Goal: Communication & Community: Answer question/provide support

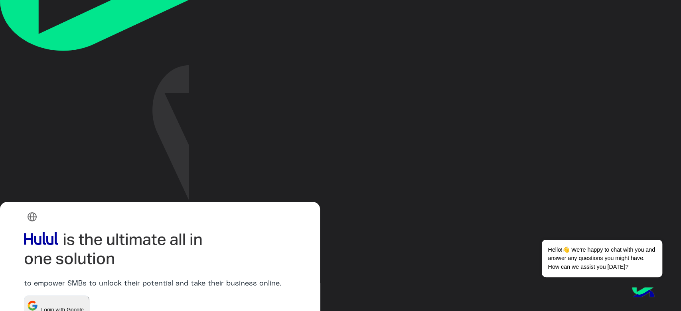
scroll to position [46, 0]
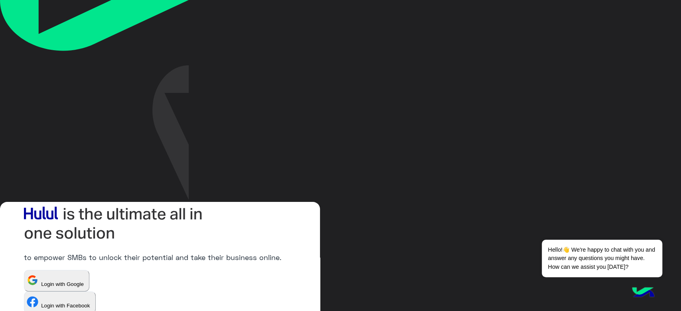
type input "**********"
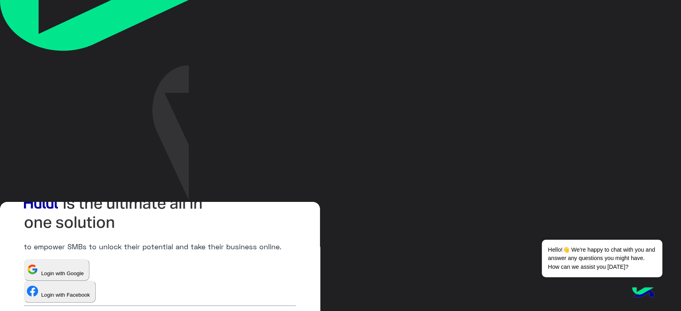
scroll to position [46, 0]
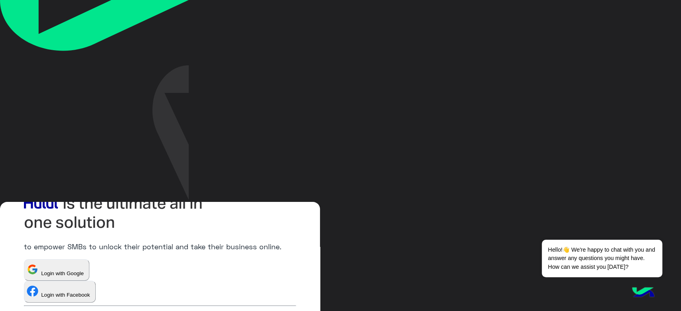
scroll to position [46, 0]
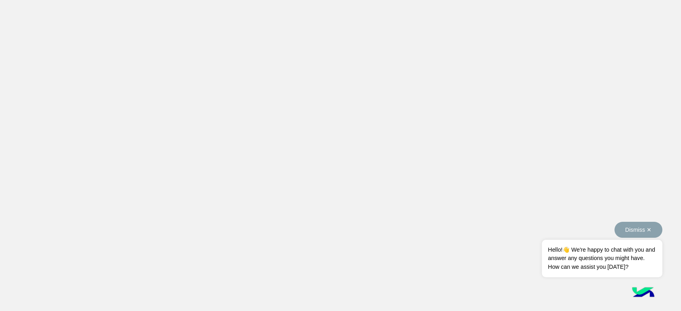
click at [652, 232] on button "Dismiss ✕" at bounding box center [638, 230] width 48 height 16
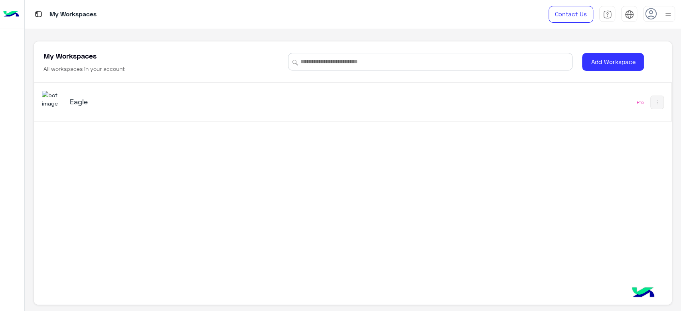
click at [76, 105] on div "Eagle" at bounding box center [182, 102] width 224 height 11
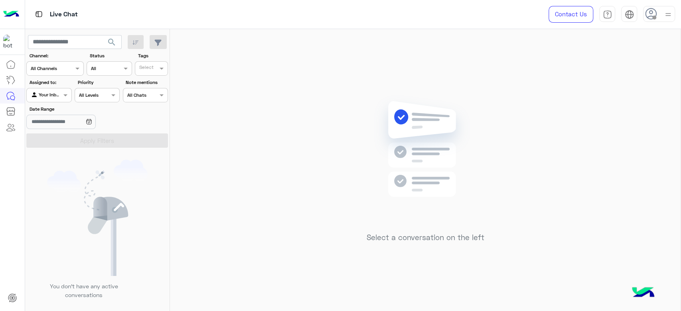
click at [666, 17] on img at bounding box center [668, 15] width 10 height 10
click at [629, 73] on label "Break" at bounding box center [624, 78] width 87 height 14
click at [669, 63] on div "Online Break Busy Offline" at bounding box center [624, 89] width 99 height 70
click at [638, 61] on label "Online" at bounding box center [624, 61] width 87 height 14
click at [230, 62] on div "Select a conversation on the left" at bounding box center [425, 172] width 510 height 286
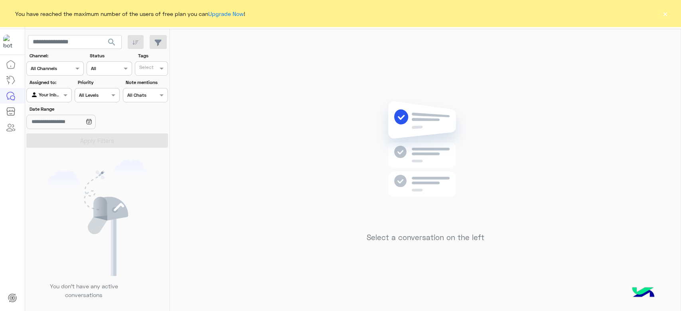
click at [663, 13] on button "×" at bounding box center [665, 14] width 8 height 8
click at [669, 12] on div "You have reached the maximum number of the users of free plan you can Upgrade N…" at bounding box center [340, 13] width 681 height 27
click at [665, 10] on button "×" at bounding box center [665, 14] width 8 height 8
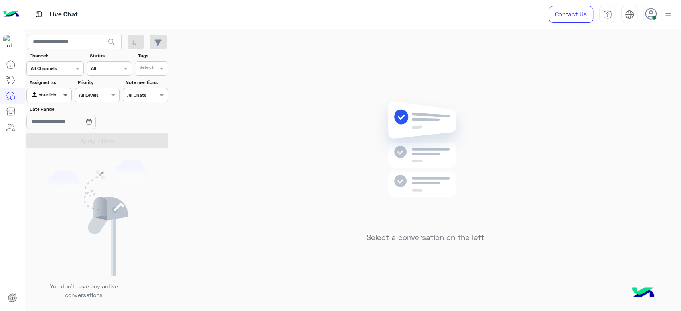
click at [65, 95] on span at bounding box center [66, 95] width 10 height 8
click at [50, 113] on b "Unassigned" at bounding box center [53, 111] width 30 height 7
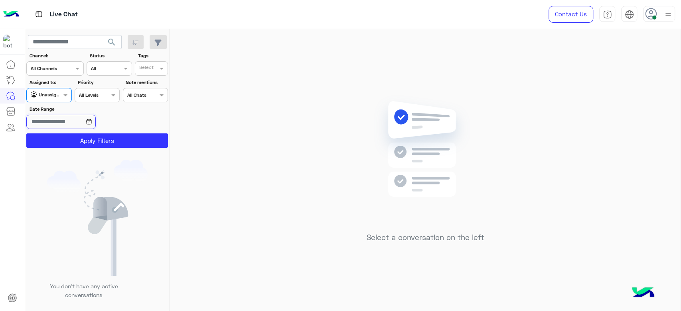
click at [69, 122] on input "Date Range" at bounding box center [60, 122] width 69 height 14
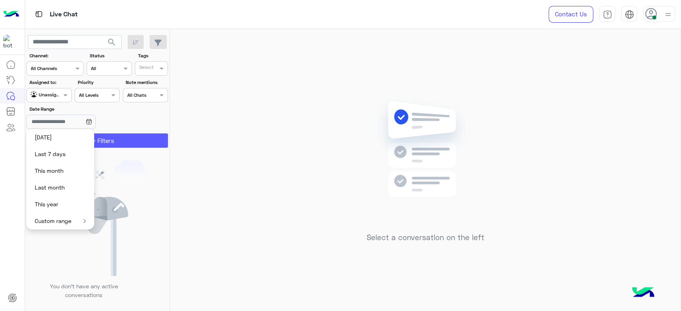
click at [123, 141] on button "Apply Filters" at bounding box center [97, 141] width 142 height 14
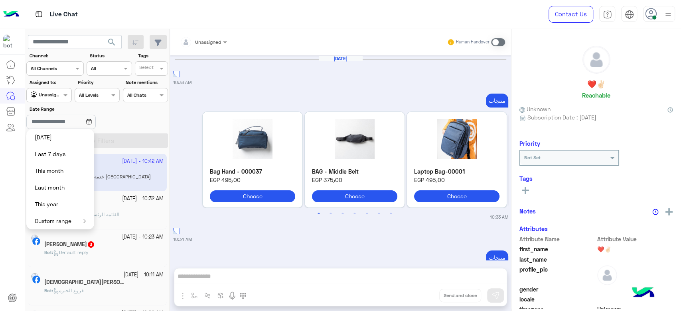
scroll to position [822, 0]
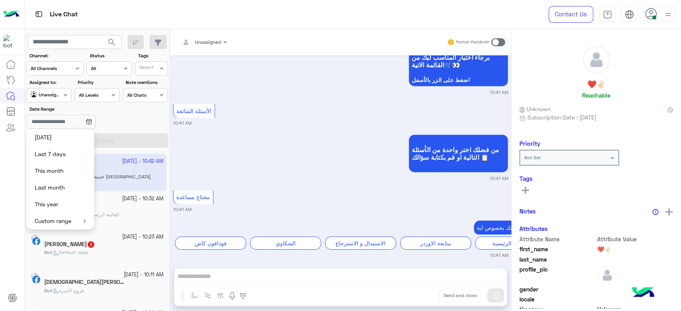
click at [219, 45] on div "Unassigned" at bounding box center [208, 42] width 26 height 7
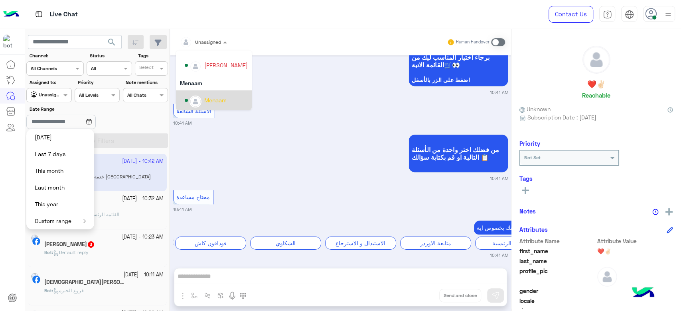
scroll to position [821, 0]
click at [271, 135] on div "من فضلك اختر واحدة من الأسئلة التالية او قم بكتابة سؤالك 📋 10:41 AM" at bounding box center [340, 157] width 335 height 49
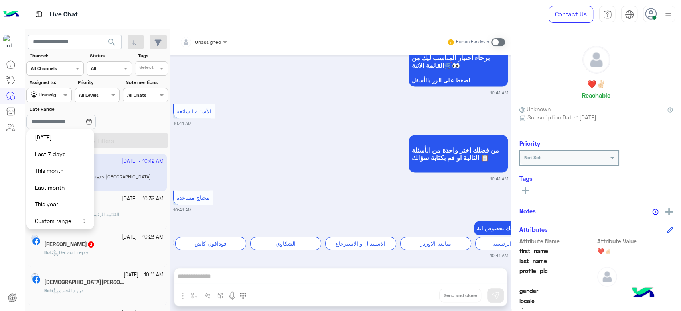
click at [204, 41] on input "text" at bounding box center [194, 40] width 28 height 7
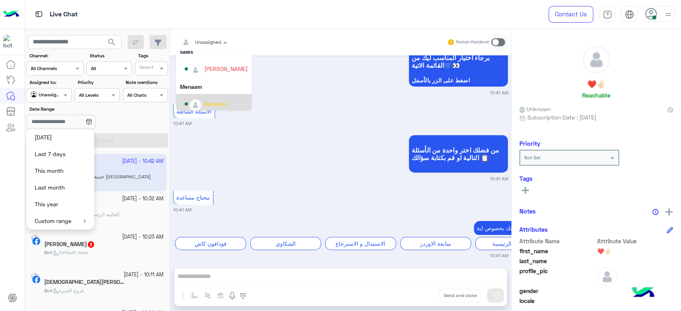
scroll to position [30, 0]
click at [216, 98] on div "Menaam" at bounding box center [215, 100] width 22 height 8
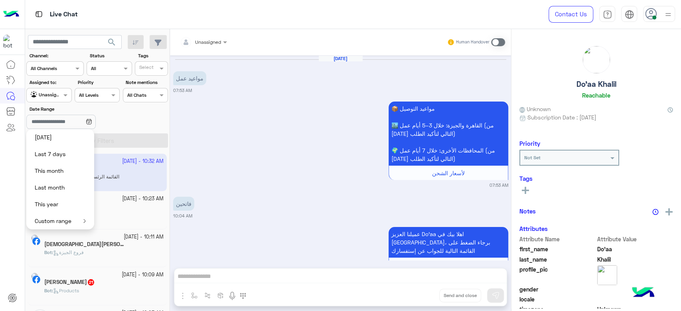
scroll to position [527, 0]
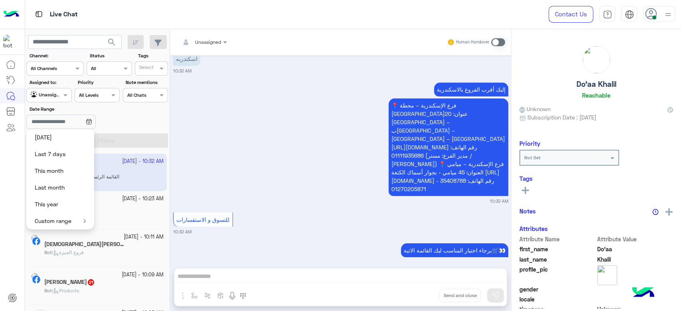
click at [50, 89] on ng-select "Agent Filter Unassigned" at bounding box center [48, 95] width 45 height 14
click at [56, 97] on div at bounding box center [49, 95] width 44 height 8
drag, startPoint x: 42, startPoint y: 131, endPoint x: 47, endPoint y: 126, distance: 6.8
click at [42, 132] on div "Your Inbox" at bounding box center [49, 127] width 46 height 16
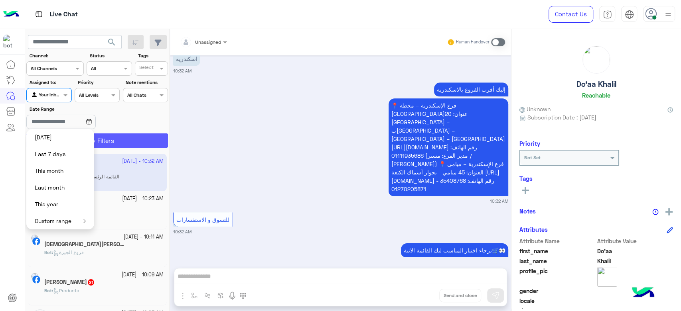
click at [124, 140] on button "Apply Filters" at bounding box center [97, 141] width 142 height 14
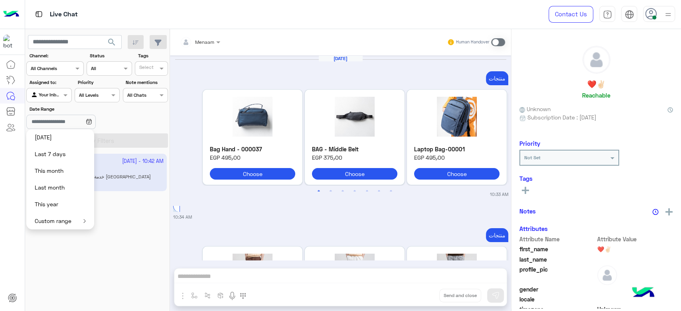
scroll to position [820, 0]
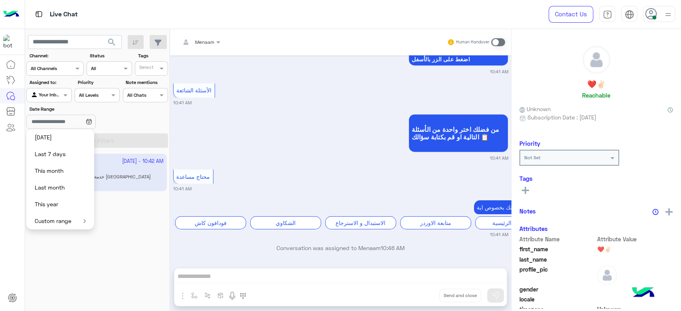
click at [215, 48] on div "Menaam" at bounding box center [200, 42] width 48 height 14
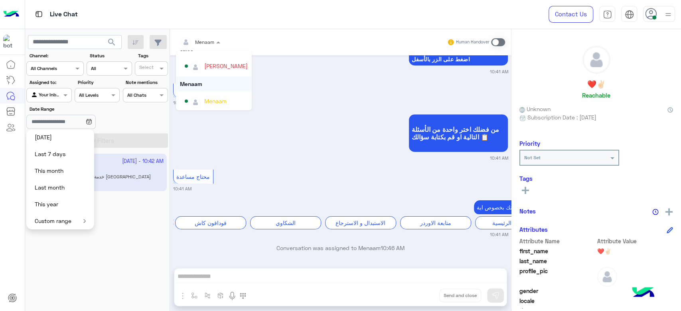
scroll to position [30, 0]
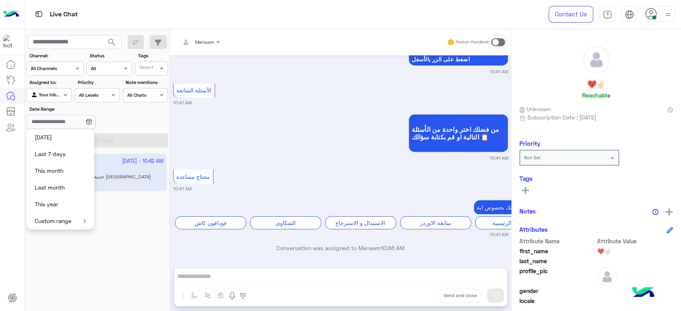
click at [303, 127] on div "من فضلك اختر واحدة من الأسئلة التالية او قم بكتابة سؤالك 📋 10:41 AM" at bounding box center [340, 136] width 335 height 49
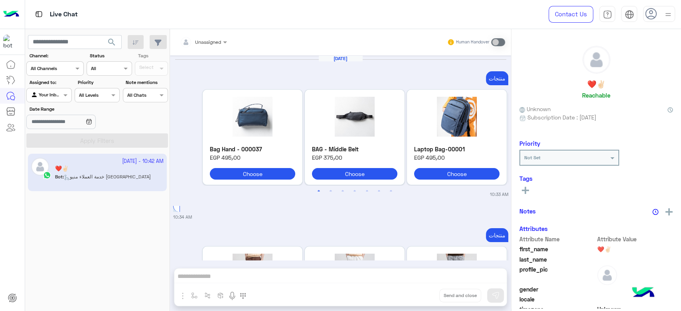
scroll to position [820, 0]
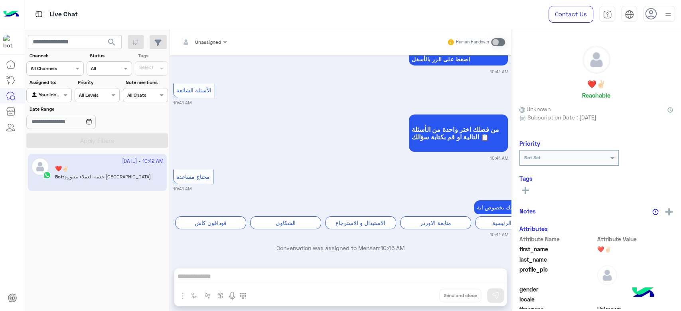
click at [214, 41] on div at bounding box center [203, 41] width 55 height 8
click at [225, 41] on span at bounding box center [226, 42] width 10 height 8
click at [223, 44] on span at bounding box center [226, 42] width 10 height 8
click at [213, 40] on div at bounding box center [203, 41] width 55 height 8
click at [213, 41] on div at bounding box center [203, 41] width 55 height 8
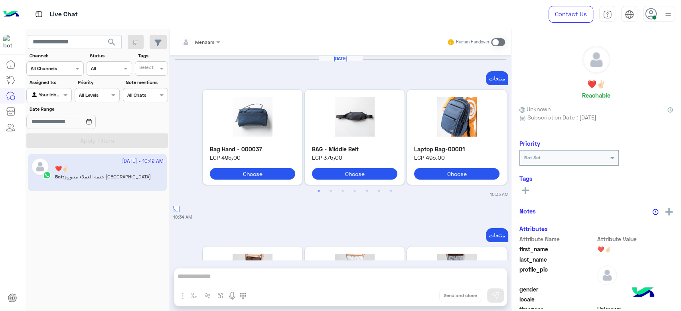
scroll to position [820, 0]
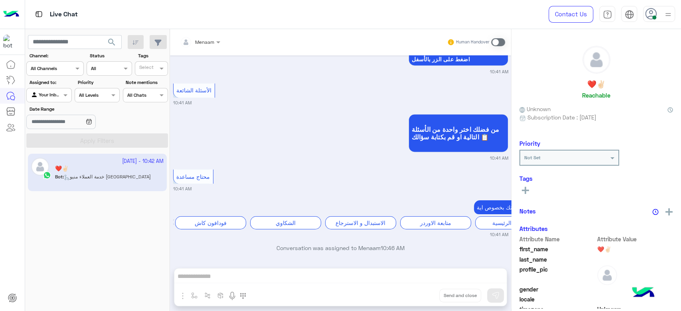
drag, startPoint x: 201, startPoint y: 42, endPoint x: 204, endPoint y: 45, distance: 4.2
click at [202, 45] on div "Menaam" at bounding box center [195, 42] width 38 height 16
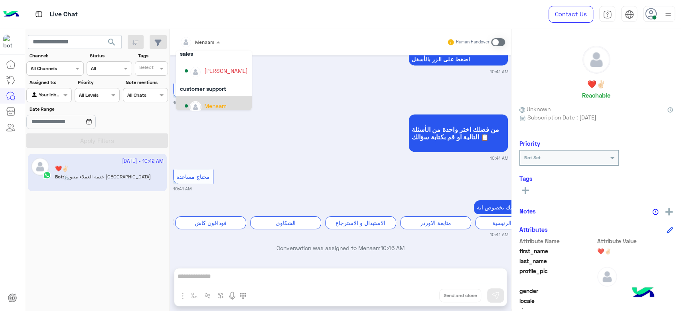
scroll to position [30, 0]
click at [268, 138] on div "من فضلك اختر واحدة من الأسئلة التالية او قم بكتابة سؤالك 📋 10:41 AM" at bounding box center [340, 136] width 335 height 49
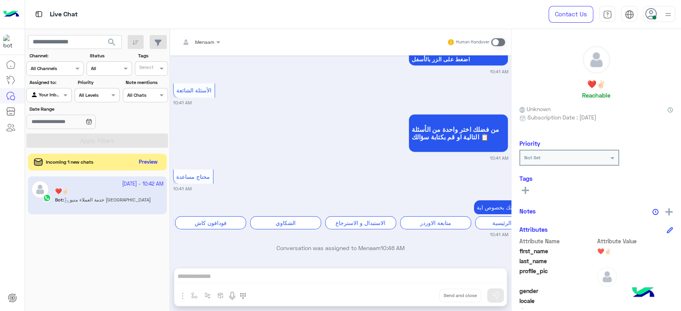
click at [143, 163] on button "Preview" at bounding box center [148, 162] width 25 height 11
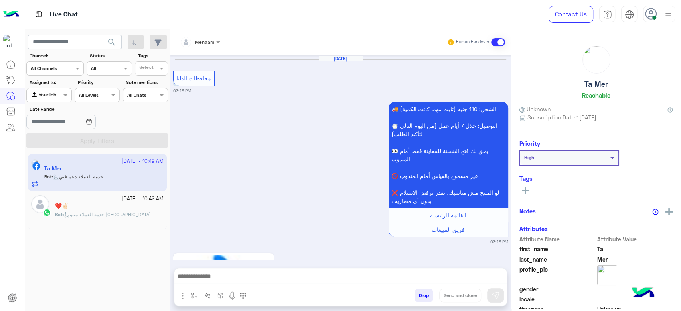
scroll to position [1107, 0]
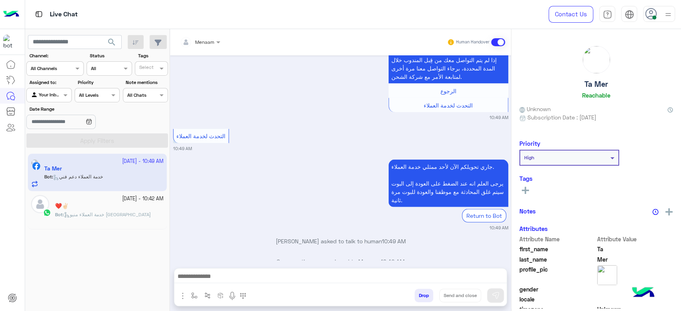
click at [105, 210] on div "❤️✌🏻" at bounding box center [109, 207] width 108 height 8
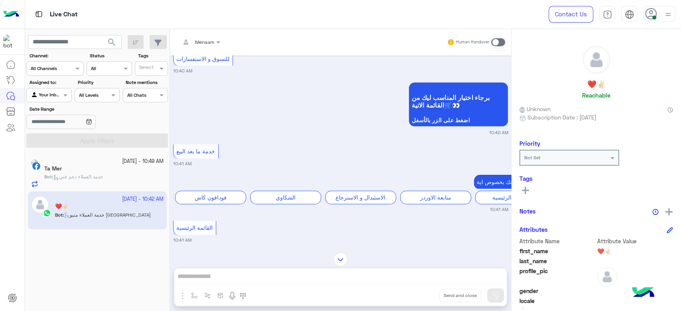
scroll to position [465, 0]
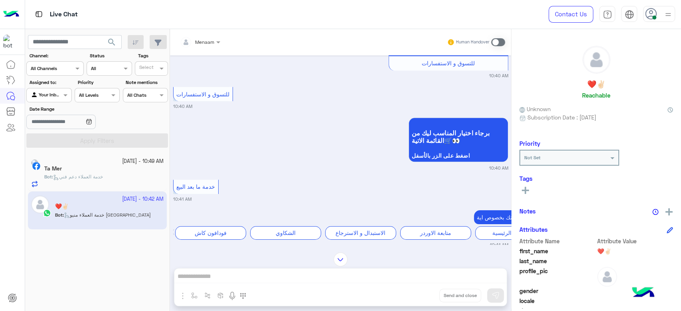
click at [210, 275] on div "Menaam Human Handover Sep 20, 2025 منتجات Previous Bag Hand - 000037 EGP 495٫00…" at bounding box center [340, 172] width 341 height 286
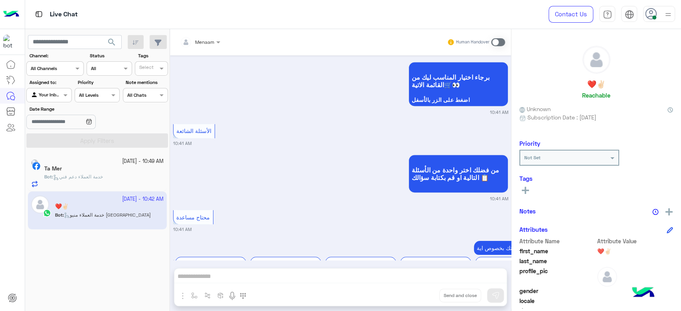
scroll to position [806, 0]
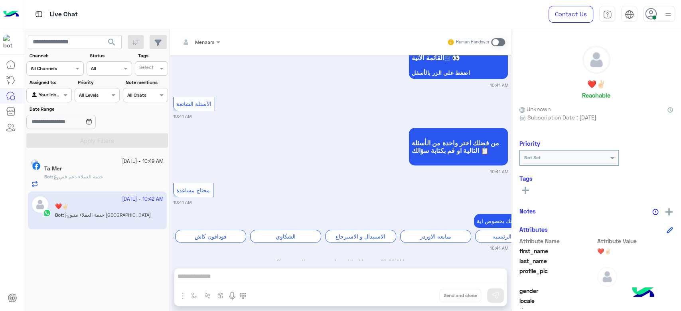
click at [499, 52] on div "Menaam Human Handover" at bounding box center [340, 42] width 341 height 26
click at [497, 44] on span at bounding box center [498, 42] width 14 height 8
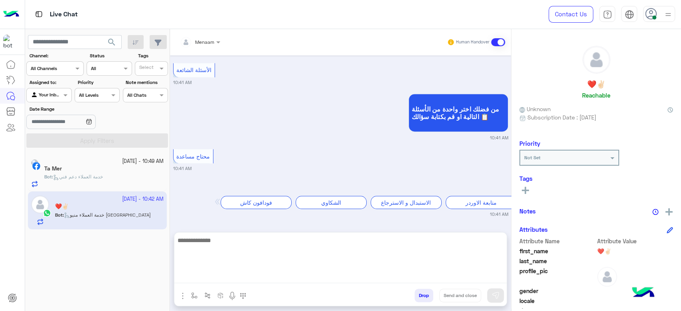
click at [215, 277] on textarea at bounding box center [340, 260] width 332 height 48
type textarea "*"
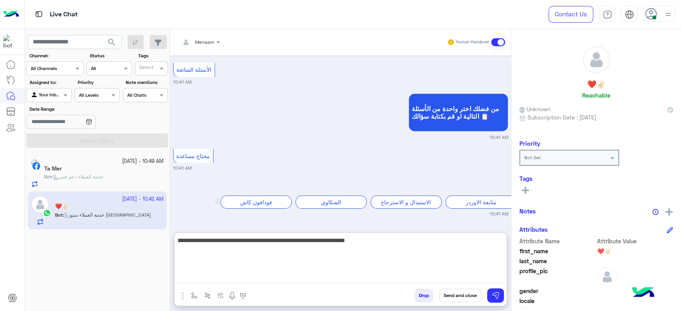
type textarea "**********"
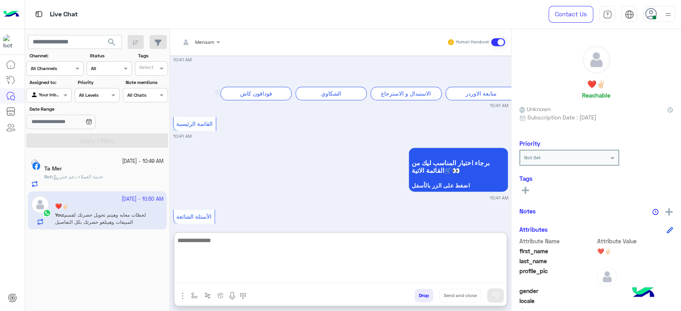
scroll to position [942, 0]
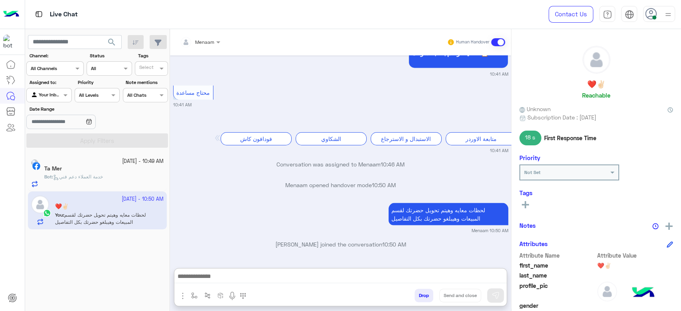
click at [596, 84] on h5 "❤️✌🏻" at bounding box center [596, 84] width 18 height 9
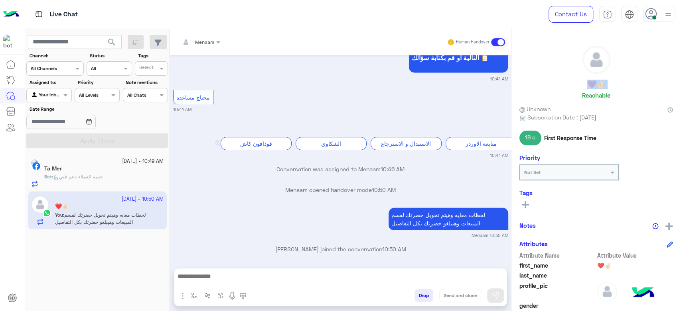
click at [596, 84] on h5 "❤️✌🏻" at bounding box center [596, 84] width 18 height 9
click at [426, 296] on button "Drop" at bounding box center [423, 296] width 19 height 14
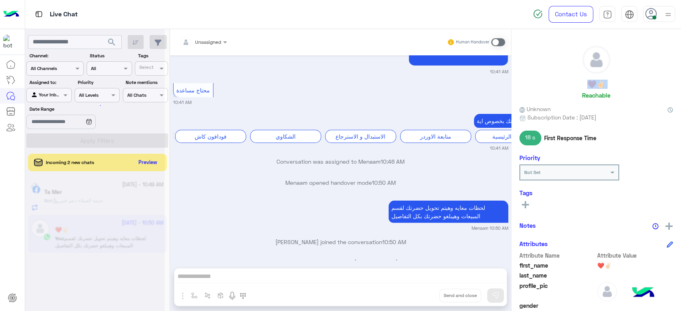
scroll to position [920, 0]
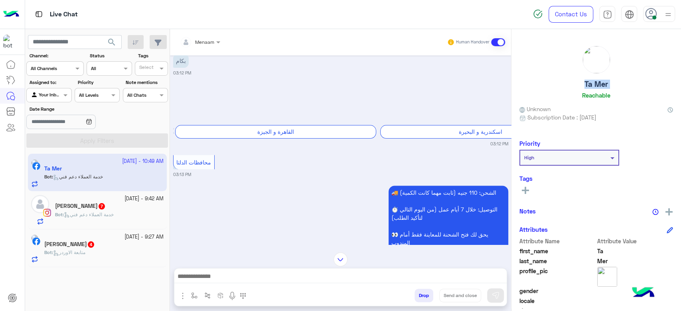
scroll to position [664, 0]
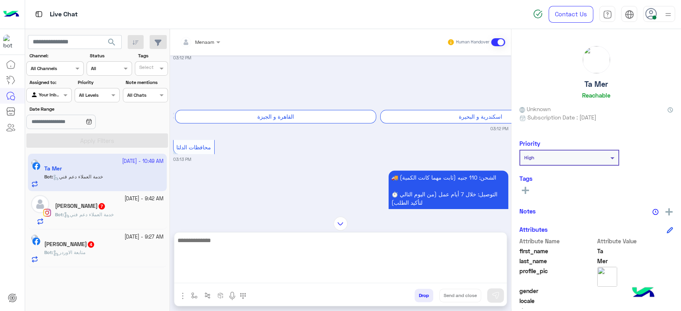
click at [225, 278] on textarea at bounding box center [340, 260] width 332 height 48
type textarea "**********"
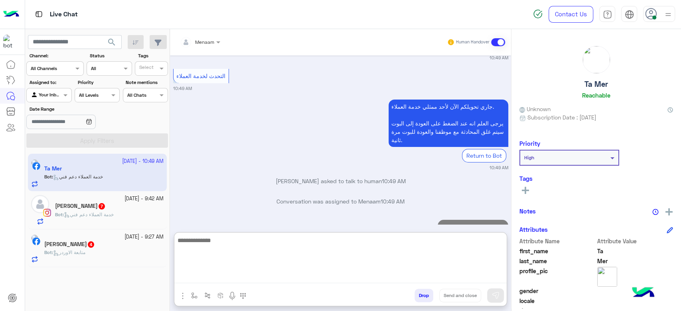
scroll to position [1920, 0]
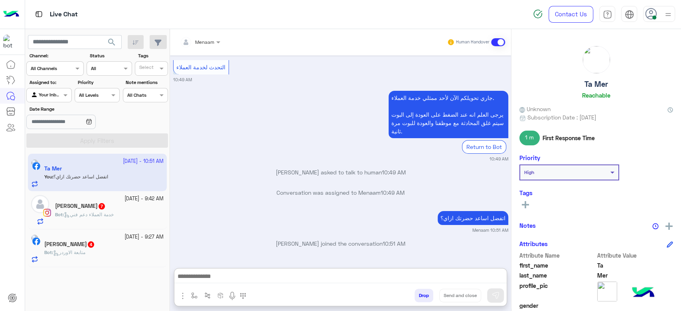
click at [83, 211] on p "Bot : خدمة العملاء دعم فني" at bounding box center [84, 214] width 59 height 7
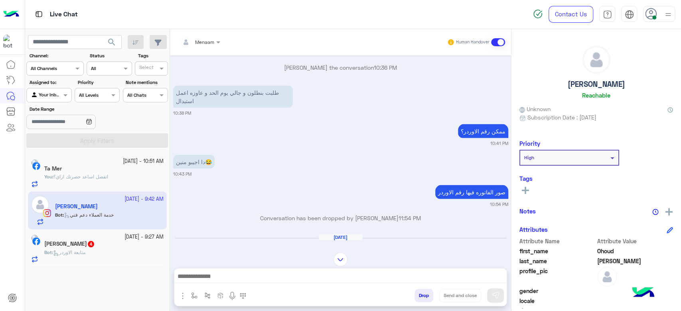
scroll to position [1147, 0]
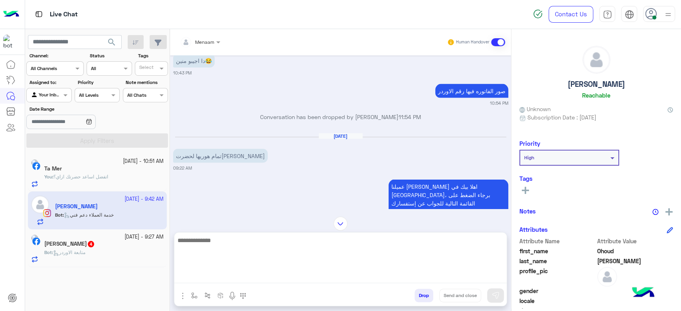
click at [220, 274] on textarea at bounding box center [340, 260] width 332 height 48
type textarea "**********"
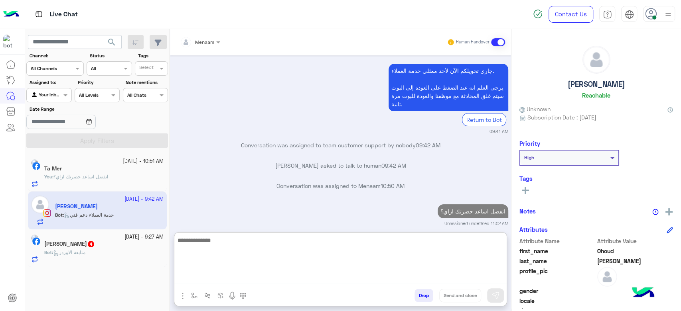
scroll to position [2047, 0]
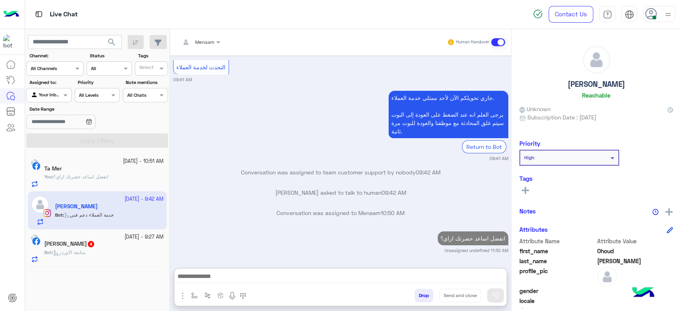
click at [95, 245] on h5 "Abdelhamid Hamdoun 4" at bounding box center [69, 244] width 51 height 7
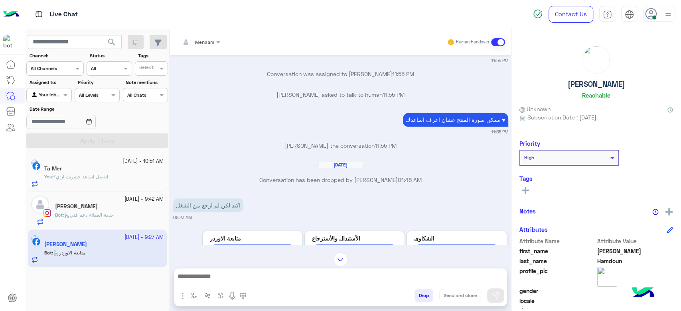
scroll to position [200, 0]
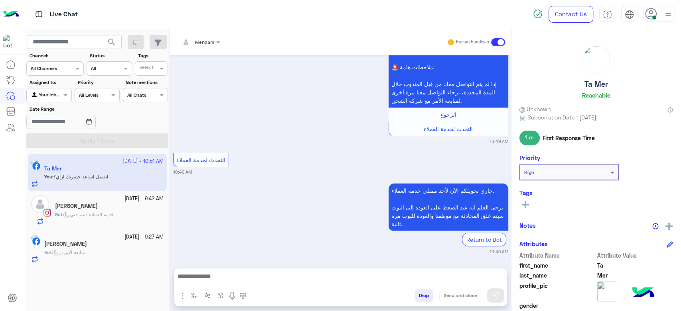
scroll to position [976, 0]
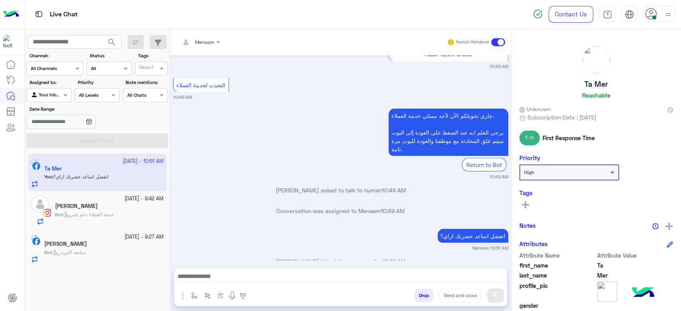
click at [111, 241] on div "Abdelhamid Hamdoun" at bounding box center [103, 245] width 119 height 8
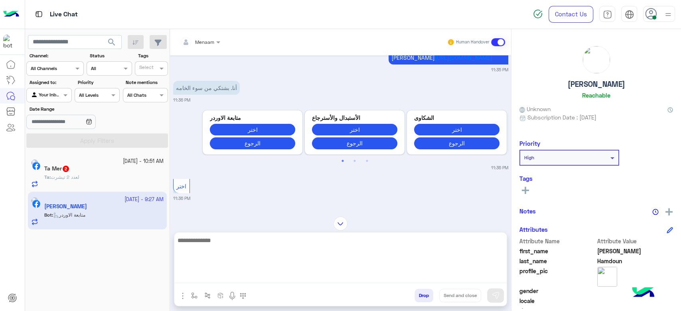
click at [238, 274] on textarea at bounding box center [340, 260] width 332 height 48
type textarea "**********"
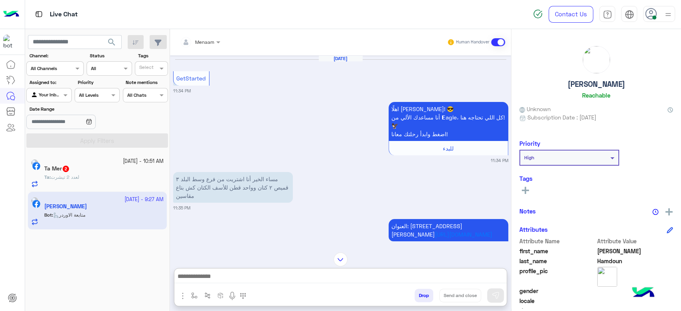
click at [99, 177] on div "Ta : لعدد 2 تيشرت" at bounding box center [103, 181] width 119 height 14
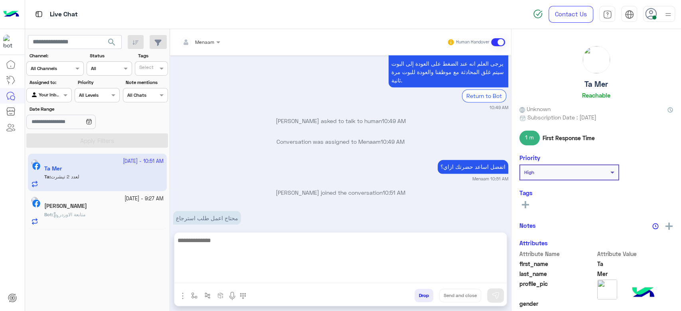
click at [207, 274] on textarea at bounding box center [340, 260] width 332 height 48
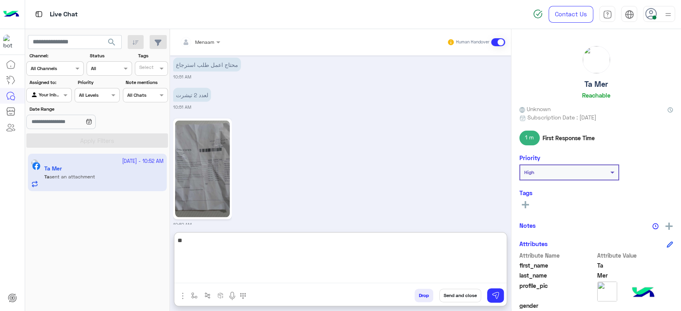
type textarea "*"
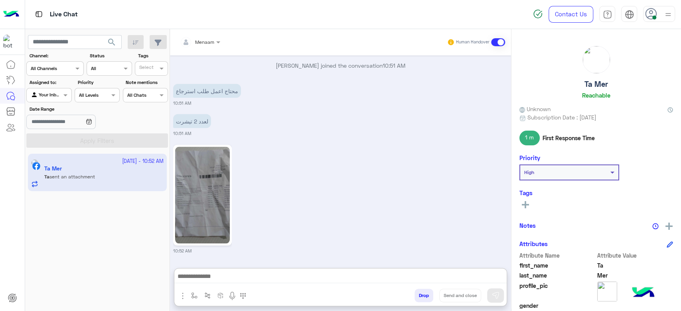
click at [213, 147] on img at bounding box center [202, 195] width 55 height 97
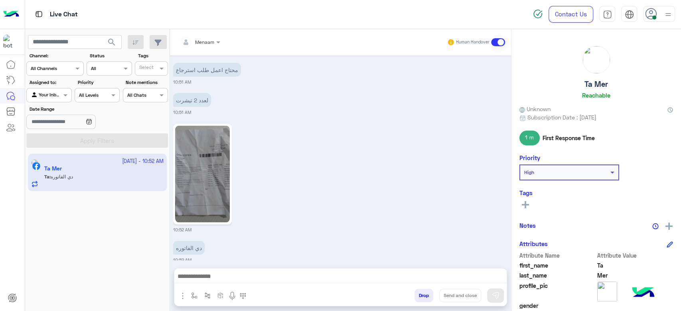
scroll to position [1014, 0]
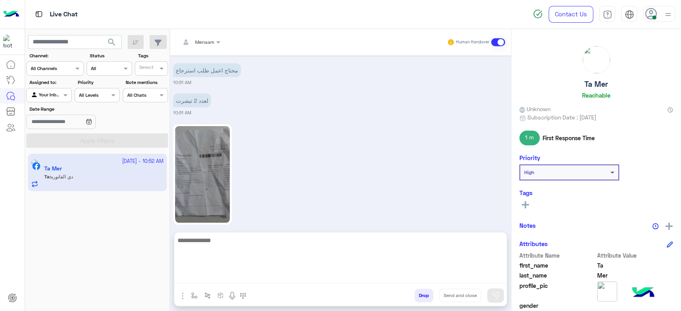
click at [233, 278] on textarea at bounding box center [340, 260] width 332 height 48
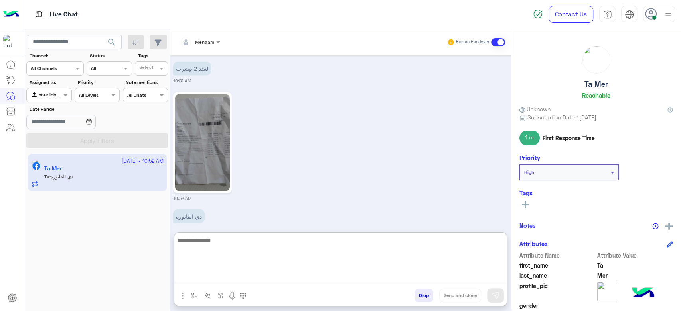
scroll to position [1050, 0]
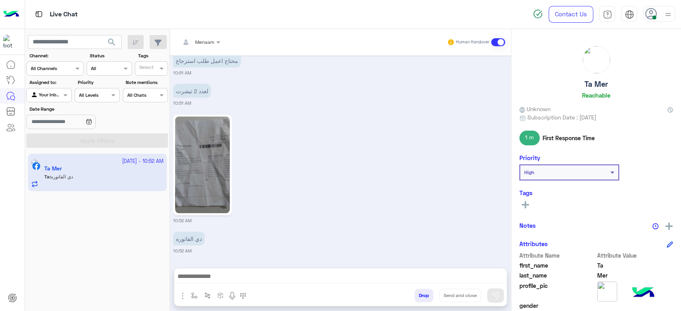
click at [209, 120] on img at bounding box center [202, 164] width 55 height 97
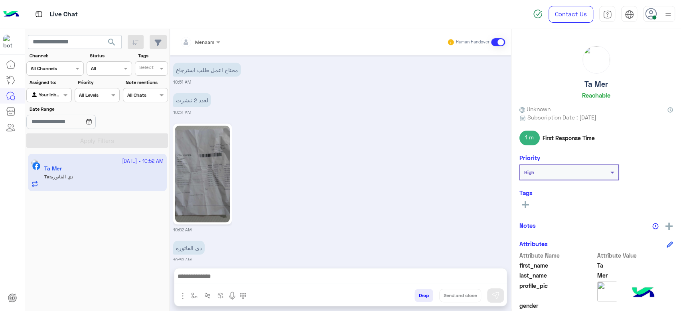
scroll to position [1014, 0]
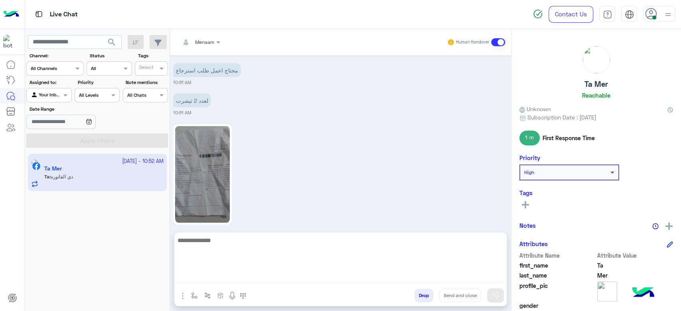
click at [229, 275] on textarea at bounding box center [340, 260] width 332 height 48
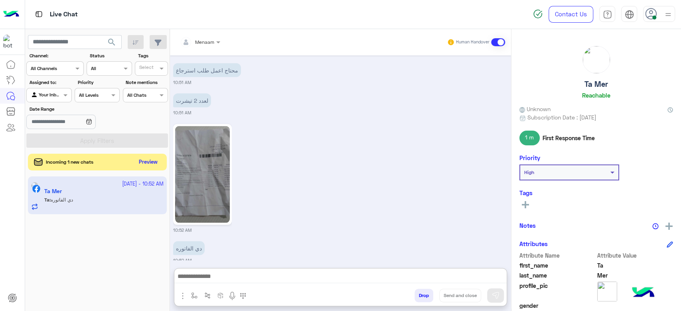
click at [144, 165] on button "Preview" at bounding box center [148, 162] width 25 height 11
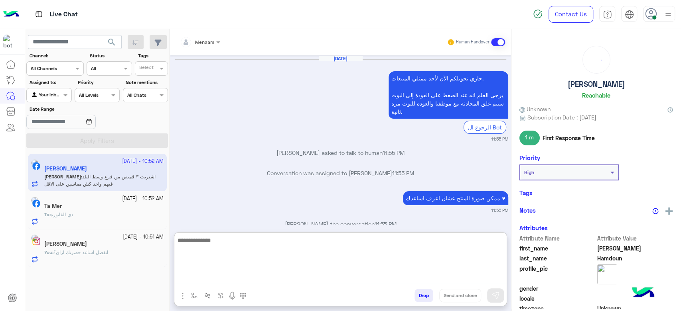
scroll to position [603, 0]
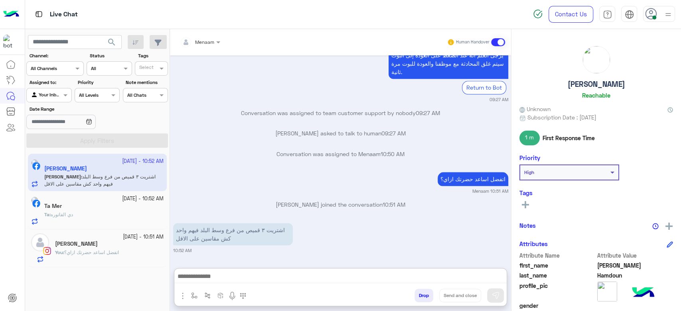
drag, startPoint x: 169, startPoint y: 272, endPoint x: 387, endPoint y: 200, distance: 229.8
click at [386, 221] on div "اشتريت ٣ قميص من فرع وسط البلد فيهم واحد كش مقاسين على الاقل 10:52 AM" at bounding box center [340, 237] width 335 height 33
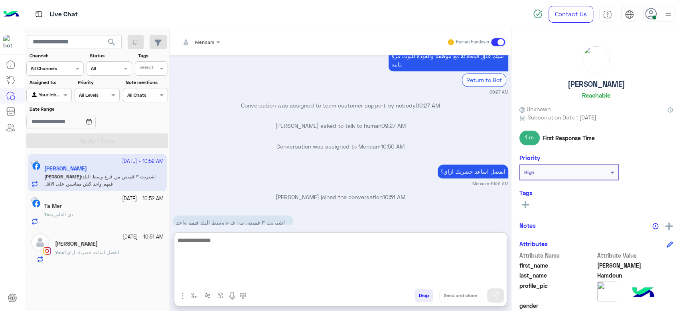
click at [226, 280] on textarea at bounding box center [340, 260] width 332 height 48
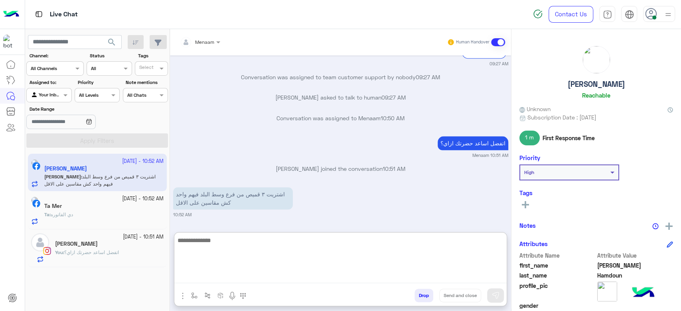
scroll to position [603, 0]
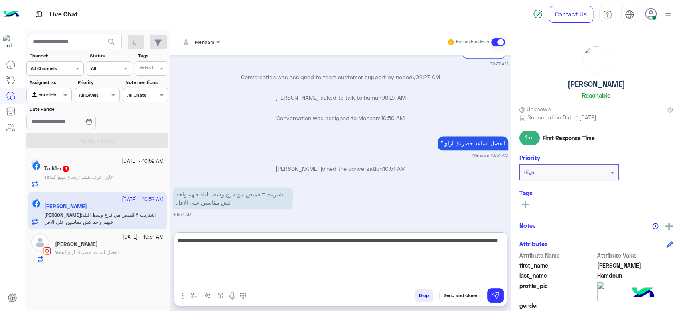
type textarea "**********"
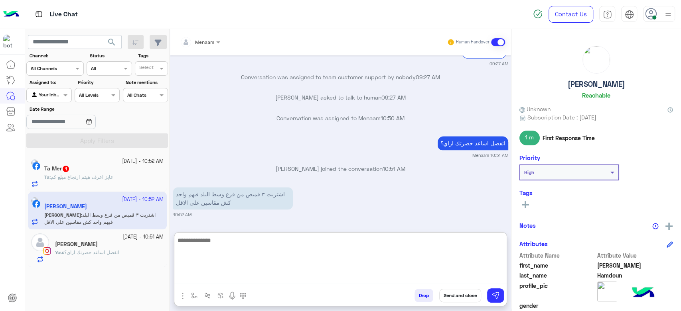
scroll to position [659, 0]
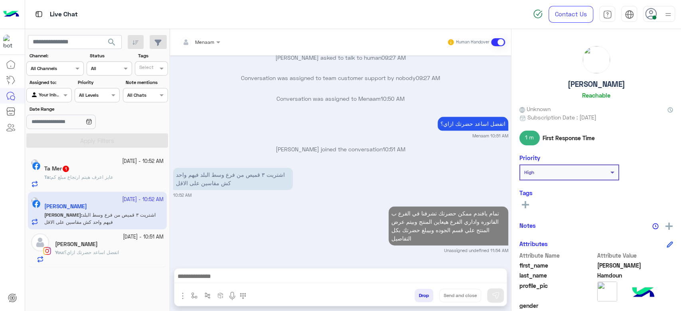
click at [590, 87] on h5 "Abdelhamid Hamdoun" at bounding box center [596, 84] width 57 height 9
copy h5 "Abdelhamid Hamdoun"
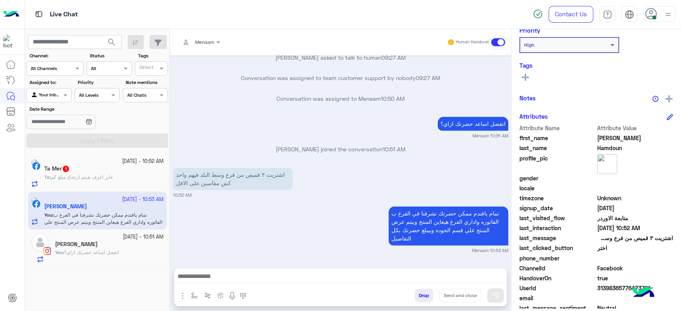
scroll to position [151, 0]
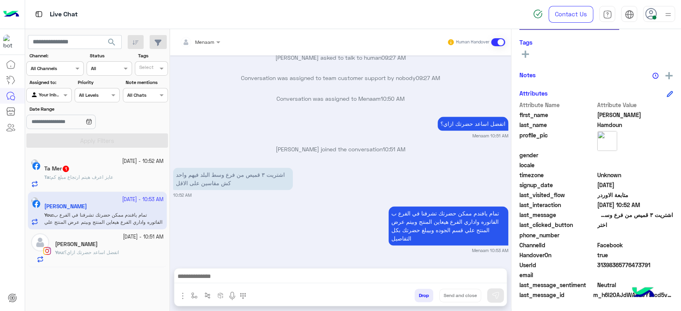
click at [600, 266] on span "31398365776473791" at bounding box center [635, 265] width 76 height 8
copy span "31398365776473791"
click at [91, 175] on span "عايز اعرف هيتم ارتجاع مبلغ كم" at bounding box center [82, 177] width 63 height 6
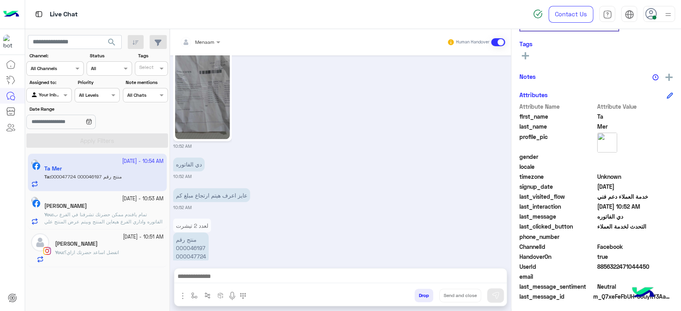
scroll to position [151, 0]
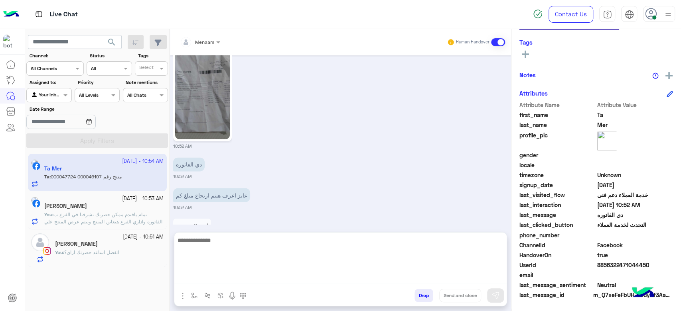
click at [225, 281] on textarea at bounding box center [340, 260] width 332 height 48
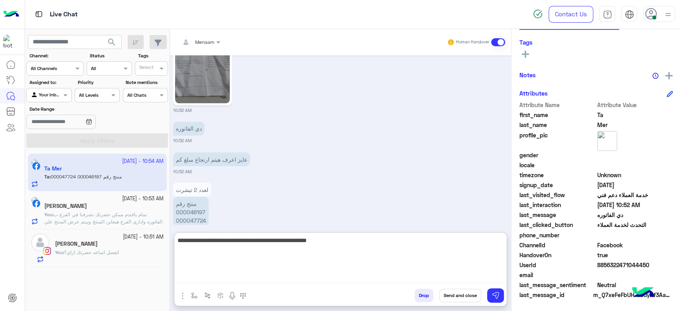
type textarea "**********"
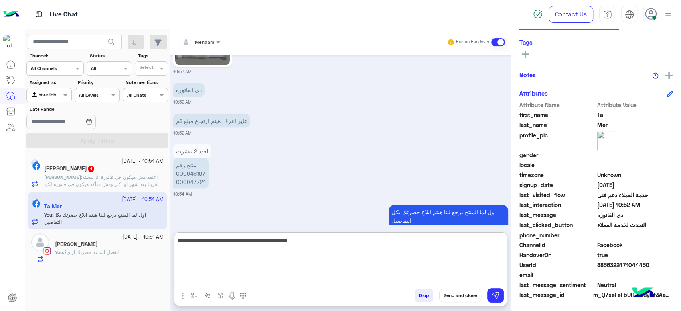
type textarea "**********"
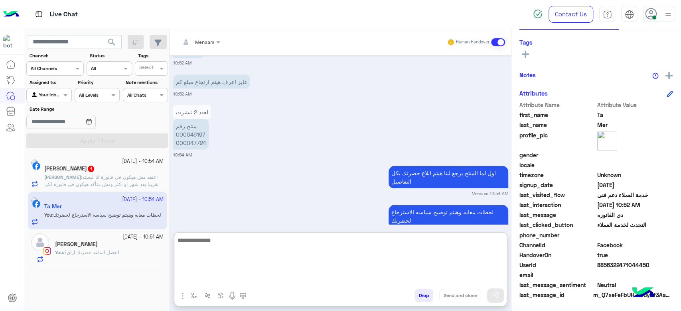
click at [206, 238] on textarea at bounding box center [340, 260] width 332 height 48
paste textarea "**********"
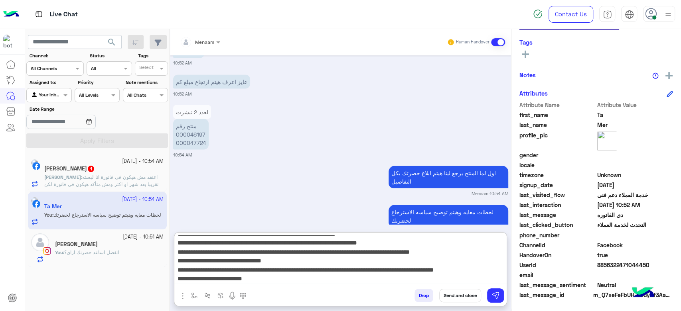
scroll to position [0, 0]
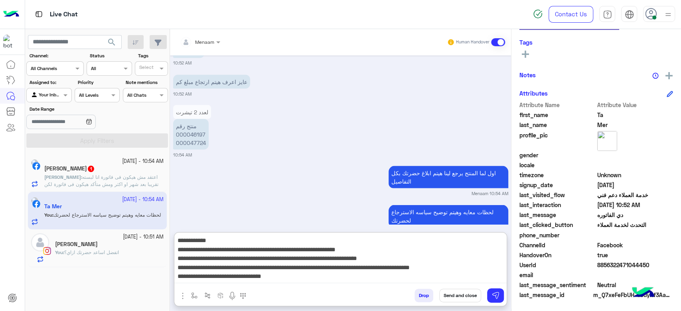
click at [432, 251] on textarea "**********" at bounding box center [340, 260] width 332 height 48
click at [435, 250] on textarea "**********" at bounding box center [340, 260] width 332 height 48
type textarea "**********"
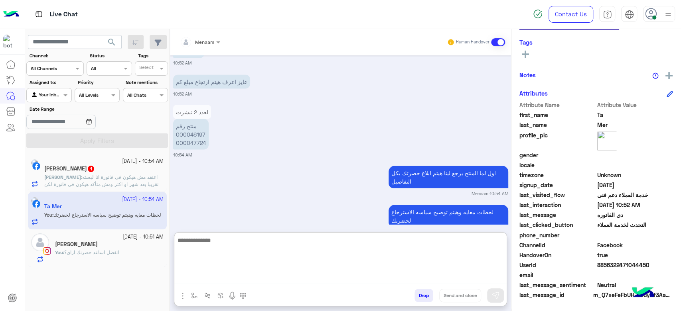
scroll to position [1129, 0]
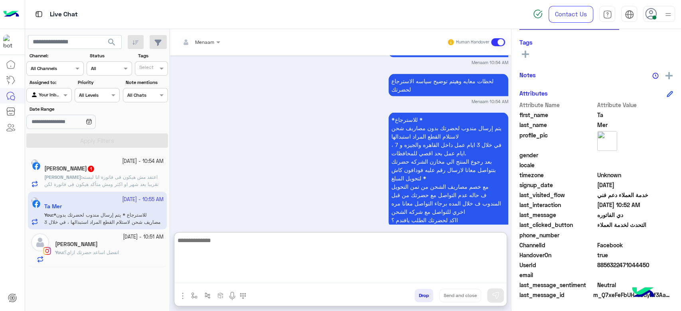
click at [130, 181] on p "Abdelhamid : اعتقد مش هيكون فى فاتورة انا لبسته تقريبا بعد شهر او اكثر ومش متأك…" at bounding box center [103, 185] width 119 height 22
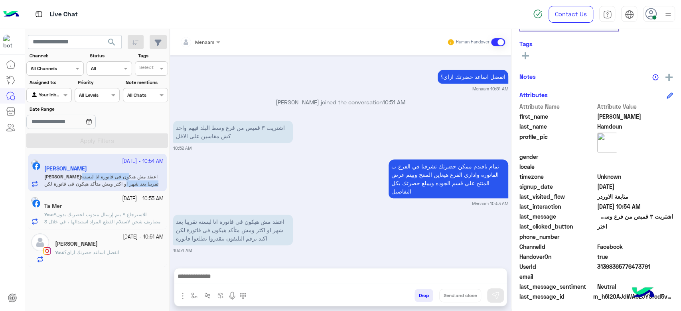
scroll to position [151, 0]
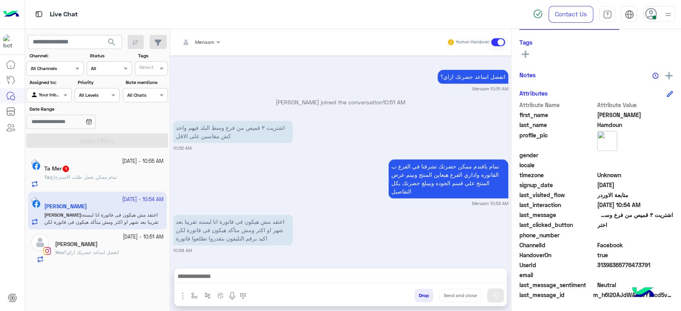
drag, startPoint x: 214, startPoint y: 274, endPoint x: 256, endPoint y: 258, distance: 44.8
click at [214, 274] on textarea at bounding box center [340, 278] width 332 height 12
click at [244, 278] on textarea at bounding box center [340, 278] width 332 height 12
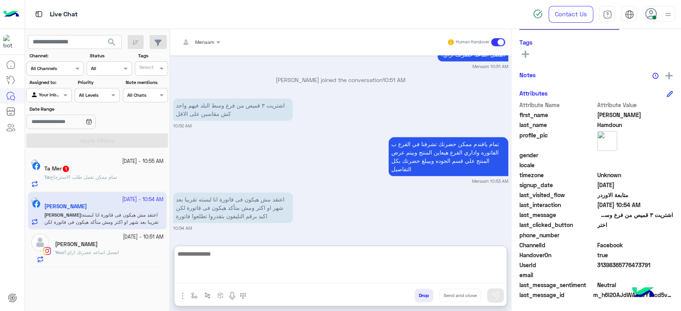
scroll to position [607, 0]
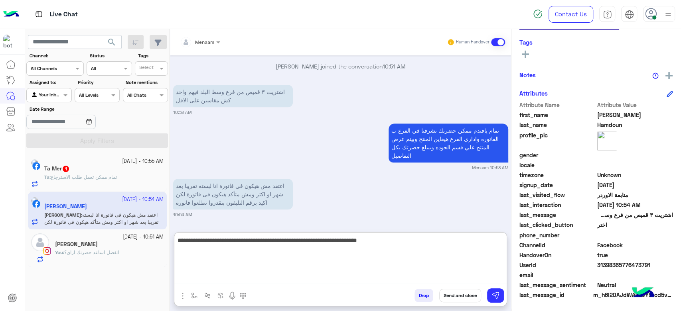
type textarea "**********"
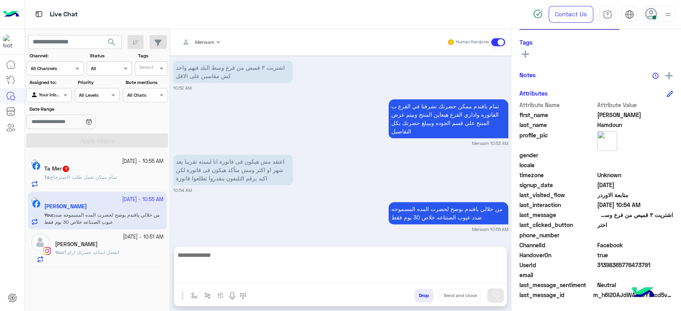
scroll to position [609, 0]
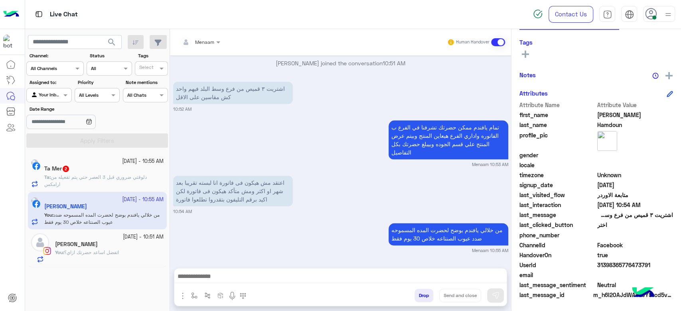
click at [223, 277] on textarea at bounding box center [340, 278] width 332 height 12
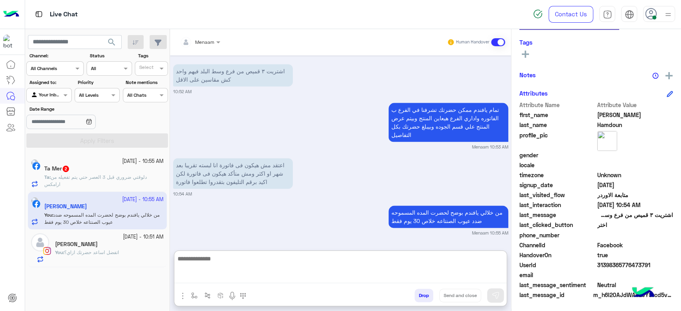
paste textarea "**********"
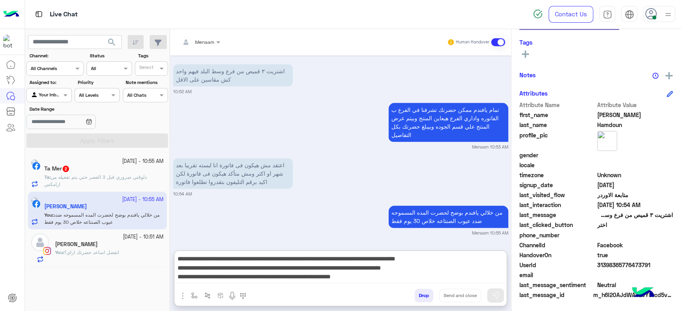
scroll to position [645, 0]
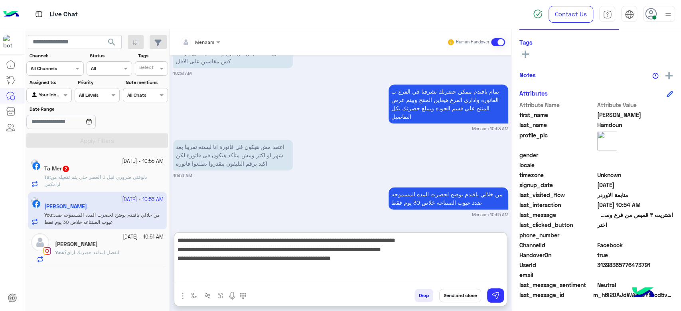
type textarea "**********"
click at [117, 175] on span "دلوقتي ضروري قبل 3 العصر حتي يتم تفعيله من ارامكس" at bounding box center [95, 180] width 102 height 13
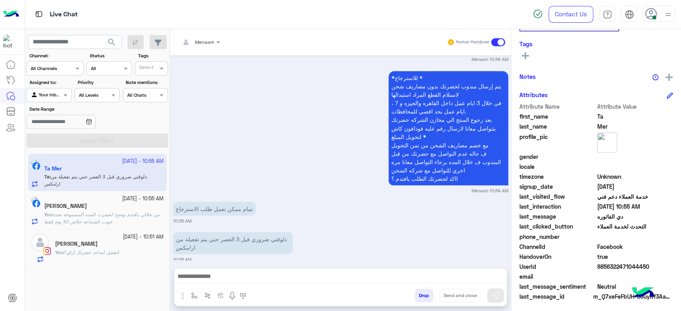
scroll to position [151, 0]
click at [211, 283] on textarea at bounding box center [340, 278] width 332 height 12
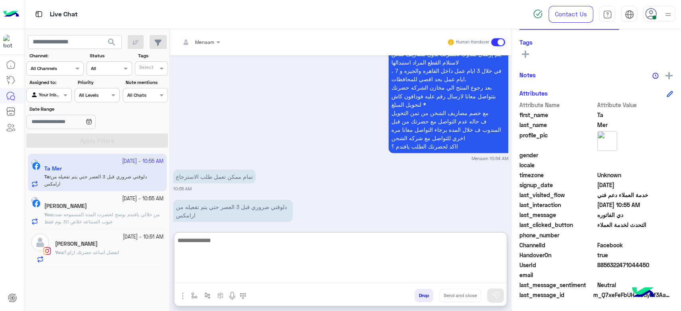
scroll to position [983, 0]
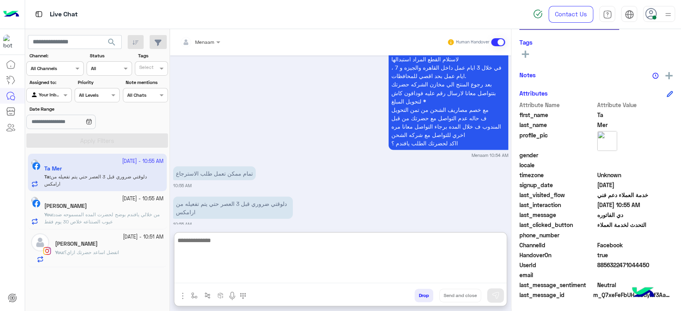
type textarea "*"
type textarea "**********"
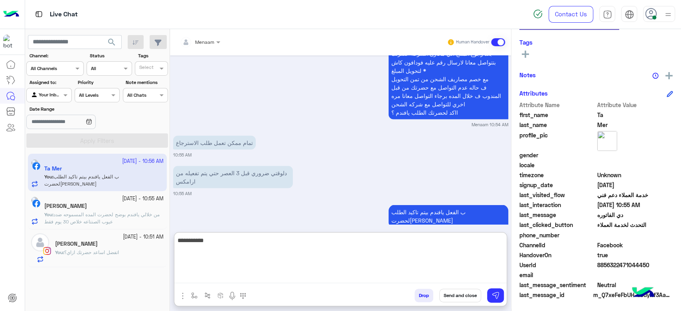
type textarea "**********"
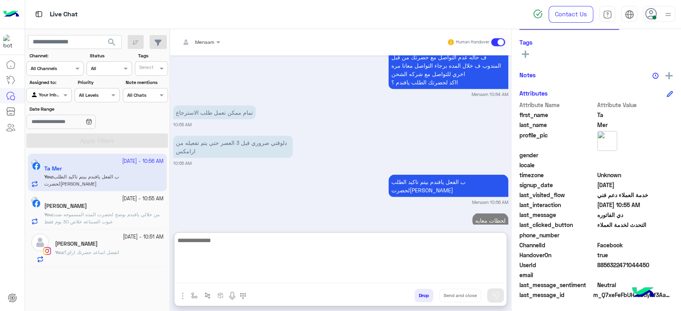
click at [96, 215] on span "من خلالي يافندم بوضح لحضرت المده المسموحه ضدد عيوب الصنتاعه خلاص 30 يوم فقط" at bounding box center [101, 218] width 115 height 13
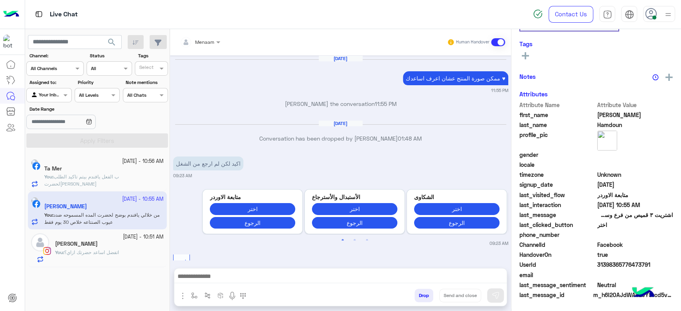
scroll to position [589, 0]
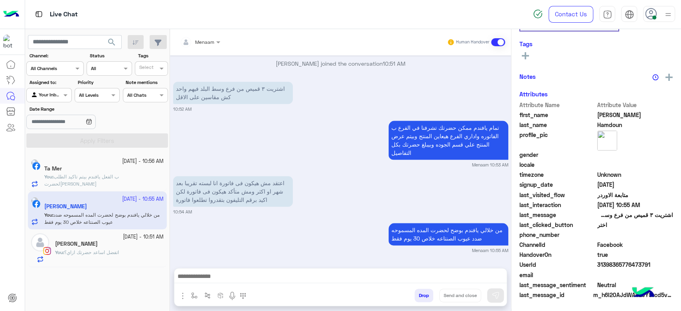
click at [122, 246] on div "Ohoud Abdelmohsen" at bounding box center [109, 245] width 108 height 8
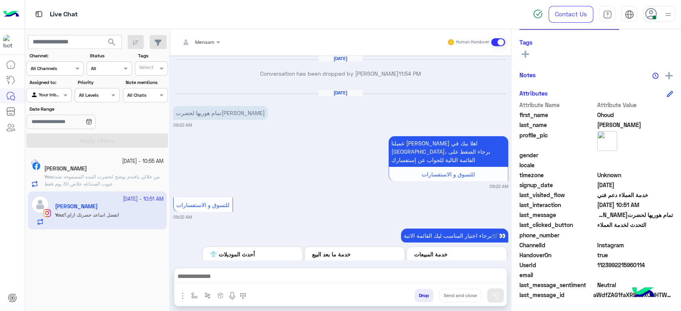
scroll to position [850, 0]
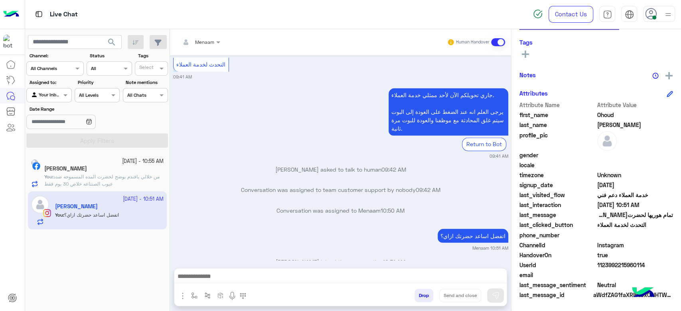
click at [106, 184] on span "من خلالي يافندم بوضح لحضرت المده المسموحه ضدد عيوب الصنتاعه خلاص 30 يوم فقط" at bounding box center [101, 180] width 115 height 13
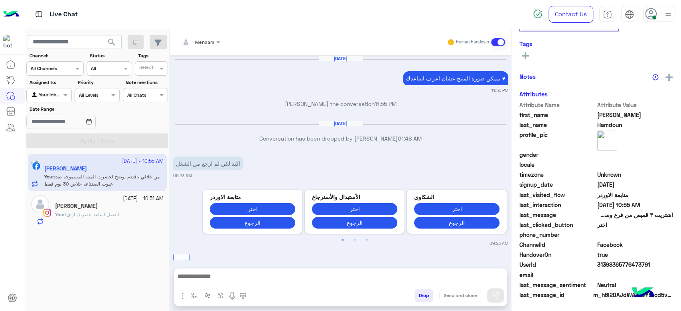
scroll to position [589, 0]
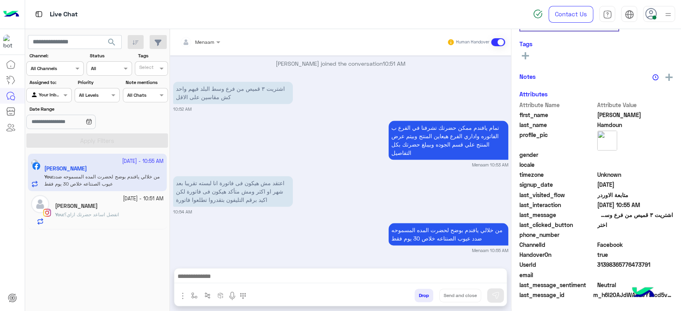
click at [96, 200] on div "20 September - 10:51 AM" at bounding box center [109, 199] width 108 height 8
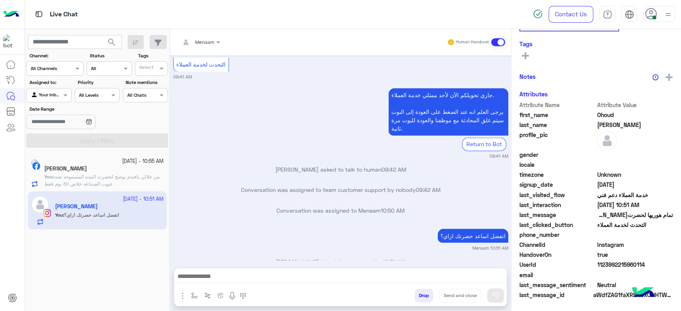
scroll to position [151, 0]
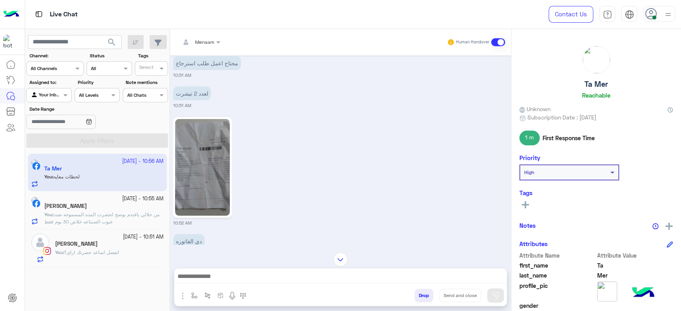
scroll to position [1544, 0]
click at [210, 124] on img at bounding box center [202, 167] width 55 height 97
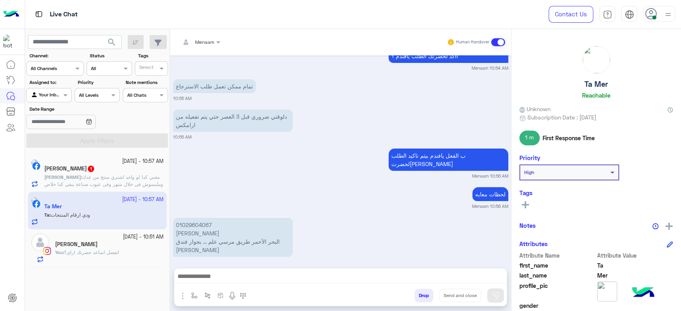
scroll to position [2059, 0]
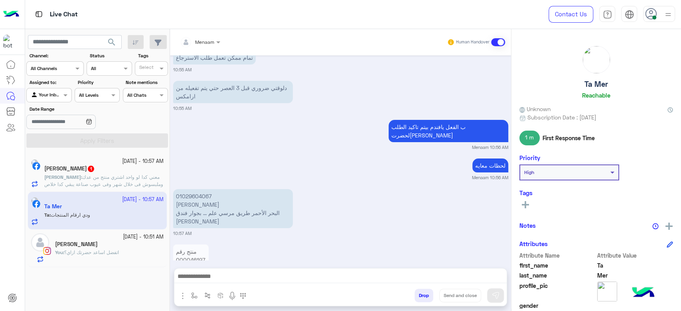
click at [129, 182] on span "معني كدا لو واحد اشتري منتج من عدك وملبسوش فى خلال شهر وفى عيوب صناعة يبقي كدا …" at bounding box center [103, 184] width 119 height 20
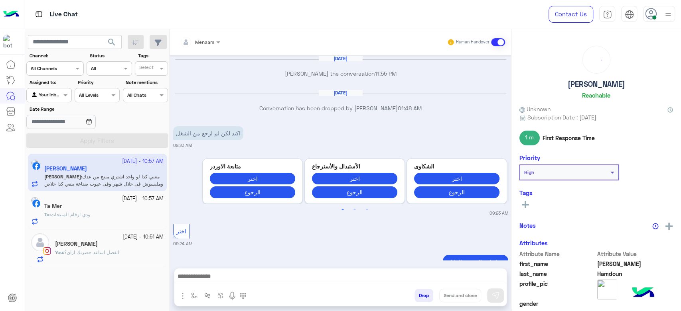
scroll to position [606, 0]
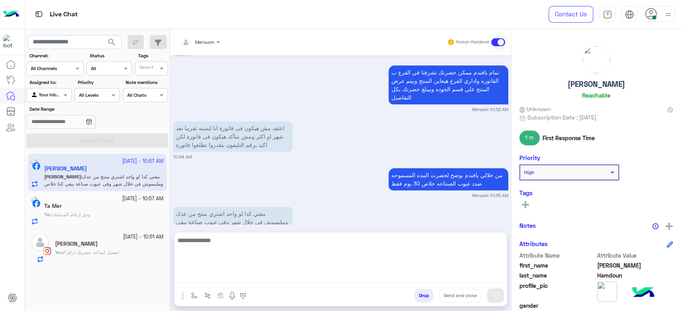
click at [217, 276] on textarea at bounding box center [340, 260] width 332 height 48
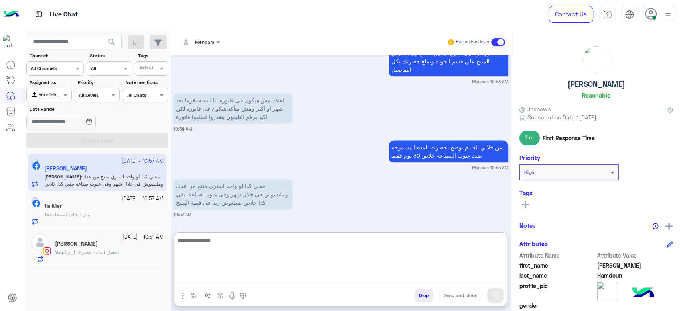
click at [231, 243] on textarea at bounding box center [340, 260] width 332 height 48
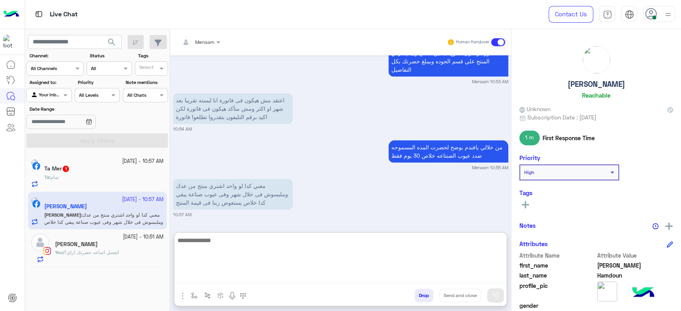
click at [221, 245] on textarea at bounding box center [340, 260] width 332 height 48
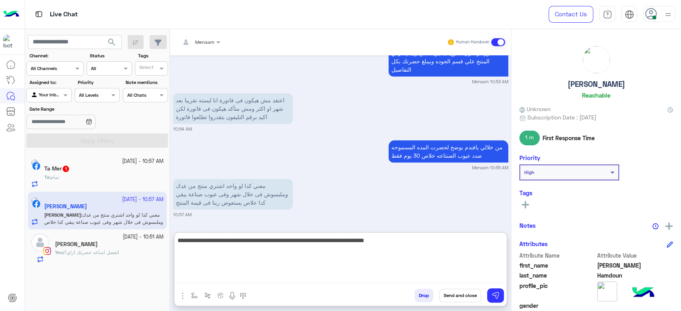
type textarea "**********"
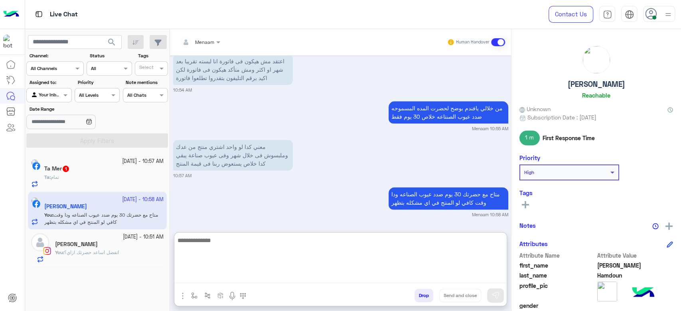
click at [211, 244] on textarea at bounding box center [340, 260] width 332 height 48
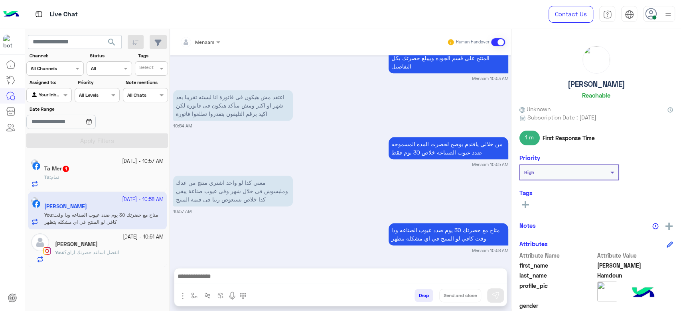
scroll to position [644, 0]
click at [242, 232] on div "متاح مع حضرتك 30 يوم ضدد عيوب الصناعه ودا وقت كافي لو المنتج في اي مشكله بتظهر …" at bounding box center [340, 237] width 335 height 33
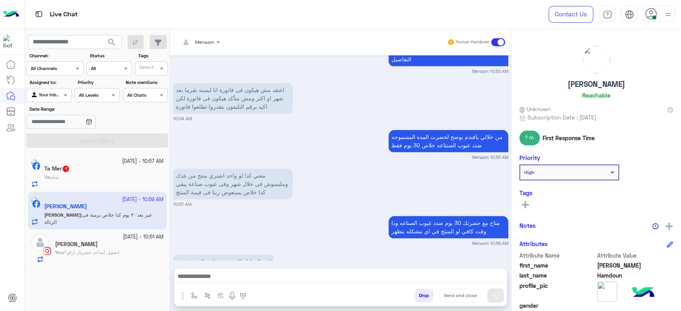
scroll to position [705, 0]
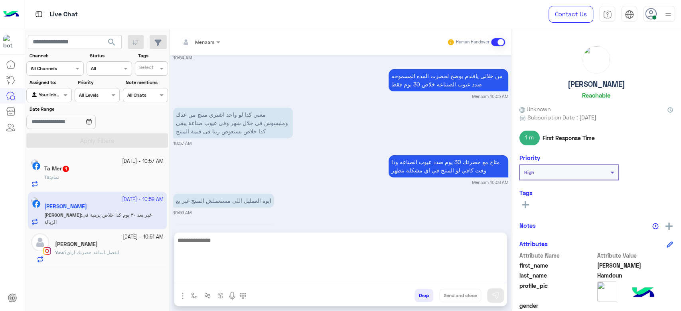
click at [214, 274] on textarea at bounding box center [340, 260] width 332 height 48
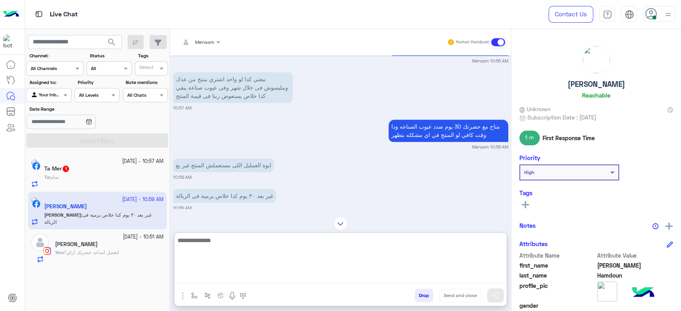
scroll to position [741, 0]
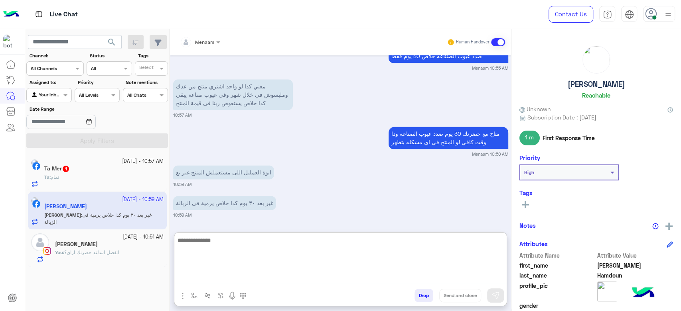
click at [236, 242] on textarea at bounding box center [340, 260] width 332 height 48
type textarea "**********"
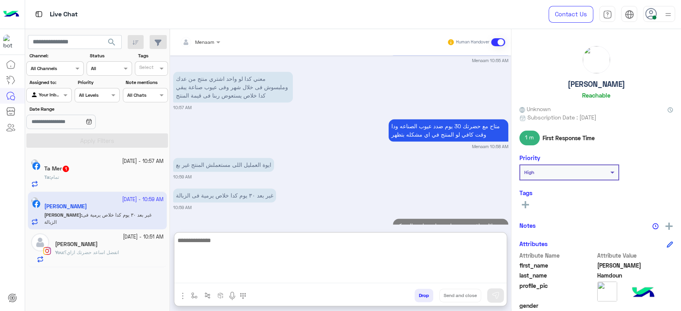
scroll to position [772, 0]
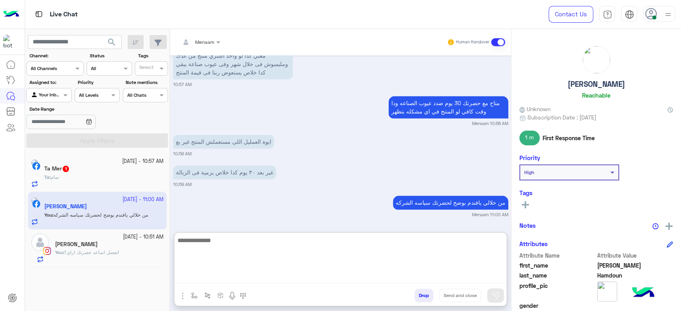
click at [221, 250] on textarea at bounding box center [340, 260] width 332 height 48
type textarea "*"
type textarea "**********"
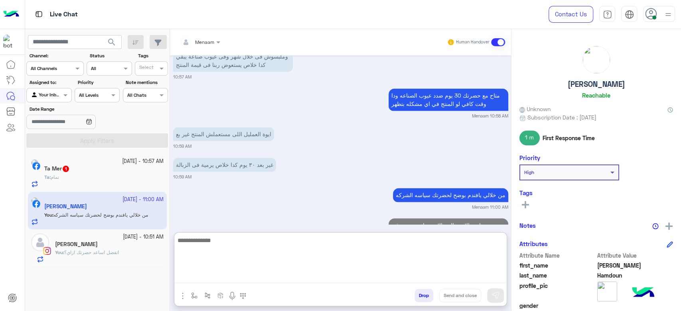
scroll to position [811, 0]
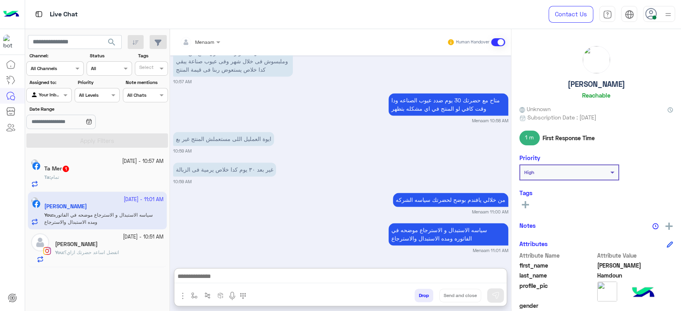
click at [83, 178] on div "Ta : تمام" at bounding box center [103, 181] width 119 height 14
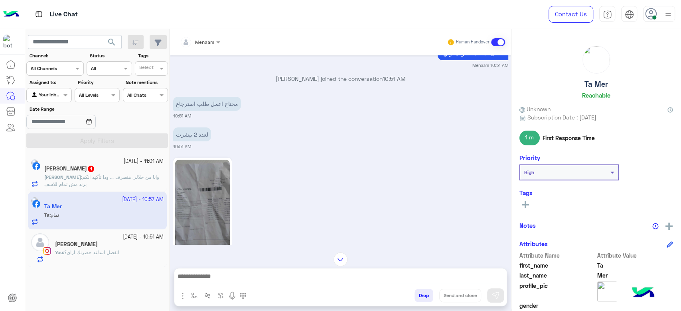
scroll to position [35, 0]
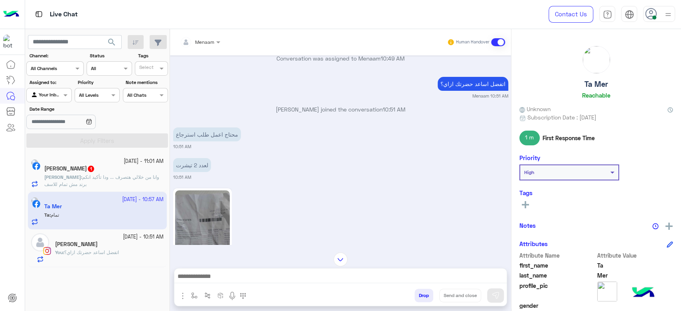
click at [97, 180] on span "وانا من خلالي هتصرف ... ودا تأكيد انكم برند مش تمام للاسف" at bounding box center [101, 180] width 115 height 13
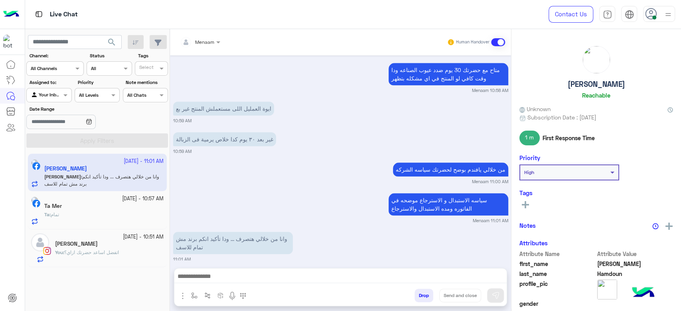
scroll to position [567, 0]
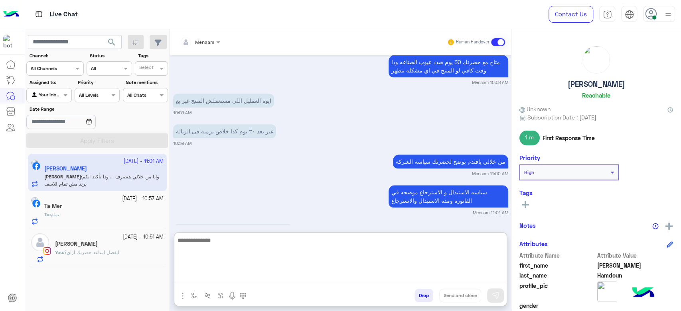
click at [234, 280] on textarea at bounding box center [340, 260] width 332 height 48
click at [215, 275] on textarea at bounding box center [340, 260] width 332 height 48
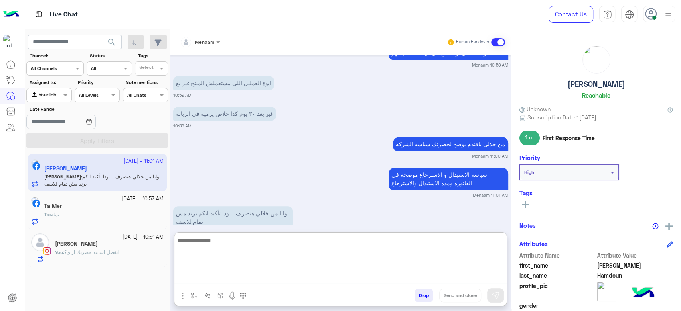
paste textarea "**********"
type textarea "**********"
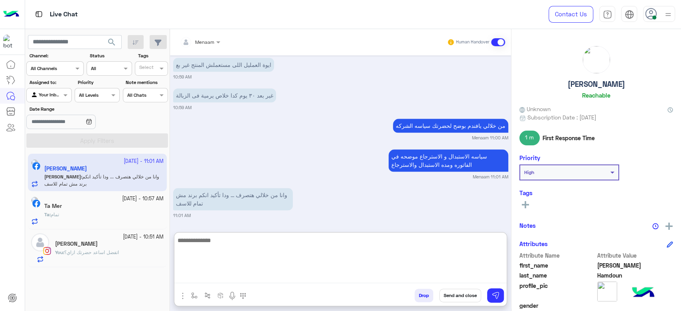
scroll to position [692, 0]
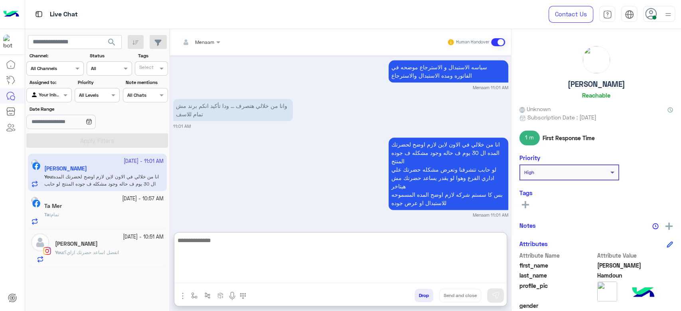
click at [101, 215] on div "Ta : تمام" at bounding box center [103, 218] width 119 height 14
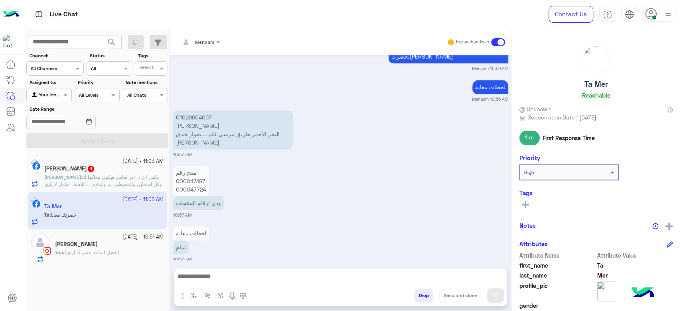
scroll to position [731, 0]
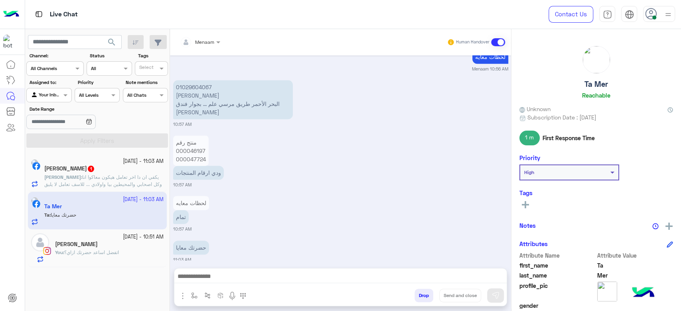
click at [215, 280] on textarea at bounding box center [340, 278] width 332 height 12
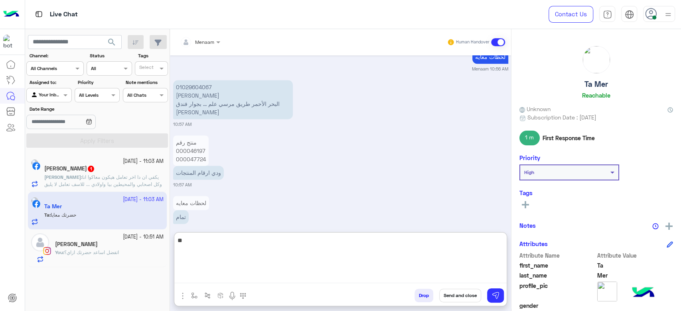
type textarea "*"
type textarea "**********"
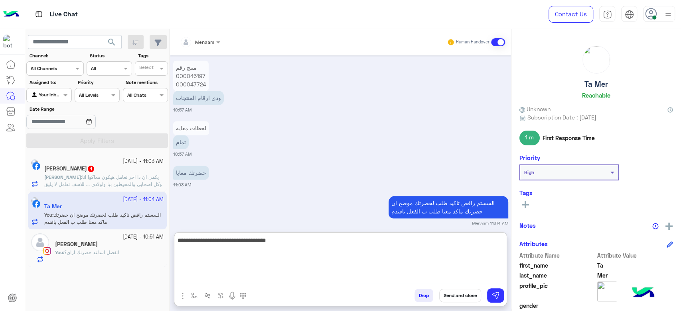
type textarea "**********"
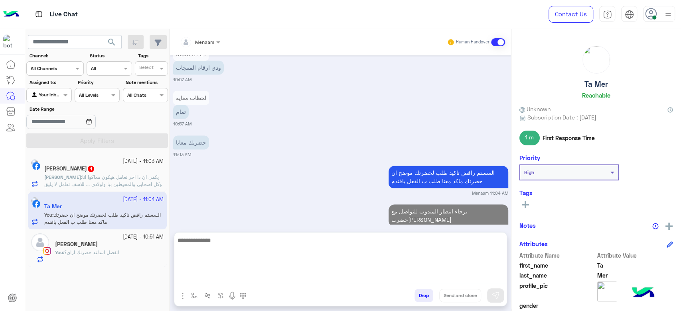
click at [113, 187] on p "Abdelhamid : يكفي ان دا اخر تعامل هيكون معاكوا انا وكل اصحابي والمحيطين بيا واو…" at bounding box center [103, 185] width 119 height 22
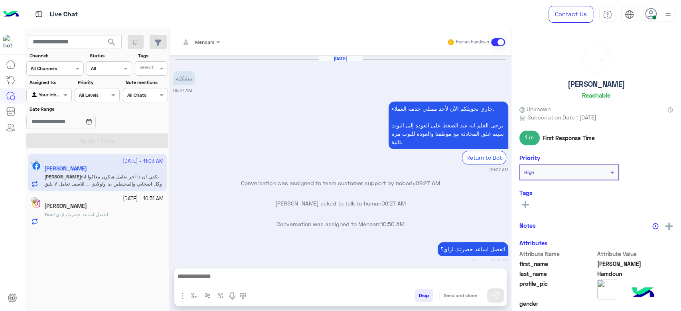
scroll to position [603, 0]
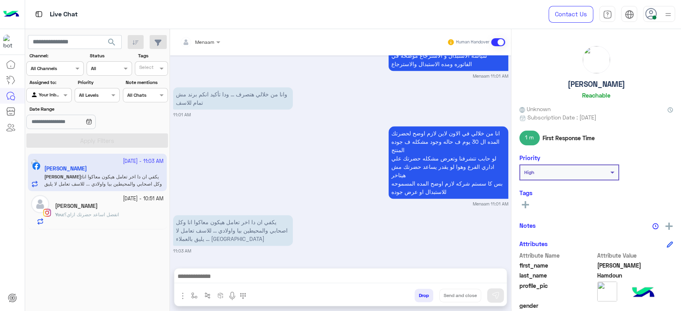
click at [426, 294] on button "Drop" at bounding box center [423, 296] width 19 height 14
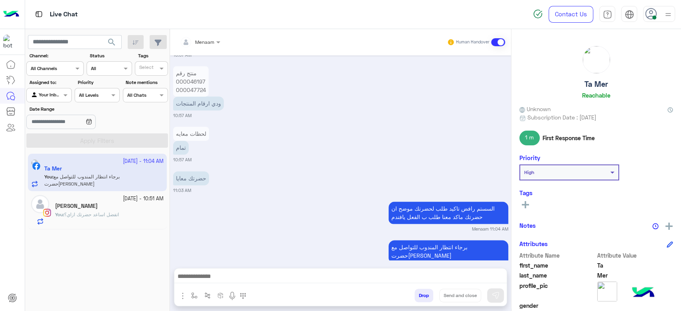
scroll to position [759, 0]
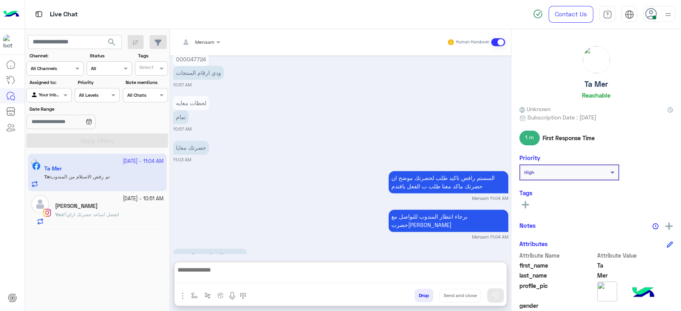
click at [219, 278] on textarea at bounding box center [340, 274] width 332 height 18
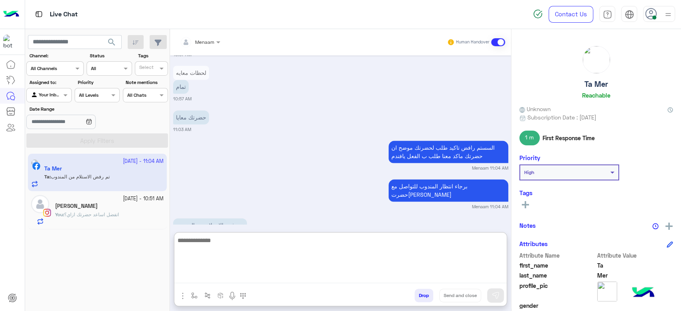
scroll to position [795, 0]
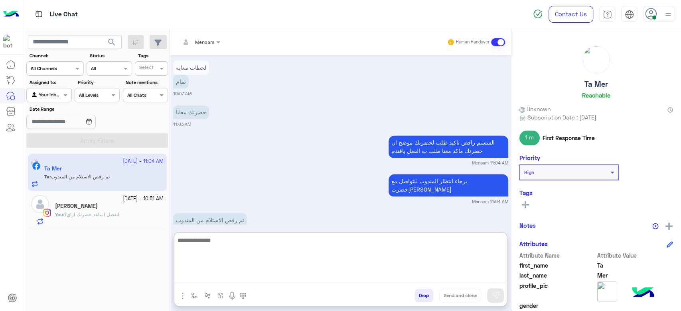
drag, startPoint x: 217, startPoint y: 233, endPoint x: 223, endPoint y: 240, distance: 9.0
click at [218, 235] on div "Menaam Human Handover Sep 20, 2025 Menaam joined the conversation 10:51 AM محتا…" at bounding box center [340, 172] width 341 height 286
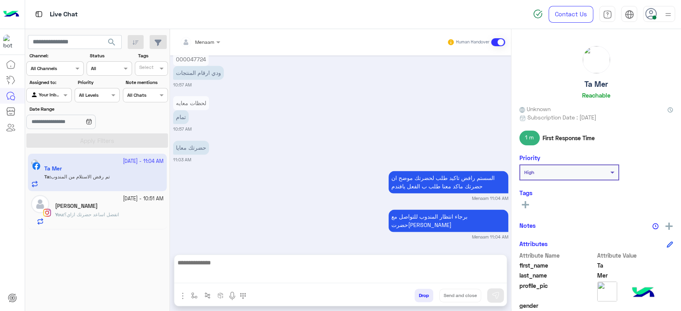
scroll to position [759, 0]
click at [224, 249] on p "تم رفض الاستلام من المندوب" at bounding box center [210, 256] width 74 height 14
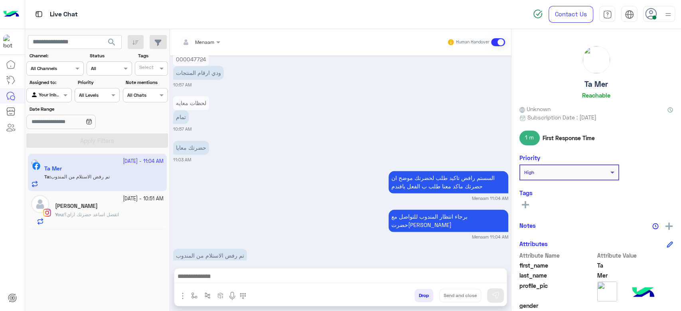
click at [207, 281] on textarea at bounding box center [340, 278] width 332 height 12
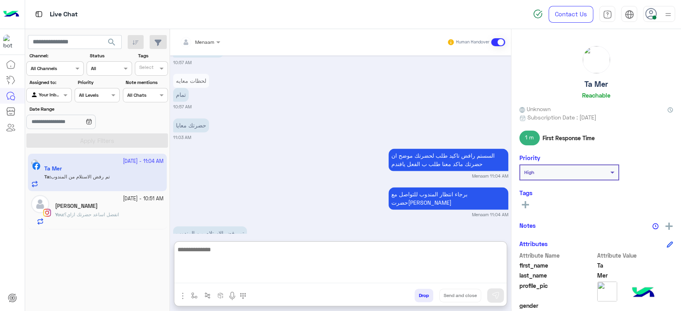
scroll to position [795, 0]
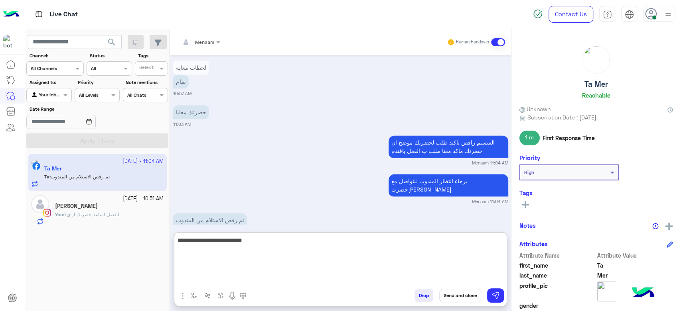
type textarea "**********"
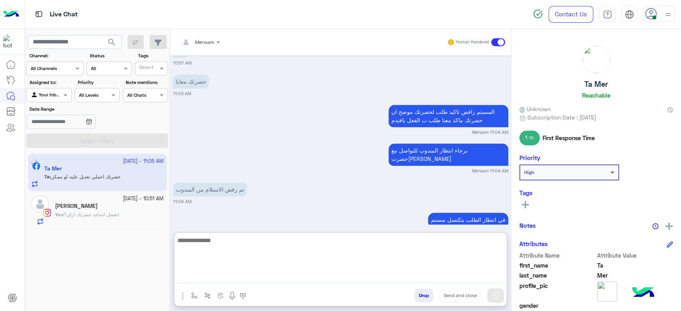
scroll to position [870, 0]
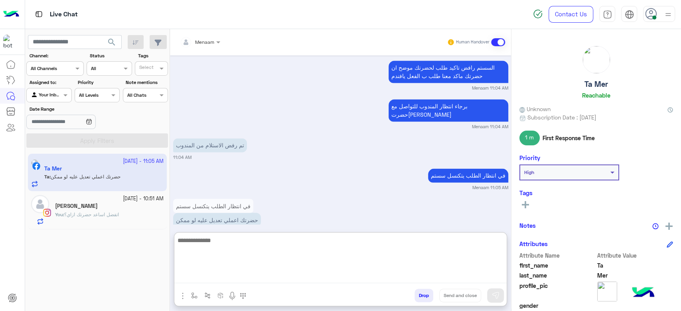
click at [216, 245] on textarea at bounding box center [340, 260] width 332 height 48
type textarea "**********"
type textarea "*"
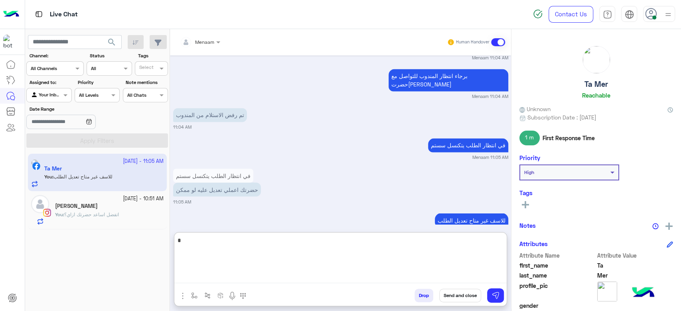
drag, startPoint x: 200, startPoint y: 244, endPoint x: 165, endPoint y: 247, distance: 34.9
click at [167, 247] on mat-drawer-container "search Channel: Channel All Channels Status Channel All Tags Select Assigned to…" at bounding box center [353, 172] width 656 height 286
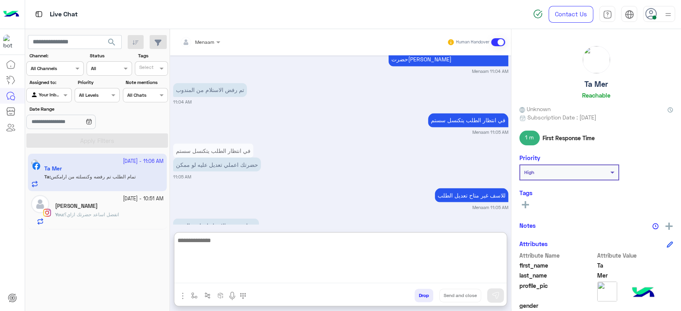
scroll to position [961, 0]
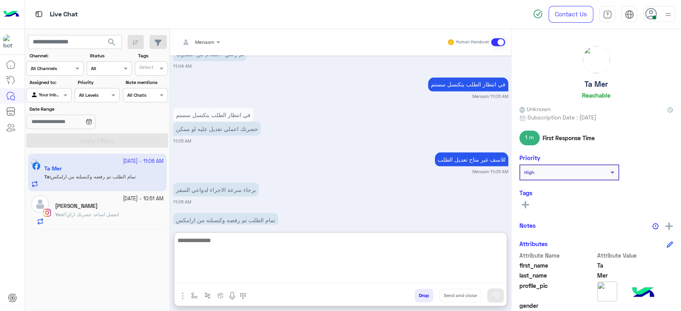
click at [209, 245] on textarea at bounding box center [340, 260] width 332 height 48
click at [205, 245] on textarea at bounding box center [340, 260] width 332 height 48
type textarea "**********"
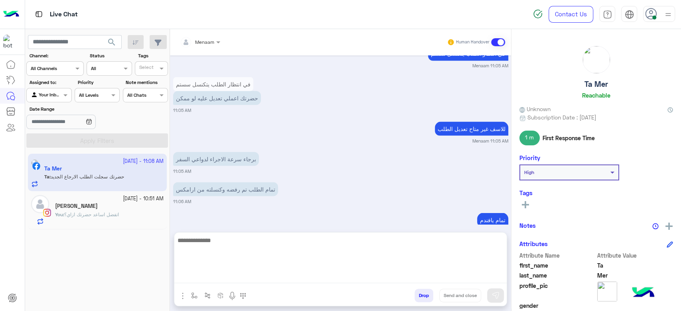
scroll to position [992, 0]
click at [55, 92] on div at bounding box center [49, 95] width 44 height 8
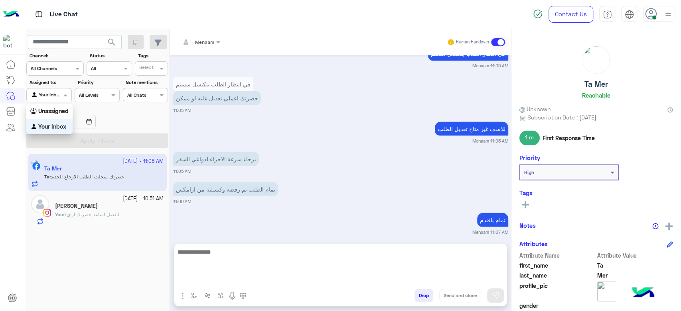
scroll to position [986, 0]
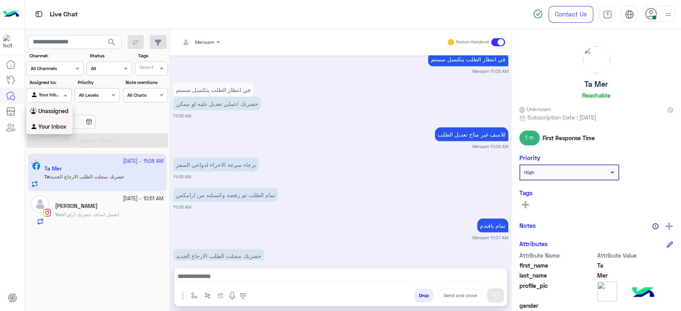
click at [55, 112] on b "Unassigned" at bounding box center [53, 111] width 30 height 7
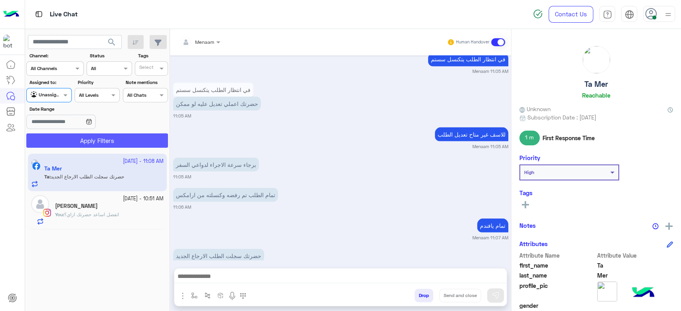
click at [96, 142] on button "Apply Filters" at bounding box center [97, 141] width 142 height 14
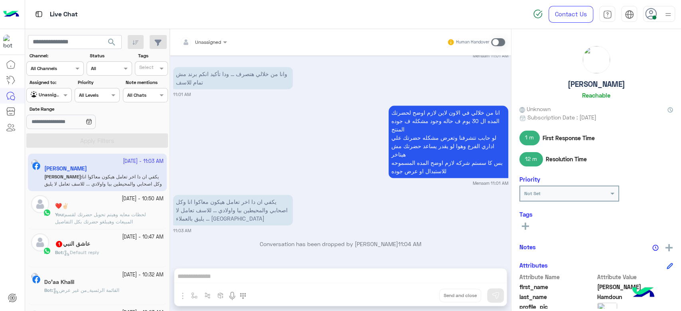
click at [115, 212] on span "لحظات معايه وهيتم تحويل حضرتك لقسم المبيعات وهيبلغو حضرتك بكل التفاصيل" at bounding box center [100, 218] width 91 height 13
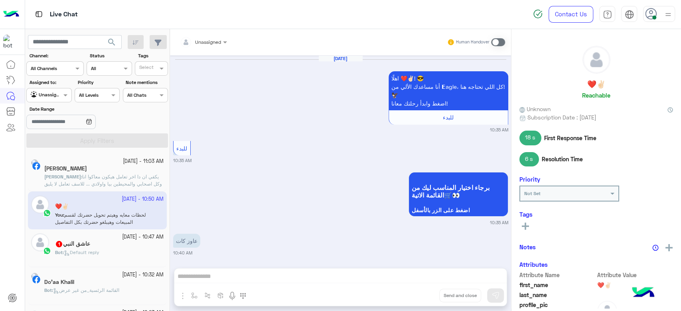
scroll to position [606, 0]
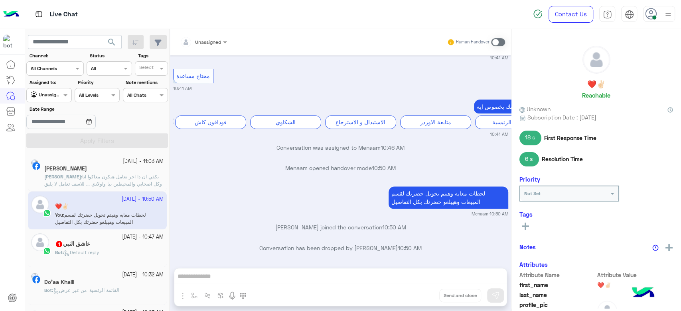
click at [85, 171] on h5 "Abdelhamid Hamdoun" at bounding box center [65, 169] width 43 height 7
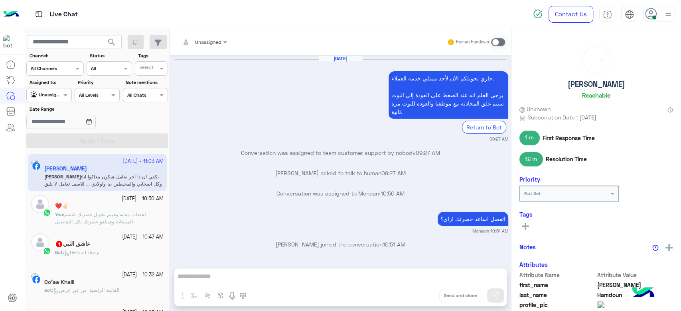
scroll to position [593, 0]
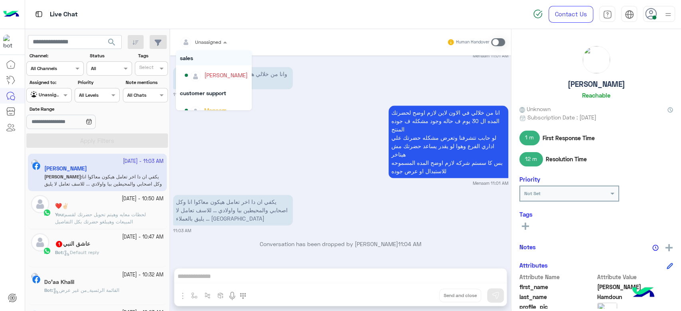
click at [214, 37] on div at bounding box center [203, 41] width 55 height 8
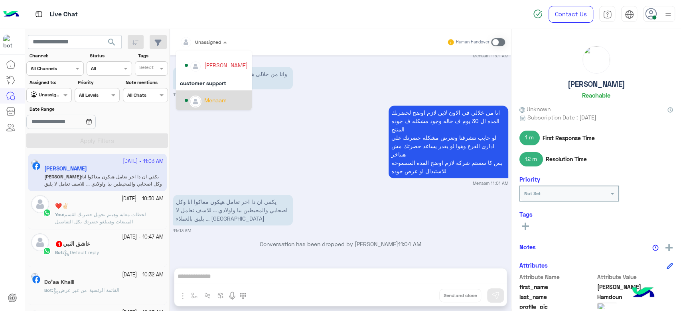
click at [221, 101] on div "Menaam" at bounding box center [215, 100] width 22 height 8
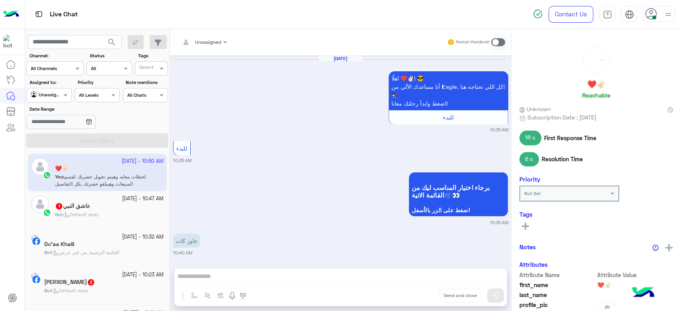
scroll to position [606, 0]
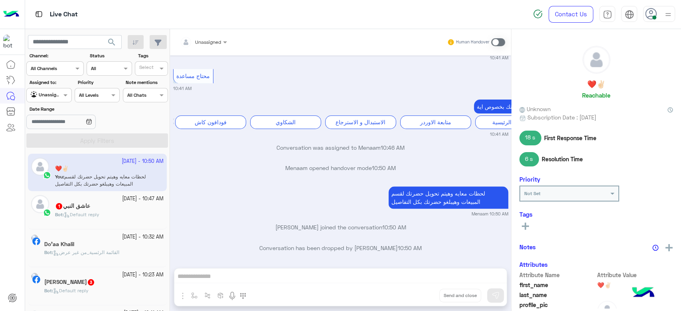
click at [50, 89] on div "Agent Filter Unassigned" at bounding box center [48, 95] width 45 height 14
click at [53, 123] on b "Your Inbox" at bounding box center [52, 126] width 28 height 7
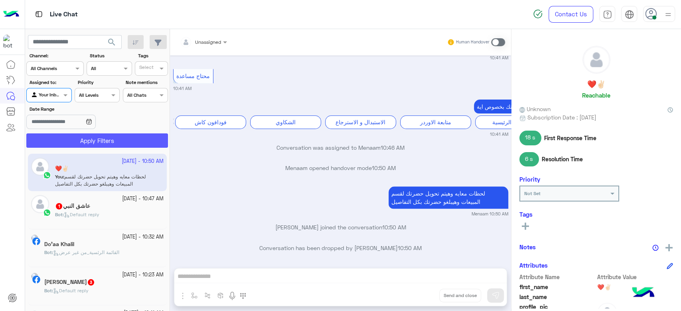
click at [96, 141] on button "Apply Filters" at bounding box center [97, 141] width 142 height 14
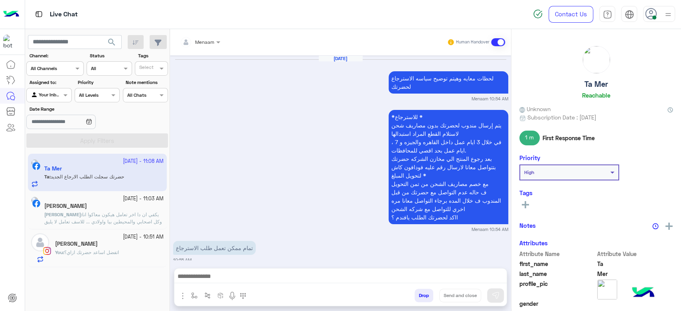
scroll to position [627, 0]
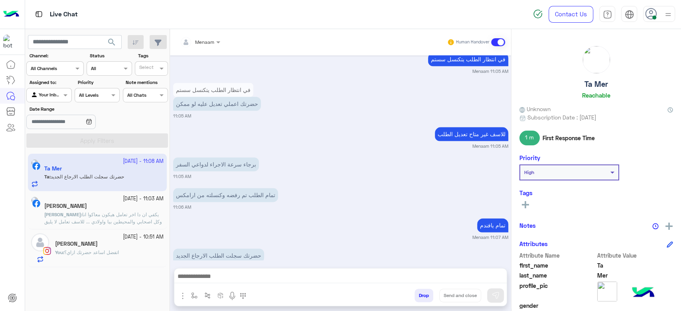
click at [82, 205] on h5 "Abdelhamid Hamdoun" at bounding box center [65, 206] width 43 height 7
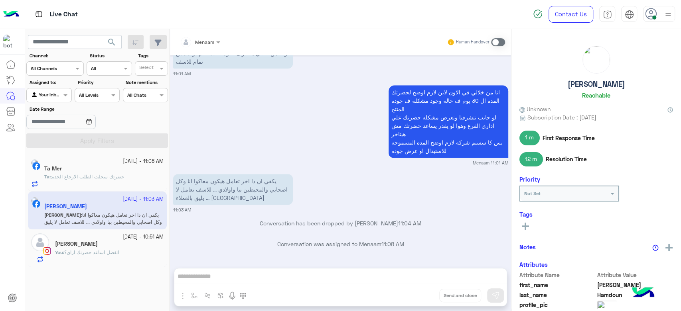
scroll to position [534, 0]
click at [222, 278] on div "Menaam Human Handover Sep 20, 2025 Conversation was assigned to team customer s…" at bounding box center [340, 172] width 341 height 286
click at [503, 44] on span at bounding box center [498, 42] width 14 height 8
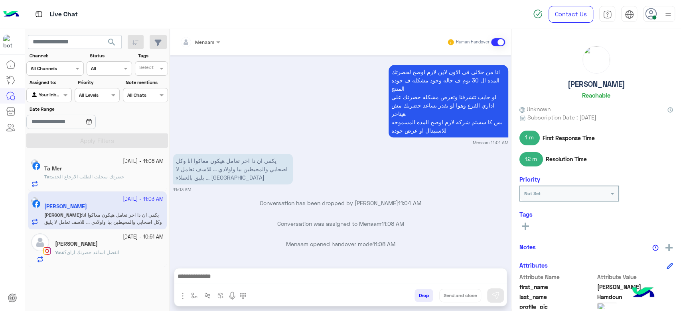
click at [215, 280] on textarea at bounding box center [340, 278] width 332 height 12
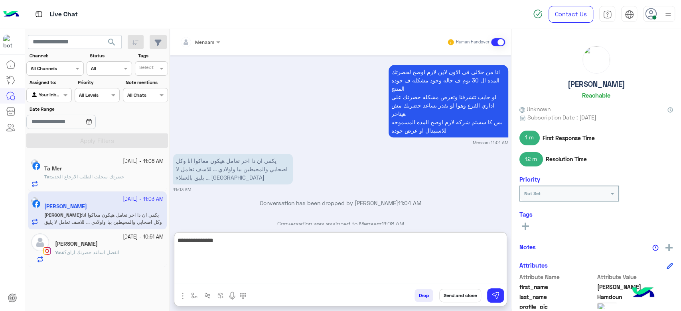
type textarea "**********"
click at [481, 244] on textarea "**********" at bounding box center [340, 260] width 332 height 48
click at [282, 245] on textarea "**********" at bounding box center [340, 260] width 332 height 48
type textarea "**********"
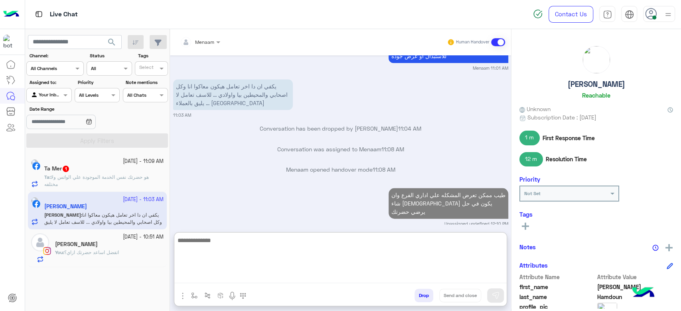
scroll to position [650, 0]
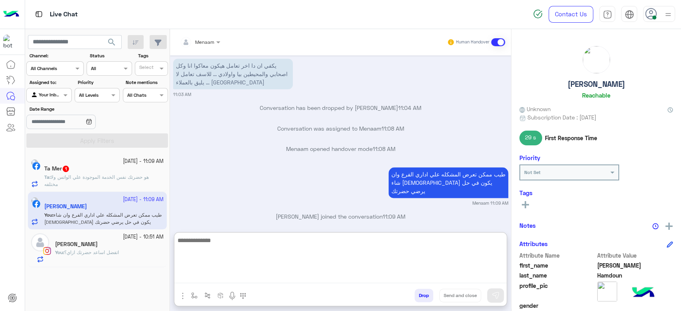
click at [108, 179] on span "هو حضرتك نفس الخدمة الموجودة علي الواتس ولا مختلفه" at bounding box center [96, 180] width 104 height 13
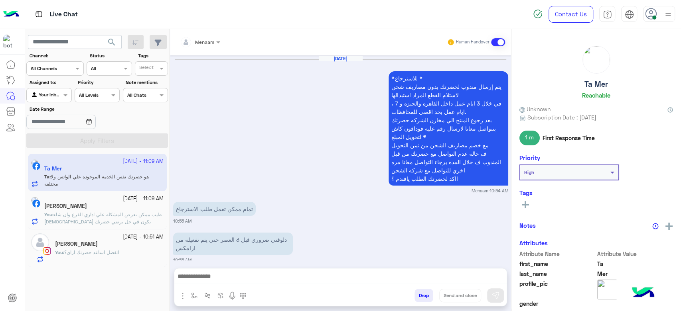
scroll to position [627, 0]
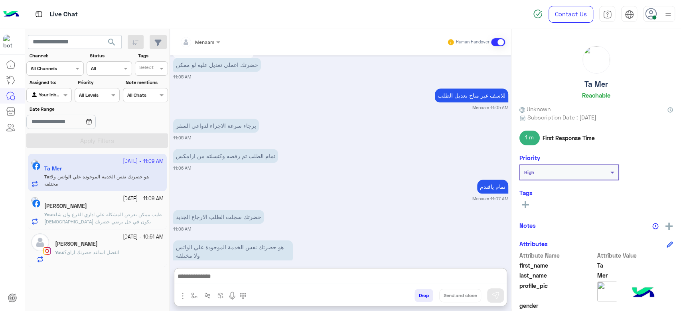
click at [214, 277] on textarea at bounding box center [340, 278] width 332 height 12
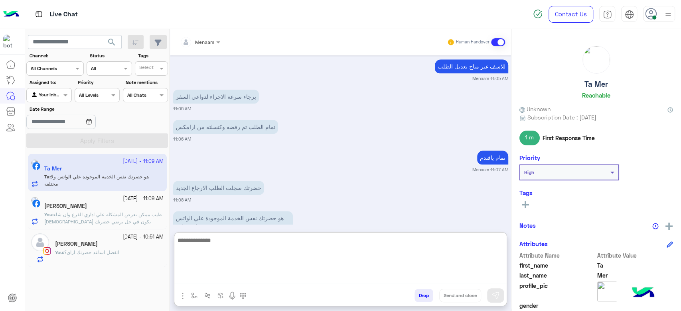
scroll to position [662, 0]
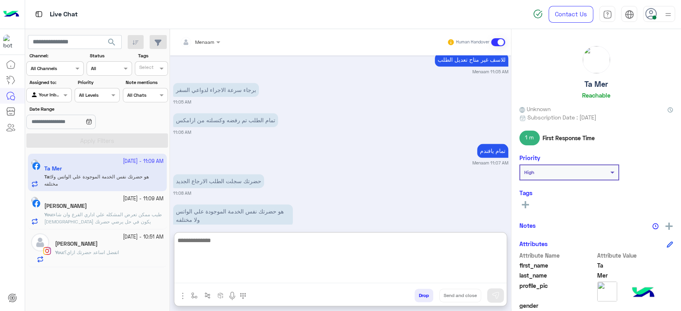
click at [209, 245] on textarea at bounding box center [340, 260] width 332 height 48
type textarea "*"
click at [416, 242] on textarea "**********" at bounding box center [340, 260] width 332 height 48
drag, startPoint x: 416, startPoint y: 242, endPoint x: 414, endPoint y: 248, distance: 7.1
click at [417, 242] on textarea "**********" at bounding box center [340, 260] width 332 height 48
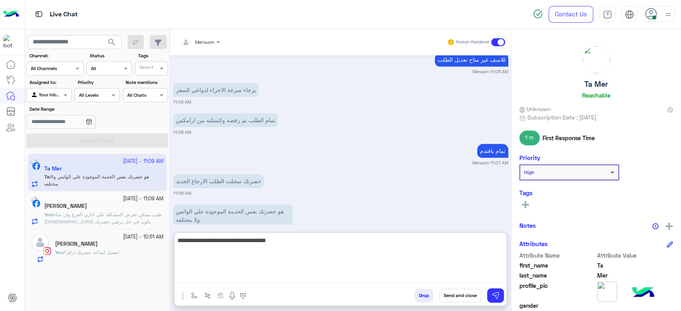
click at [376, 242] on textarea "**********" at bounding box center [340, 260] width 332 height 48
type textarea "**********"
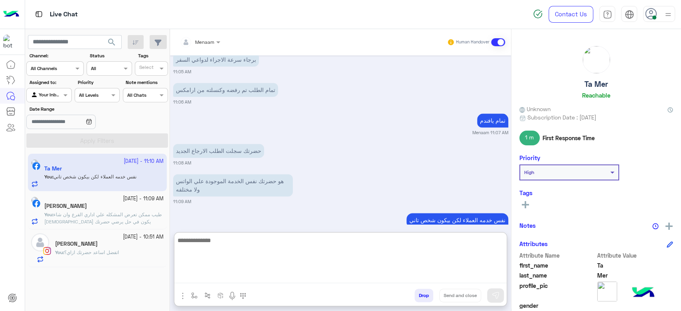
click at [99, 213] on span "طيب ممكن تعرض المشكله علي اداري الفرع وان شاء الله يكون في حل يرضي حضرتك" at bounding box center [103, 218] width 118 height 13
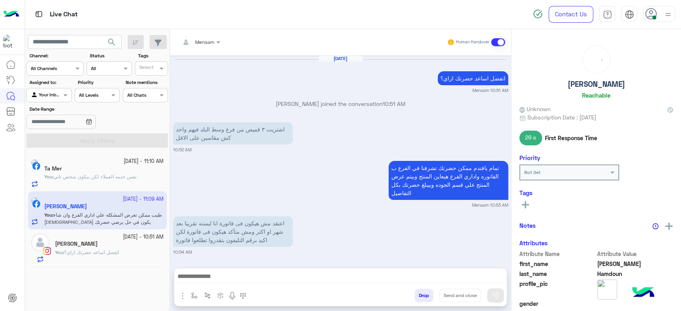
scroll to position [552, 0]
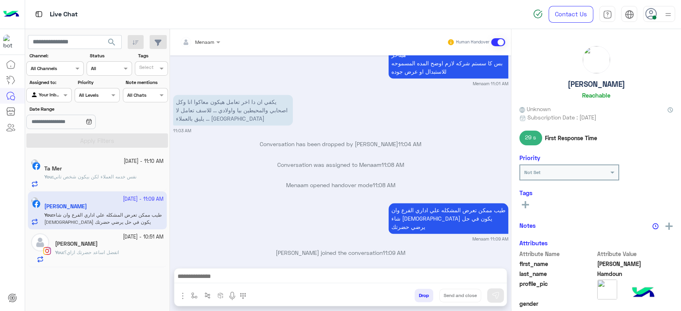
click at [98, 249] on p "You : اتفضل اساعد حضرتك ازاي؟" at bounding box center [87, 252] width 64 height 7
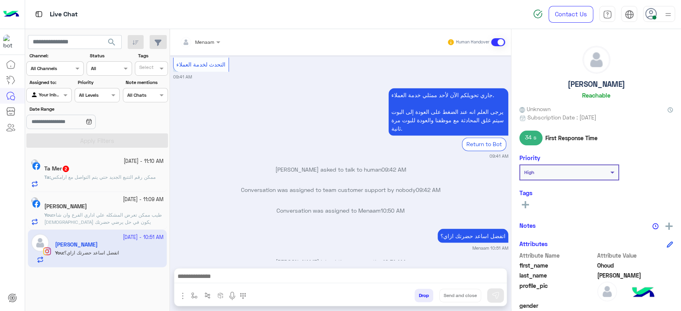
scroll to position [849, 0]
click at [84, 178] on span "ممكن رقم التتبع الجديد حتي يتم التواصل مع ارامكس" at bounding box center [103, 177] width 105 height 6
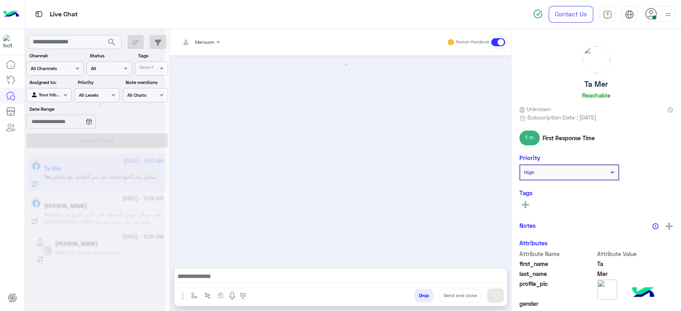
click at [237, 279] on textarea at bounding box center [340, 278] width 332 height 12
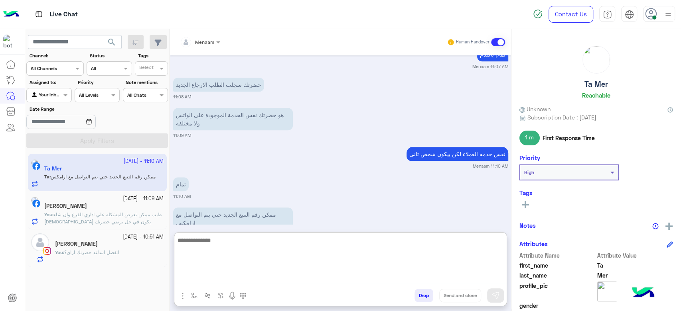
scroll to position [562, 0]
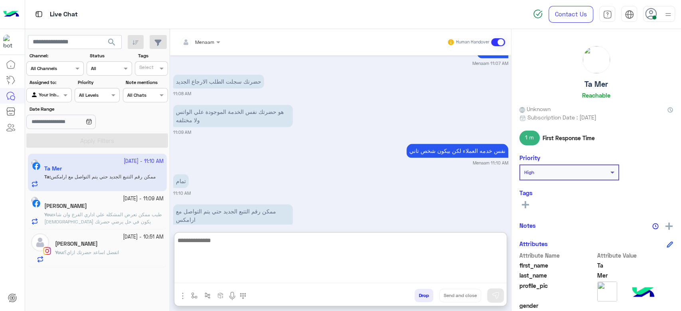
click at [220, 246] on textarea at bounding box center [340, 260] width 332 height 48
paste textarea "**********"
type textarea "**********"
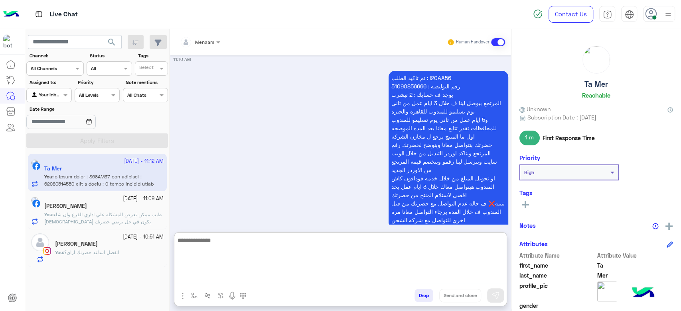
scroll to position [735, 0]
click at [101, 226] on div "20 September - 11:09 AM Abdelhamid Hamdoun You : طيب ممكن تعرض المشكله علي ادار…" at bounding box center [97, 210] width 139 height 38
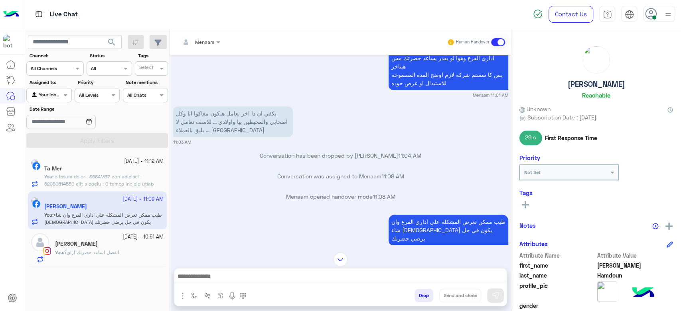
scroll to position [552, 0]
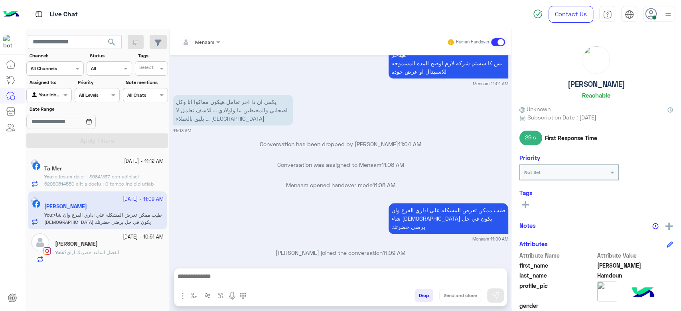
click at [97, 244] on h5 "[PERSON_NAME]" at bounding box center [76, 244] width 43 height 7
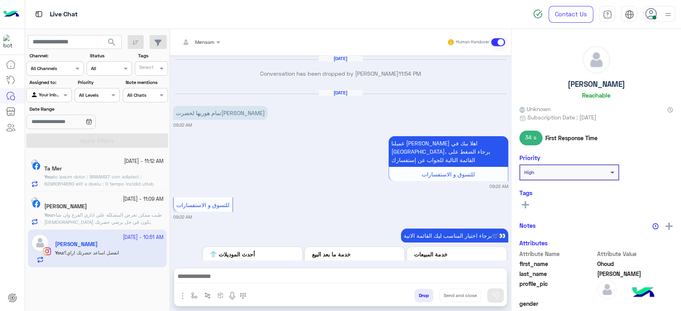
scroll to position [850, 0]
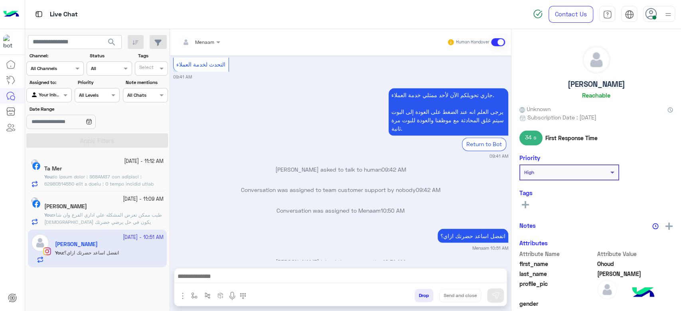
click at [93, 181] on span at bounding box center [103, 220] width 119 height 92
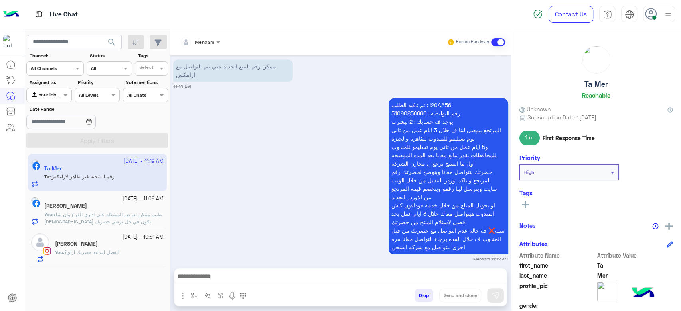
scroll to position [699, 0]
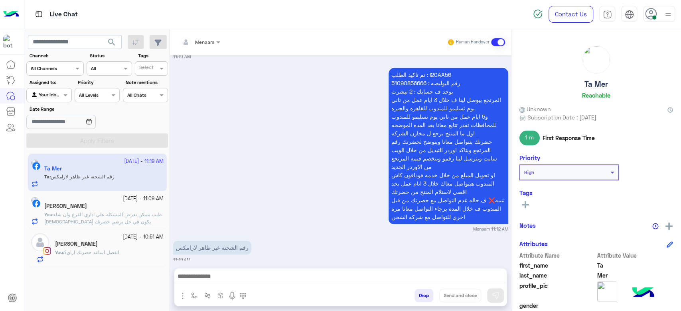
click at [204, 276] on textarea at bounding box center [340, 278] width 332 height 12
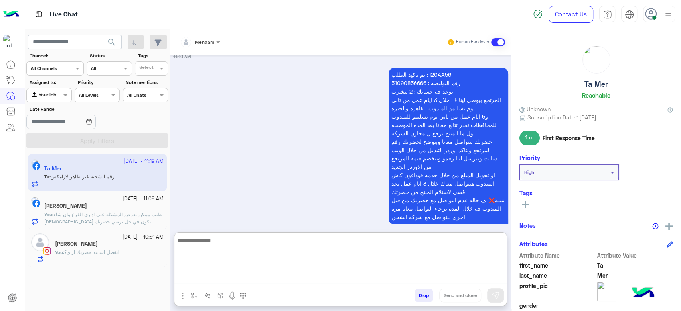
scroll to position [735, 0]
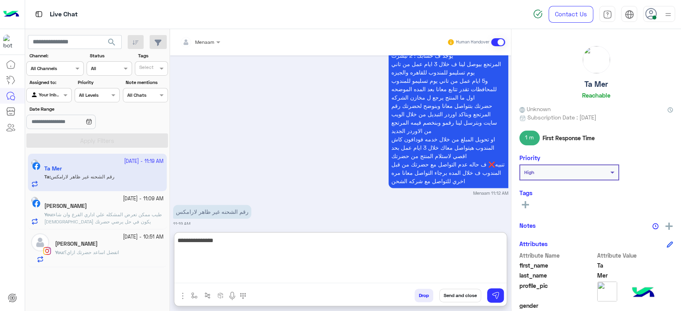
type textarea "**********"
click at [240, 243] on textarea at bounding box center [340, 260] width 332 height 48
type textarea "**********"
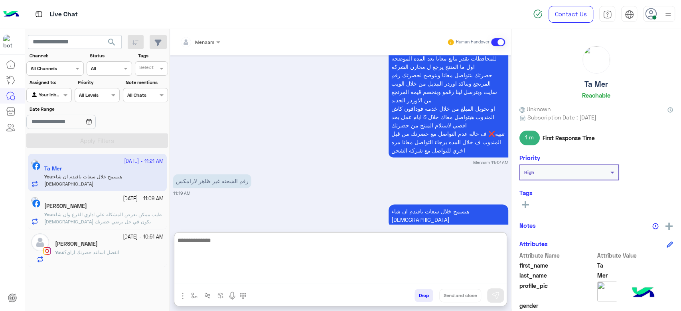
click at [110, 212] on span "طيب ممكن تعرض المشكله علي اداري الفرع وان شاء الله يكون في حل يرضي حضرتك" at bounding box center [103, 218] width 118 height 13
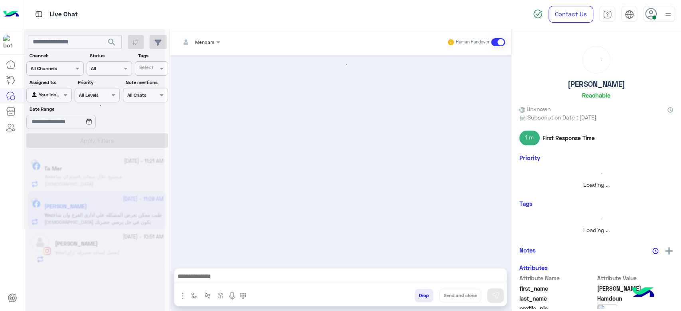
scroll to position [552, 0]
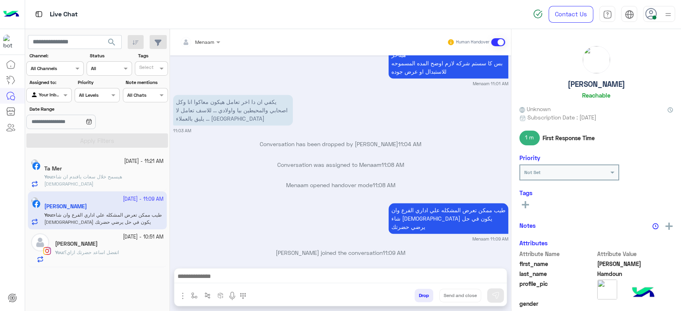
click at [115, 242] on div "[PERSON_NAME]" at bounding box center [109, 245] width 108 height 8
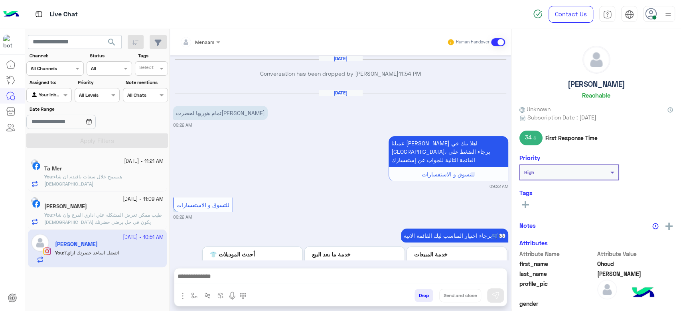
scroll to position [850, 0]
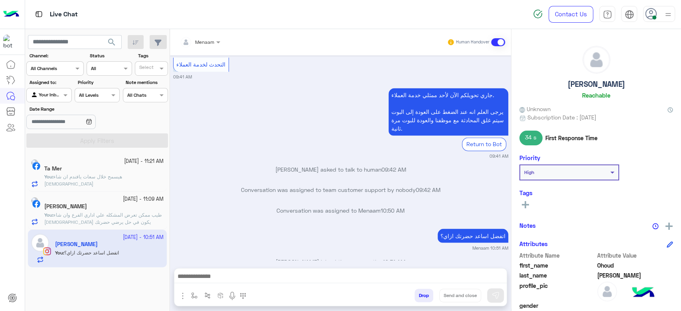
click at [87, 208] on h5 "Abdelhamid Hamdoun" at bounding box center [65, 206] width 43 height 7
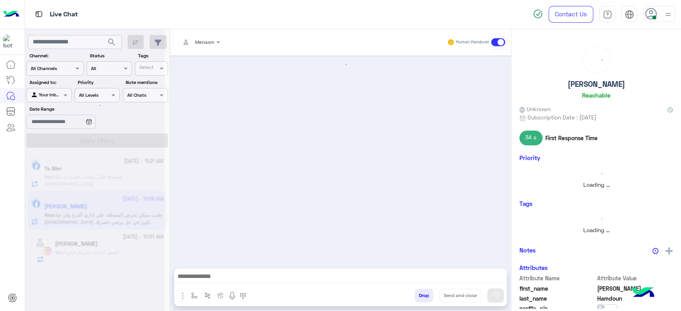
scroll to position [552, 0]
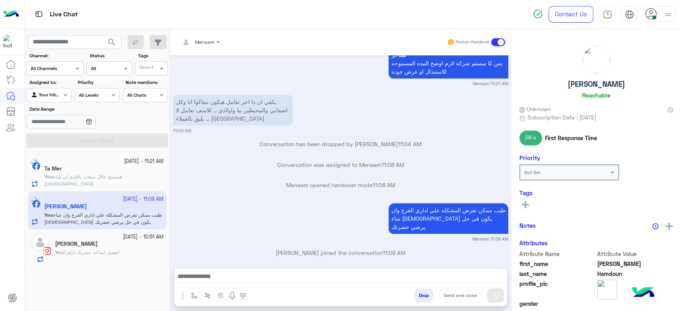
click at [111, 175] on span "هيسمح خلال سعات يافندم ان شاء الله" at bounding box center [83, 180] width 78 height 13
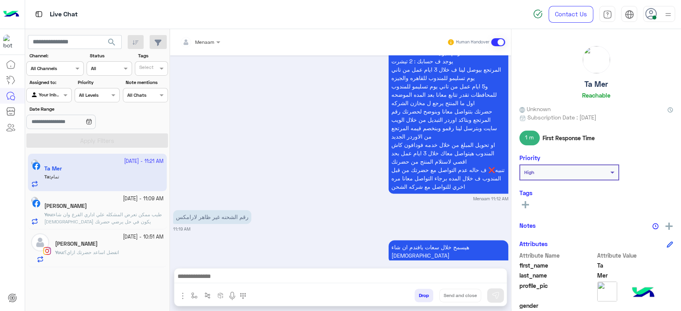
scroll to position [674, 0]
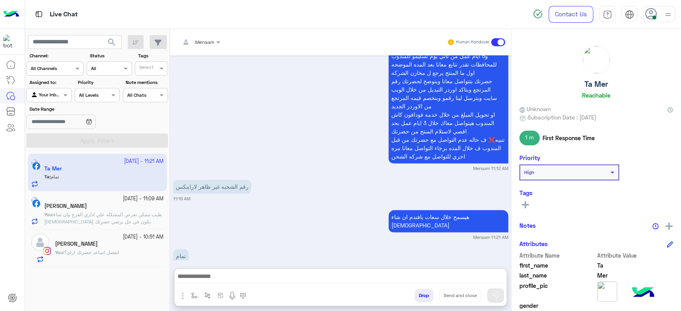
click at [220, 278] on textarea at bounding box center [340, 278] width 332 height 12
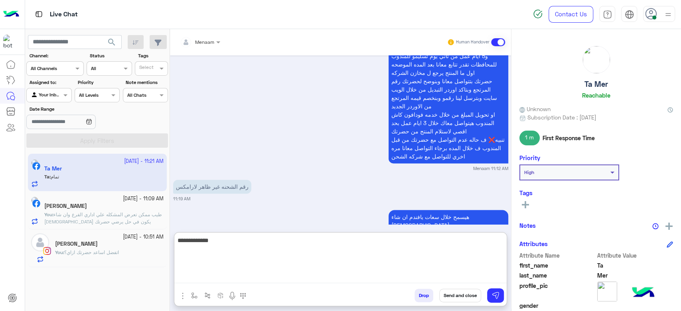
type textarea "**********"
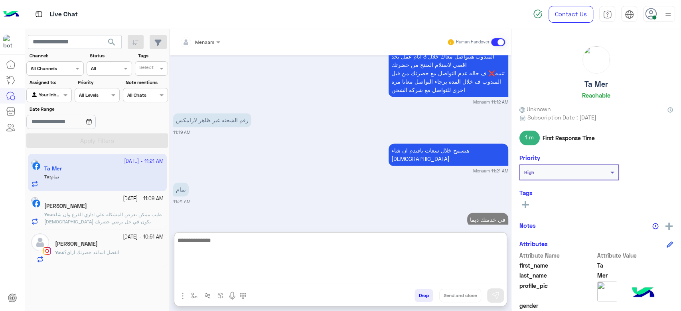
click at [418, 293] on button "Drop" at bounding box center [423, 296] width 19 height 14
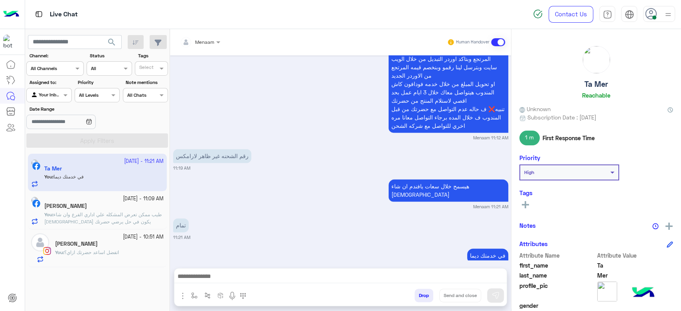
scroll to position [725, 0]
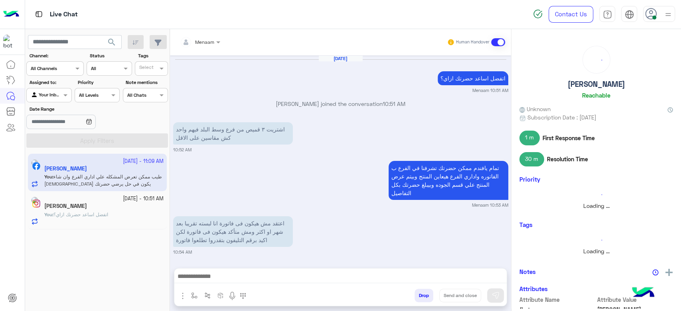
scroll to position [552, 0]
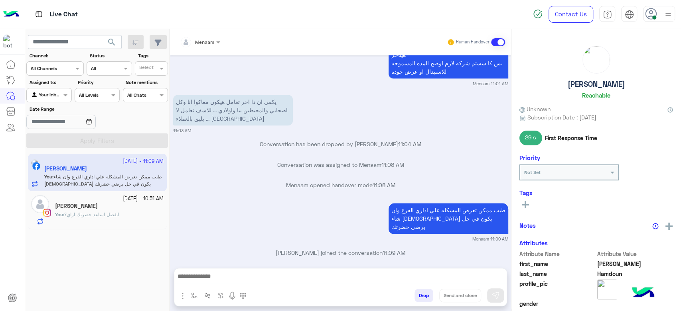
click at [424, 292] on button "Drop" at bounding box center [423, 296] width 19 height 14
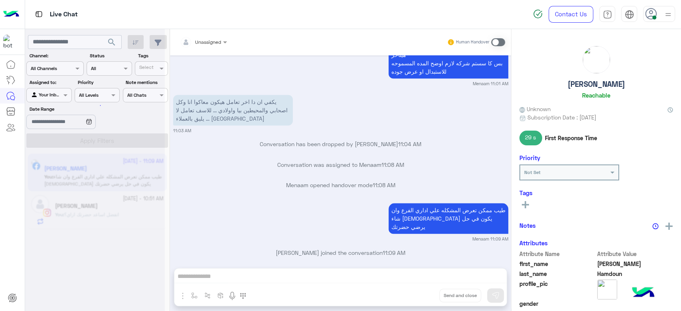
scroll to position [573, 0]
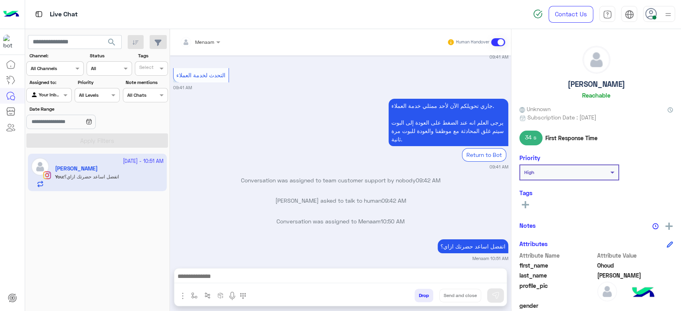
scroll to position [1853, 0]
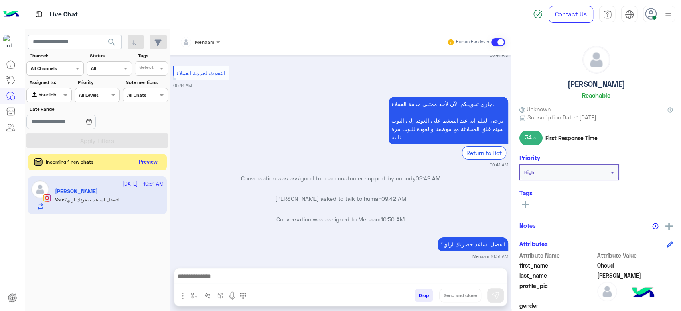
click at [152, 164] on button "Preview" at bounding box center [148, 162] width 25 height 11
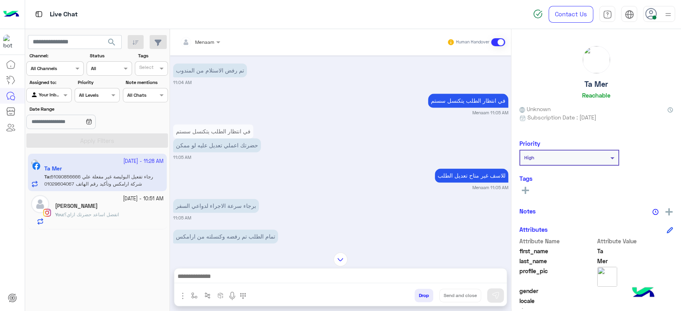
scroll to position [839, 0]
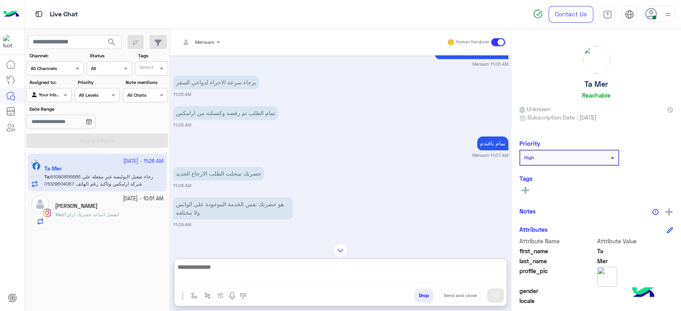
click at [223, 277] on textarea at bounding box center [340, 272] width 332 height 21
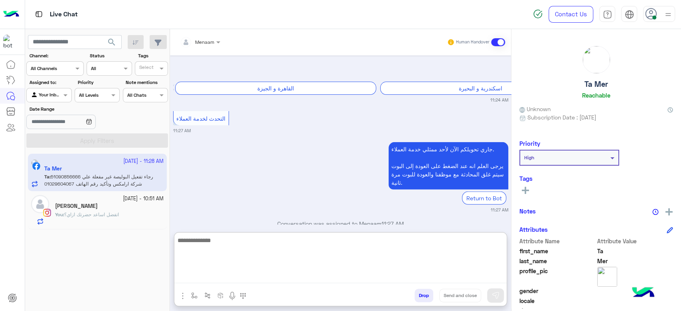
scroll to position [1458, 0]
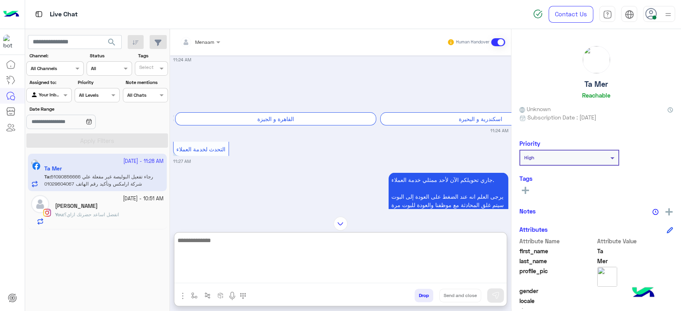
click at [199, 246] on textarea at bounding box center [340, 260] width 332 height 48
paste textarea "**********"
type textarea "**********"
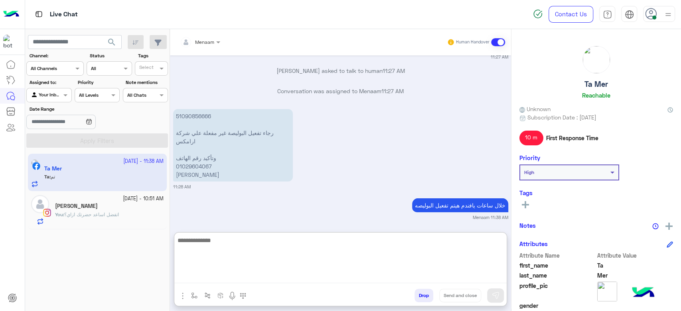
scroll to position [1672, 0]
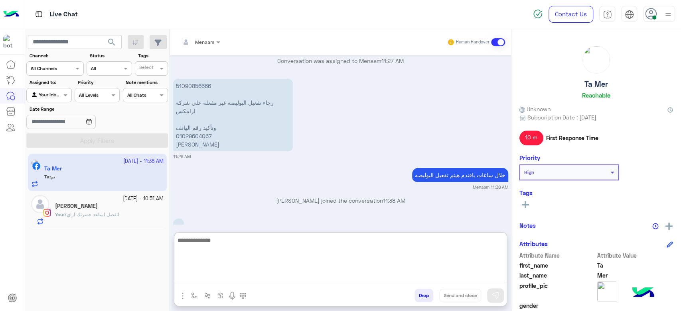
click at [421, 293] on button "Drop" at bounding box center [423, 296] width 19 height 14
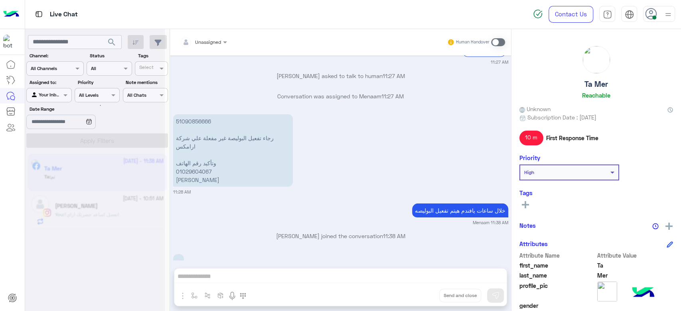
scroll to position [1657, 0]
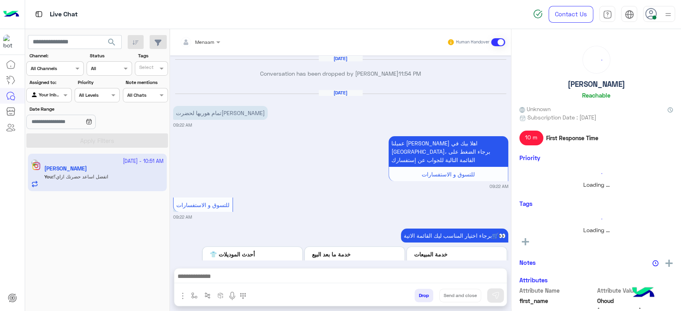
scroll to position [850, 0]
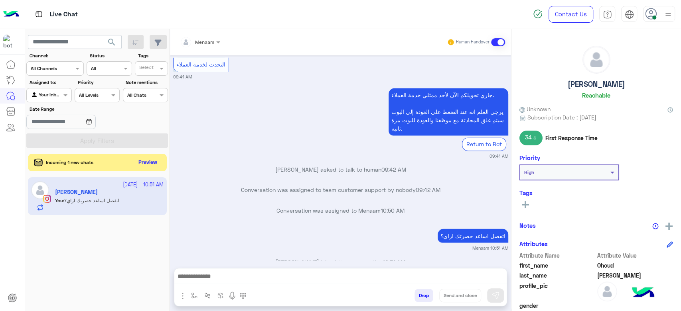
click at [142, 172] on div "search Channel: Channel All Channels Status Channel All Tags Select Assigned to…" at bounding box center [97, 172] width 145 height 286
click at [156, 161] on button "Preview" at bounding box center [148, 162] width 25 height 11
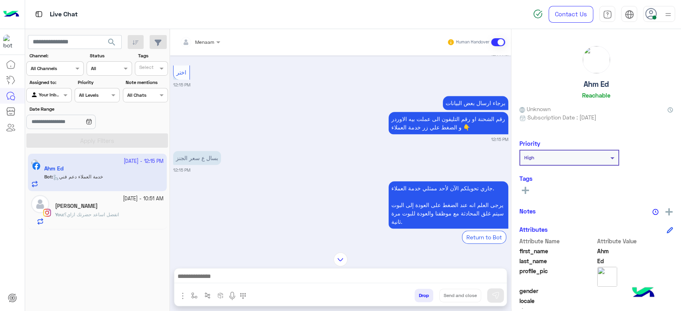
scroll to position [360, 0]
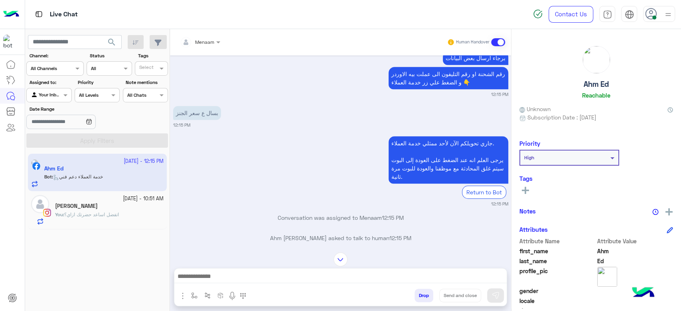
click at [239, 277] on textarea at bounding box center [340, 278] width 332 height 12
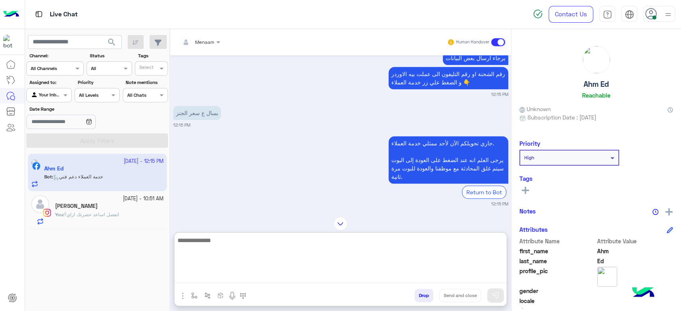
type textarea "*"
type textarea "**********"
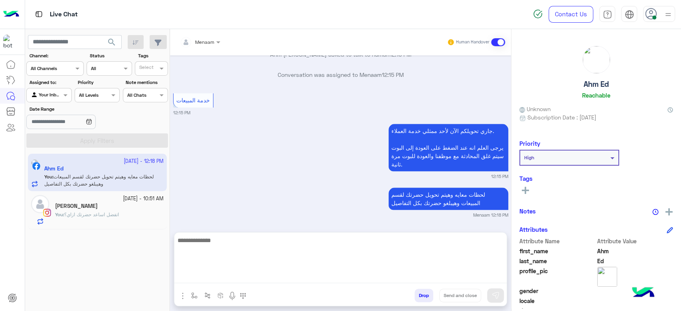
click at [597, 78] on div "Ahm Ed Reachable" at bounding box center [596, 74] width 154 height 56
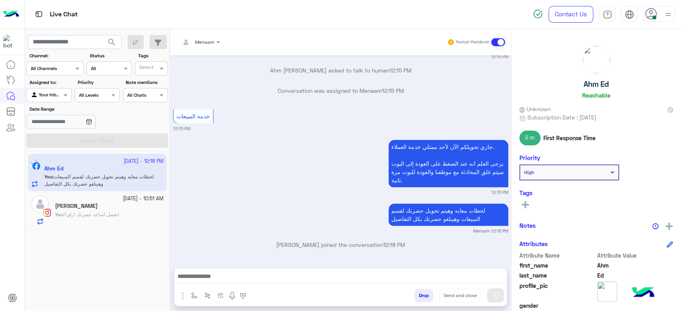
click at [597, 85] on h5 "Ahm Ed" at bounding box center [595, 84] width 25 height 9
copy h5 "Ahm Ed"
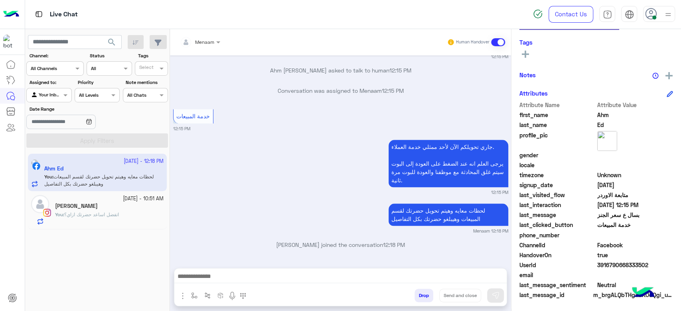
click at [609, 264] on span "3916790668333502" at bounding box center [635, 265] width 76 height 8
copy span "3916790668333502"
click at [201, 45] on div "Menaam" at bounding box center [204, 42] width 19 height 7
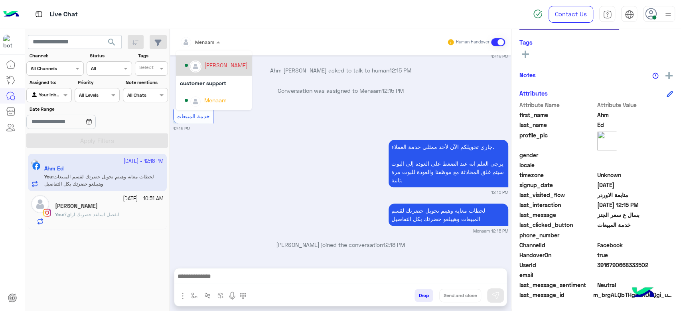
click at [215, 61] on div "mohamed ahmed" at bounding box center [225, 65] width 43 height 8
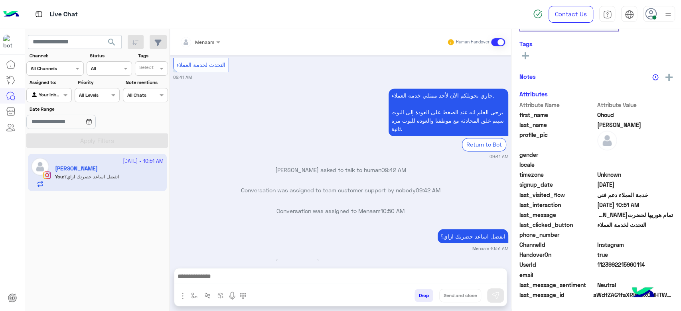
scroll to position [151, 0]
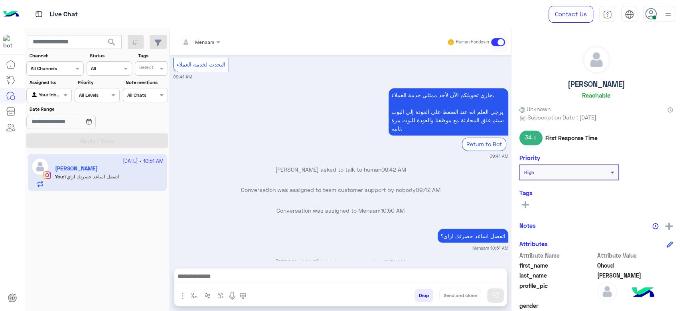
scroll to position [849, 0]
drag, startPoint x: 562, startPoint y: 3, endPoint x: 293, endPoint y: 81, distance: 280.1
click at [286, 87] on div "جاري تحويلكم الآن لأحد ممثلي خدمة العملاء. يرجى العلم انه عند الضغط على العودة …" at bounding box center [340, 123] width 335 height 73
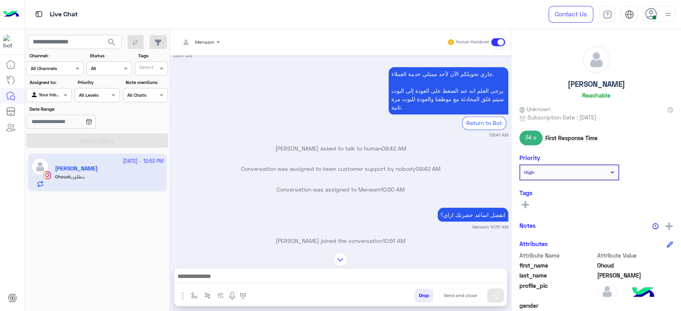
scroll to position [910, 0]
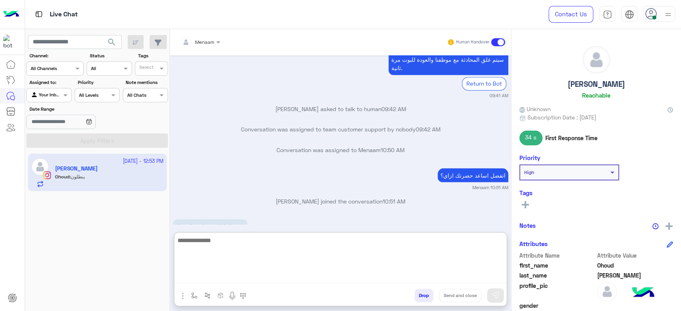
click at [217, 277] on textarea at bounding box center [340, 260] width 332 height 48
type textarea "**********"
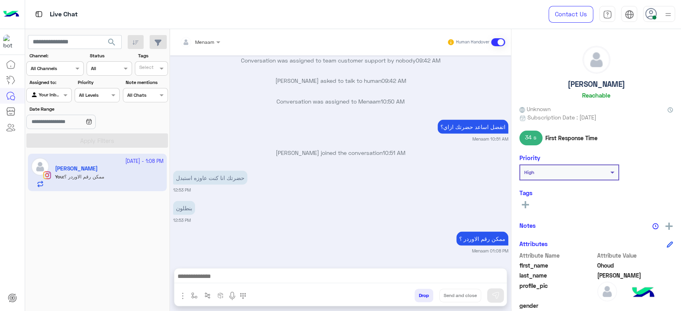
scroll to position [941, 0]
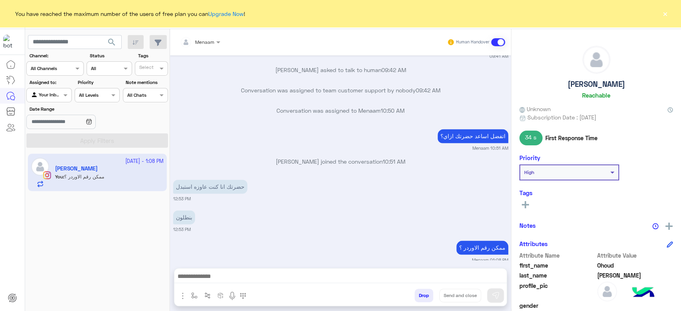
click at [664, 12] on button "×" at bounding box center [665, 14] width 8 height 8
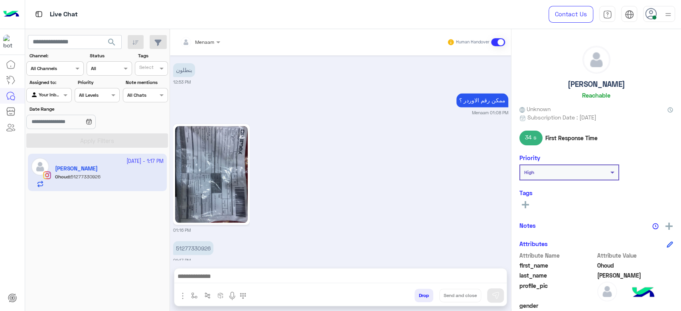
scroll to position [926, 0]
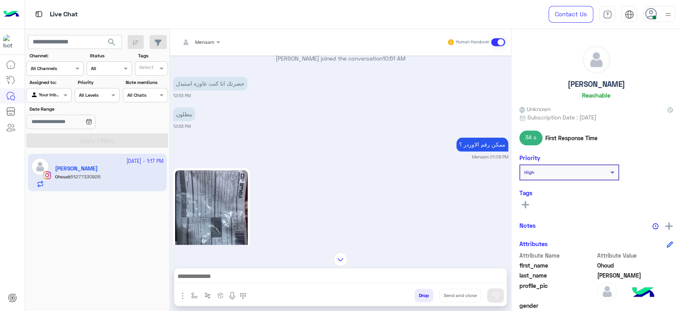
click at [232, 186] on img at bounding box center [211, 218] width 73 height 97
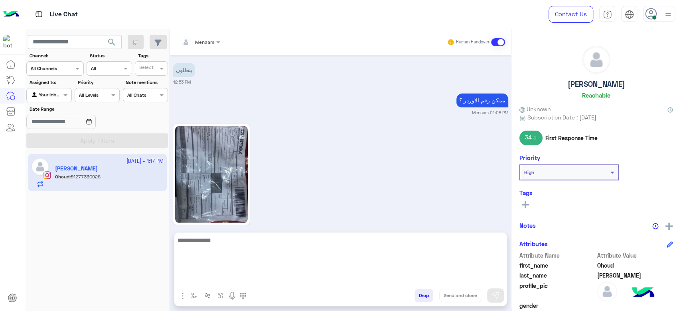
click at [228, 276] on textarea at bounding box center [340, 260] width 332 height 48
paste textarea "**********"
type textarea "**********"
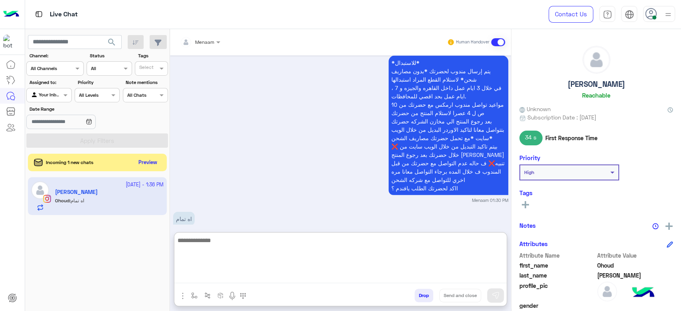
scroll to position [1193, 0]
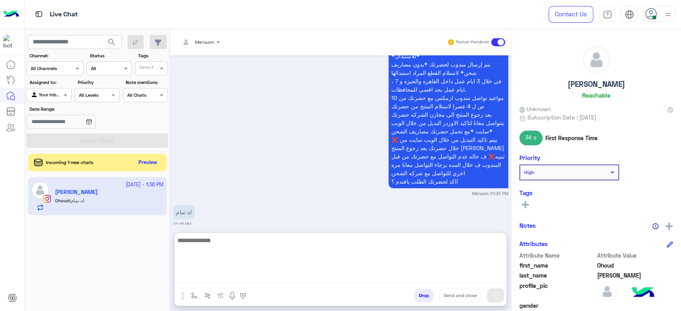
click at [219, 242] on textarea at bounding box center [340, 260] width 332 height 48
paste textarea "**********"
type textarea "**********"
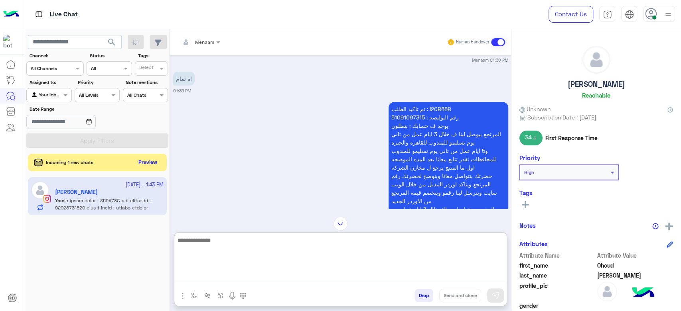
scroll to position [1313, 0]
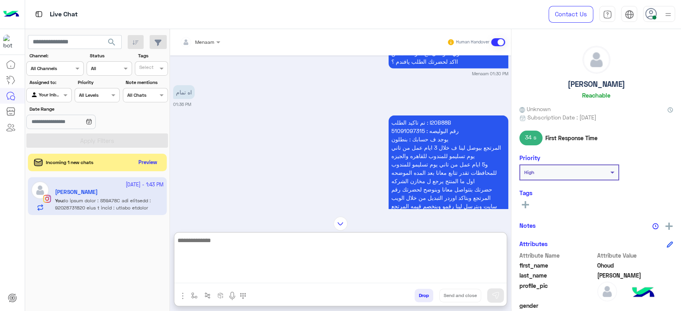
click at [410, 123] on p "تم تاكيد الطلب : I20B88B رقم البوليصه : 51091097315 يوجد ف حسابك : بنطلون المرت…" at bounding box center [448, 190] width 120 height 148
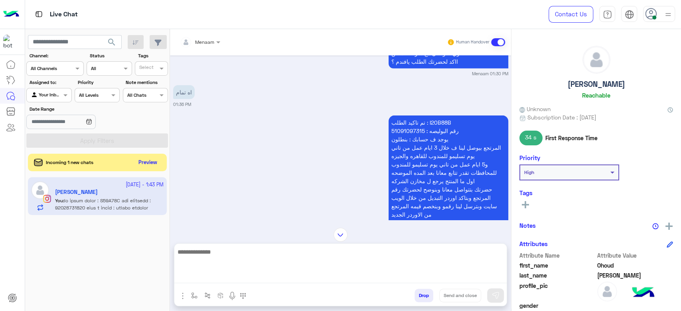
click at [410, 123] on p "تم تاكيد الطلب : I20B88B رقم البوليصه : 51091097315 يوجد ف حسابك : بنطلون المرت…" at bounding box center [448, 190] width 120 height 148
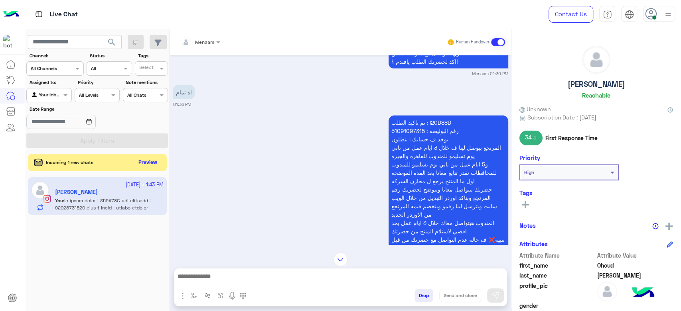
copy p "51091097315"
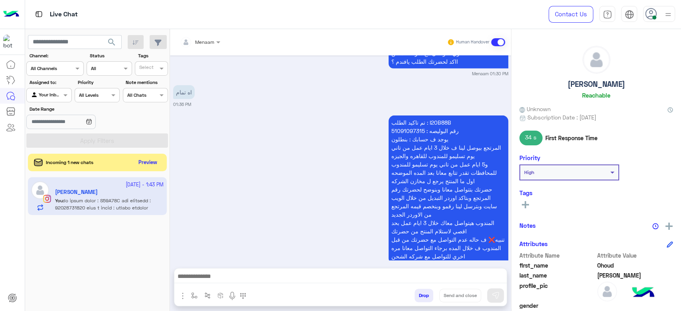
scroll to position [1322, 0]
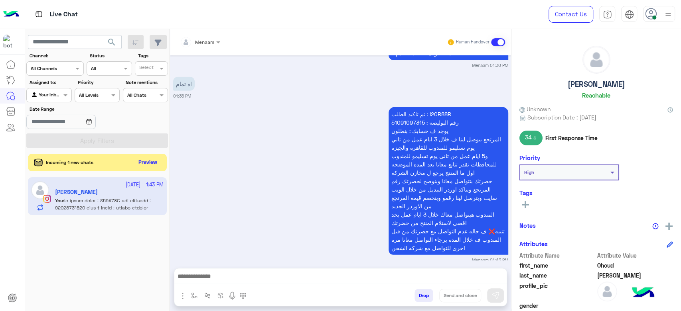
click at [434, 107] on p "تم تاكيد الطلب : I20B88B رقم البوليصه : 51091097315 يوجد ف حسابك : بنطلون المرت…" at bounding box center [448, 181] width 120 height 148
copy p "I20B88B"
click at [147, 162] on button "Preview" at bounding box center [148, 162] width 25 height 11
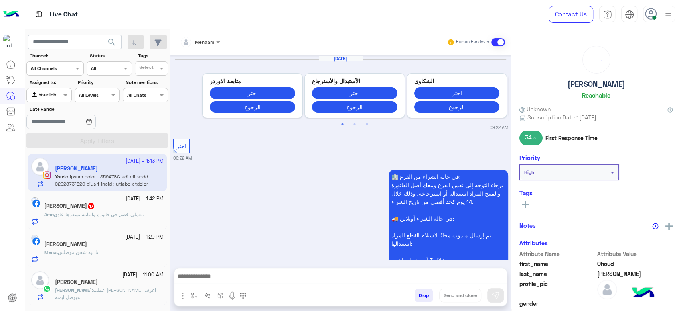
scroll to position [1090, 0]
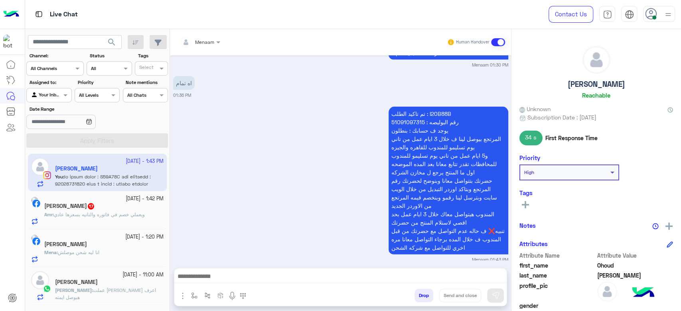
click at [90, 295] on div "Ahmed : عملت اوردور عاوز اعرف هيوصل ايمته" at bounding box center [109, 294] width 108 height 14
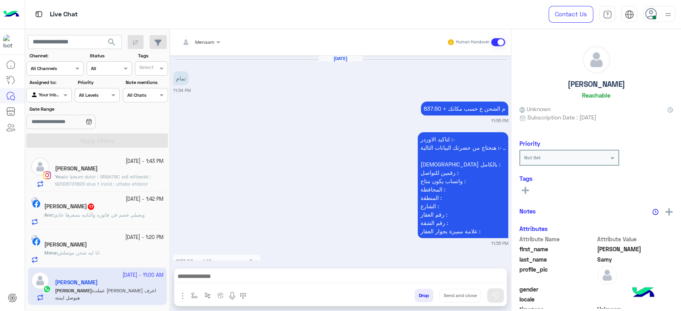
scroll to position [852, 0]
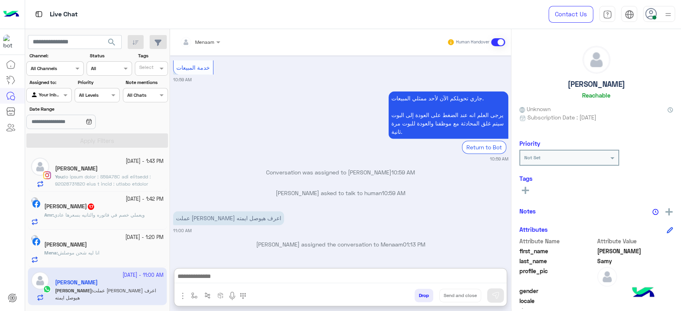
click at [214, 277] on textarea at bounding box center [340, 278] width 332 height 12
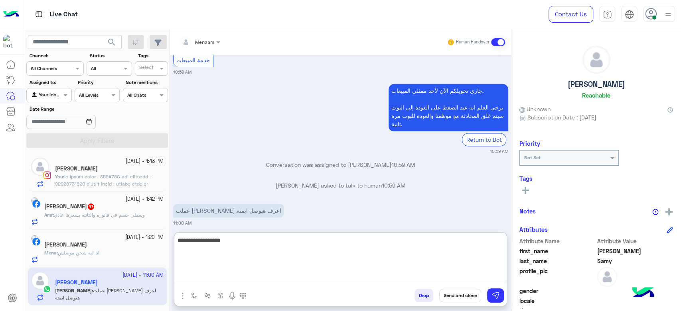
type textarea "**********"
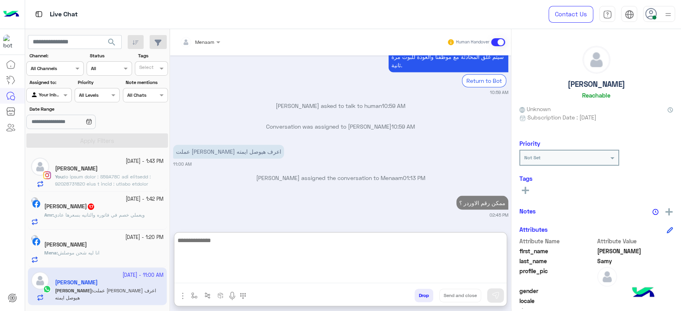
scroll to position [939, 0]
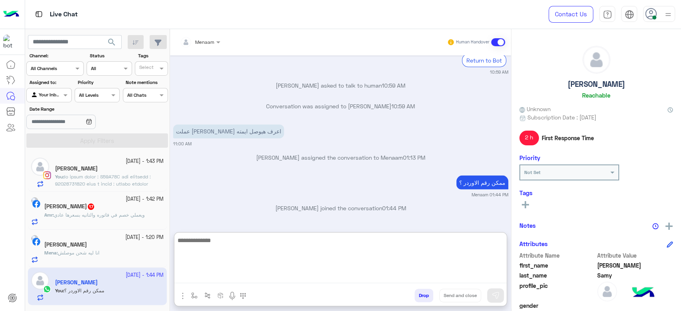
click at [99, 254] on span "انا ليه شحن موصلش" at bounding box center [78, 253] width 41 height 6
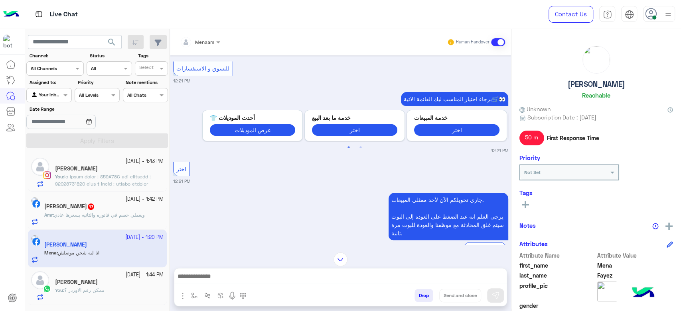
scroll to position [551, 0]
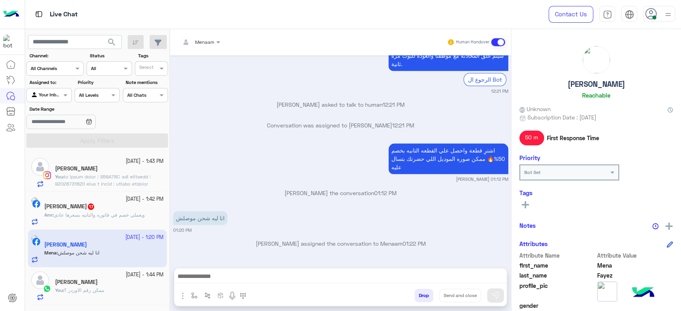
click at [235, 280] on textarea at bounding box center [340, 278] width 332 height 12
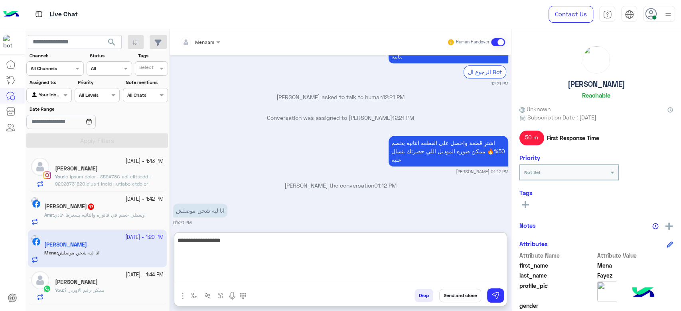
type textarea "**********"
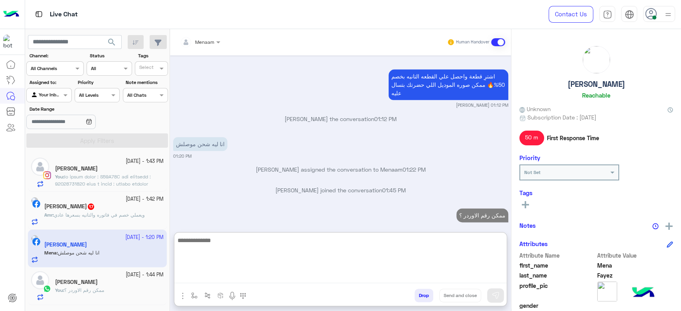
scroll to position [638, 0]
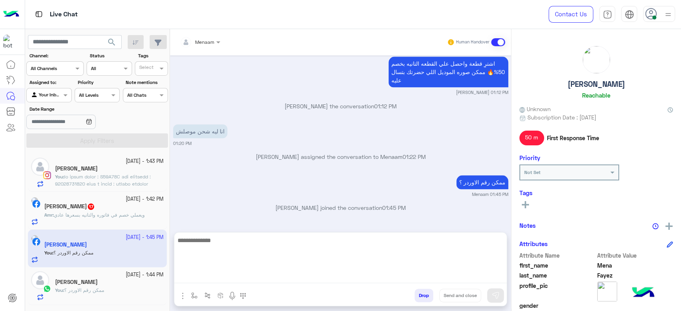
click at [128, 213] on span "ويعملي خصم في فاتوره والتانيه بسعرها عادي" at bounding box center [99, 215] width 91 height 6
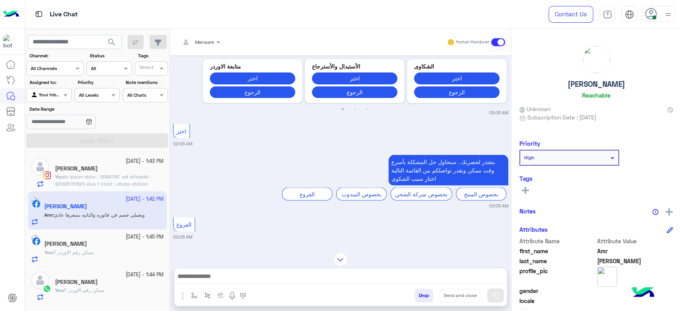
scroll to position [1054, 0]
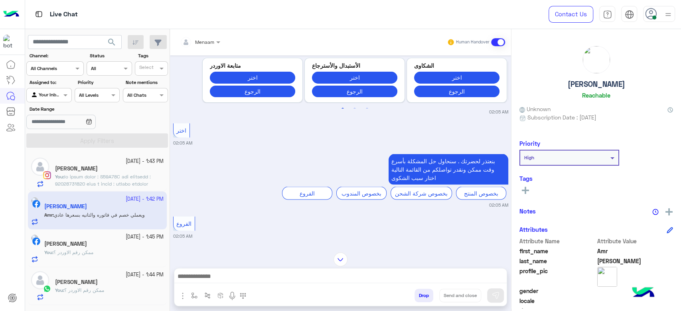
click at [204, 277] on textarea at bounding box center [340, 278] width 332 height 12
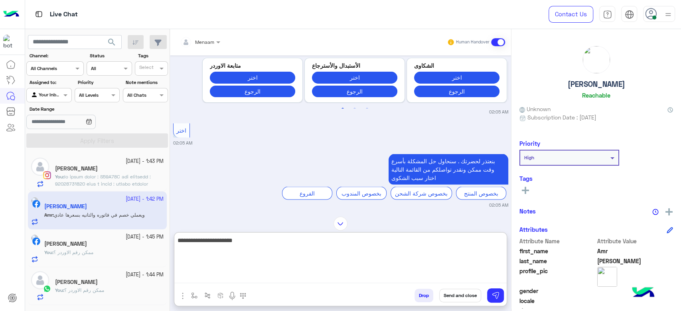
type textarea "**********"
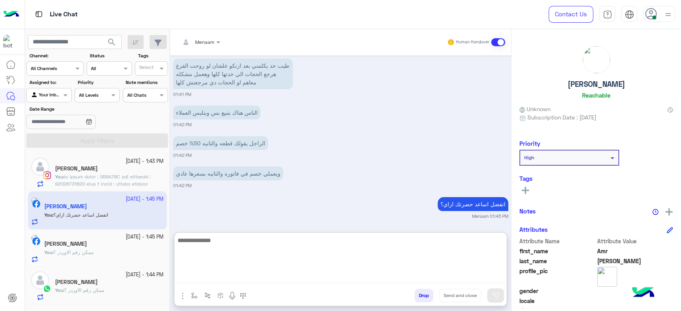
scroll to position [1992, 0]
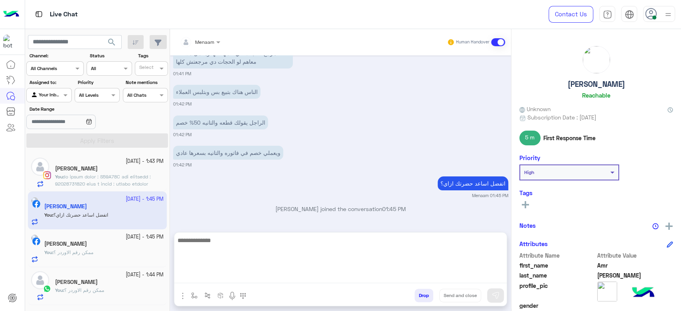
click at [124, 280] on div "Ahmed Samy" at bounding box center [109, 283] width 108 height 8
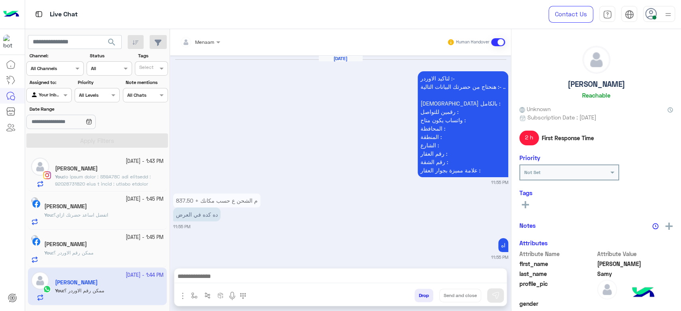
scroll to position [842, 0]
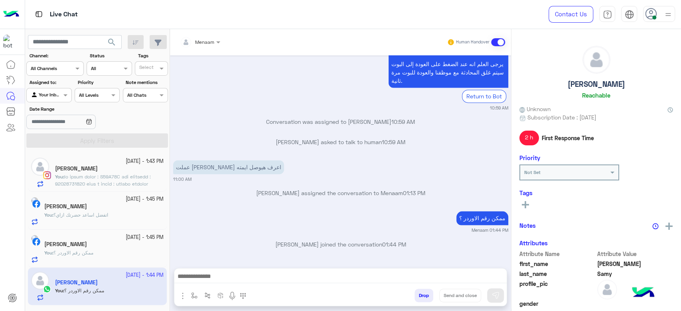
click at [105, 245] on div "Mena Fayez" at bounding box center [103, 245] width 119 height 8
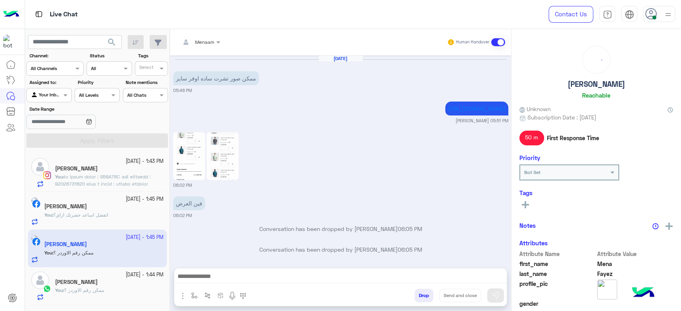
scroll to position [541, 0]
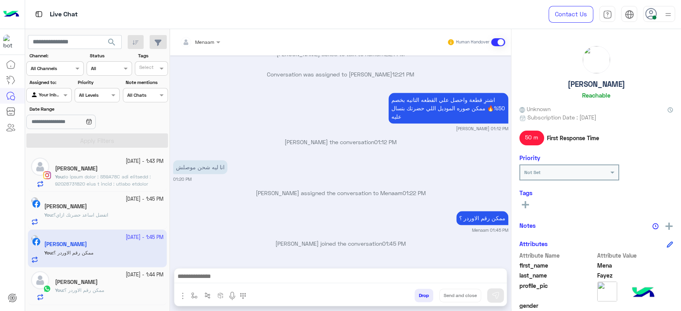
click at [104, 173] on p "You :" at bounding box center [109, 223] width 108 height 101
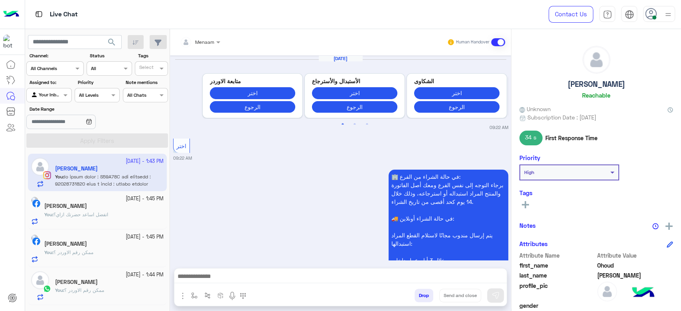
scroll to position [1090, 0]
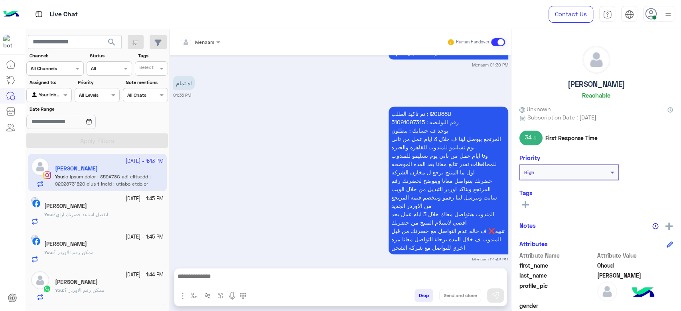
click at [85, 207] on div "Amr Shiko" at bounding box center [103, 207] width 119 height 8
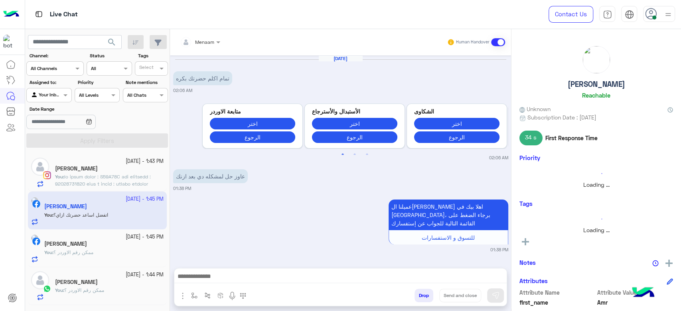
scroll to position [633, 0]
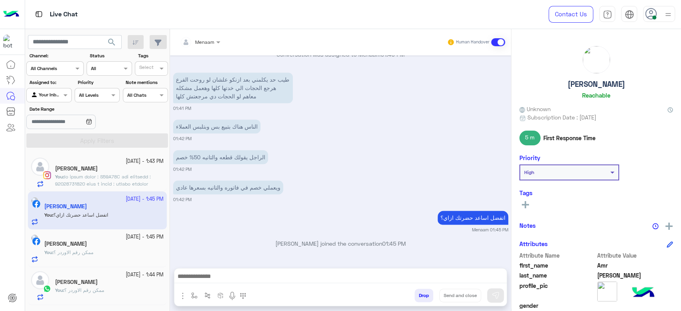
click at [89, 250] on span "ممكن رقم الاوردر ؟" at bounding box center [73, 253] width 40 height 6
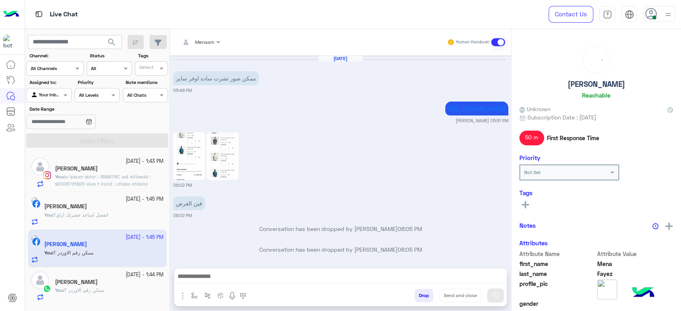
scroll to position [541, 0]
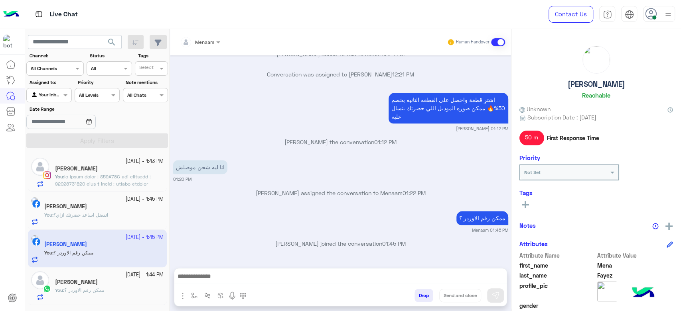
click at [126, 275] on small "20 September - 1:44 PM" at bounding box center [145, 276] width 38 height 8
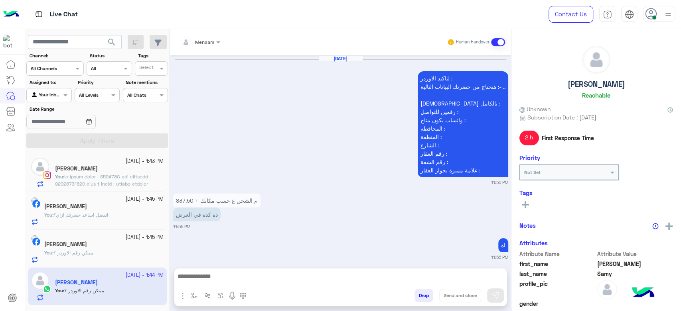
scroll to position [842, 0]
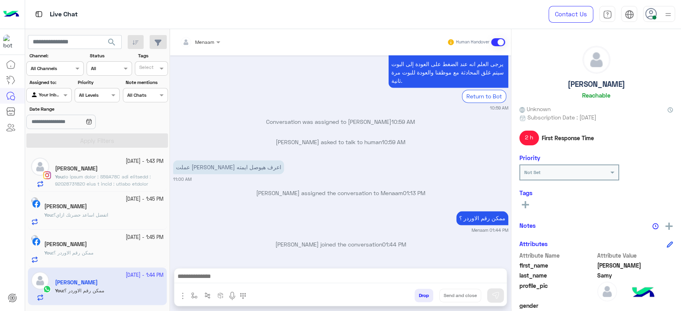
click at [105, 181] on span at bounding box center [108, 223] width 107 height 99
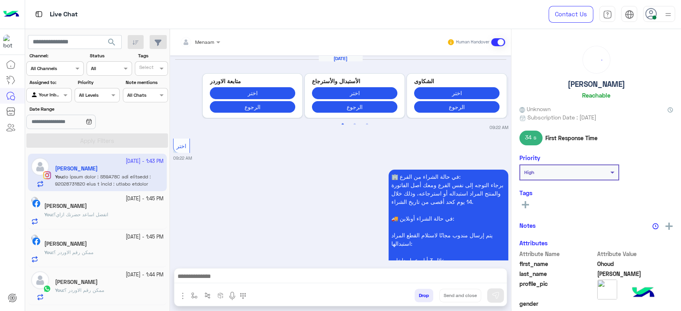
scroll to position [1090, 0]
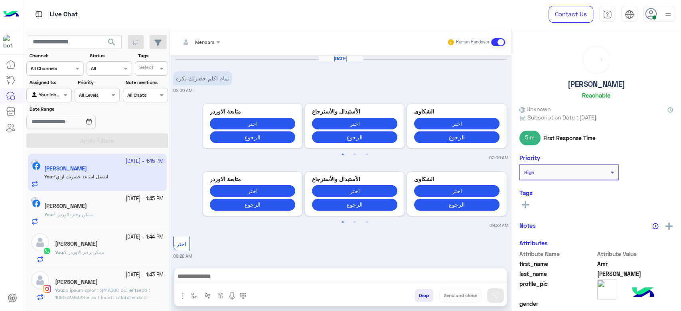
scroll to position [1914, 0]
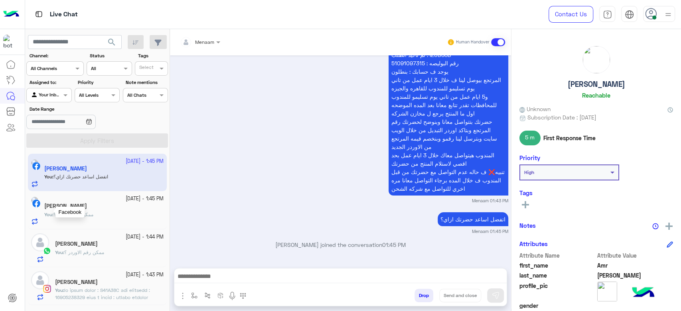
click at [77, 213] on span "ممكن رقم الاوردر ؟" at bounding box center [73, 215] width 40 height 6
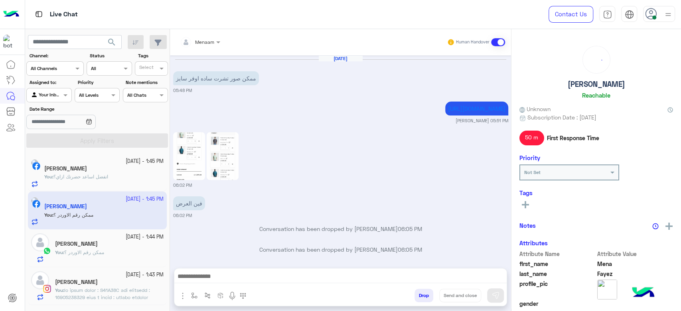
scroll to position [541, 0]
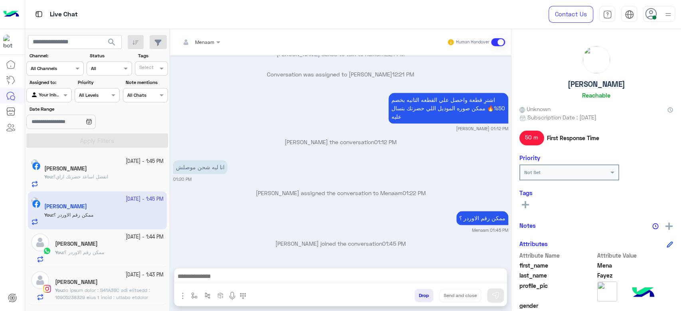
click at [93, 254] on span "ممكن رقم الاوردر ؟" at bounding box center [84, 253] width 40 height 6
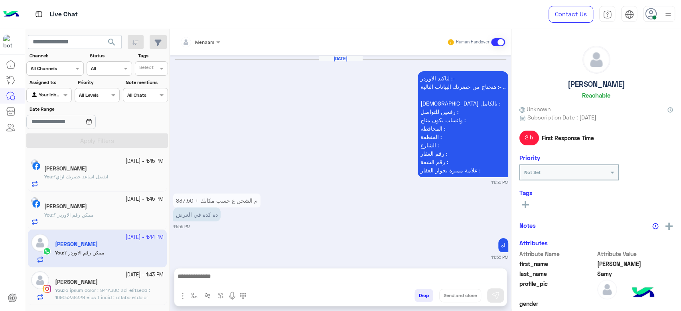
scroll to position [842, 0]
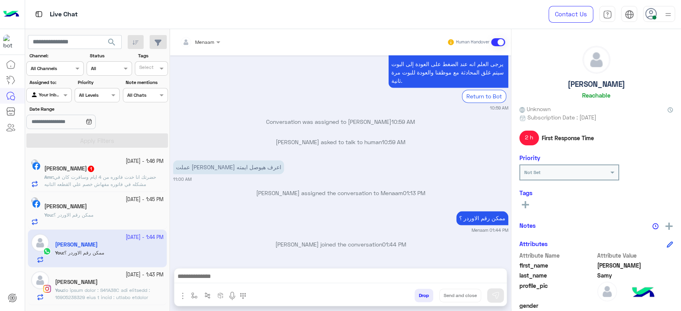
click at [103, 189] on div "[DATE] - 1:46 PM Amr Shiko 1 Amr : حضرتك انا خدت فاتوره من 4 ايام وسافرت كان في…" at bounding box center [97, 173] width 139 height 38
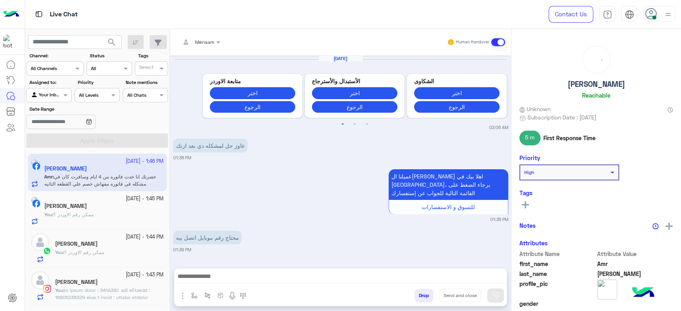
scroll to position [650, 0]
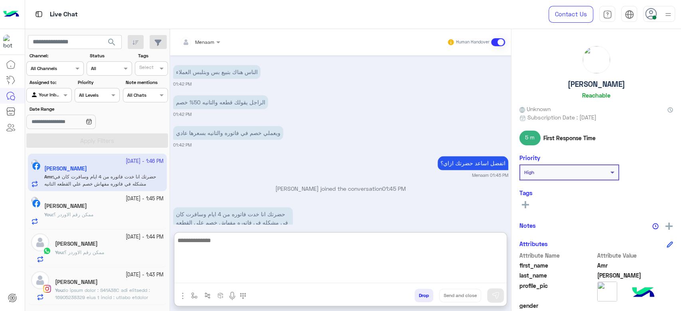
click at [211, 277] on textarea at bounding box center [340, 260] width 332 height 48
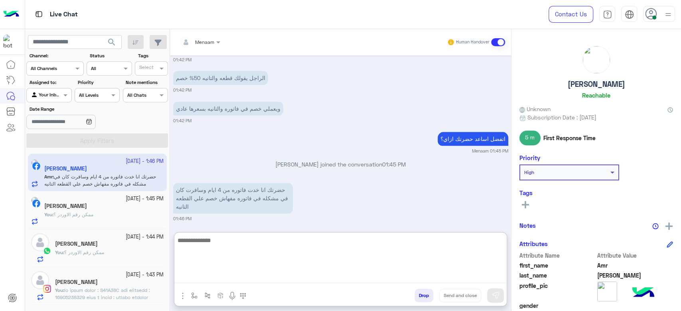
scroll to position [686, 0]
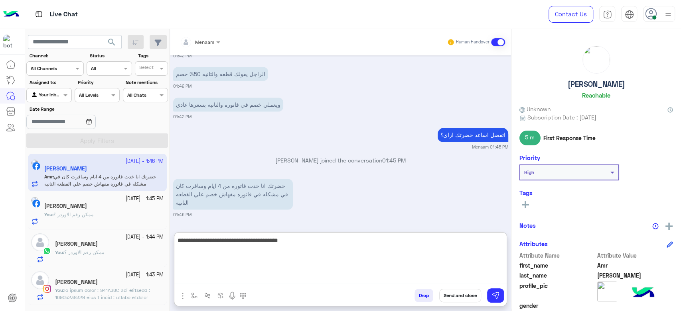
type textarea "**********"
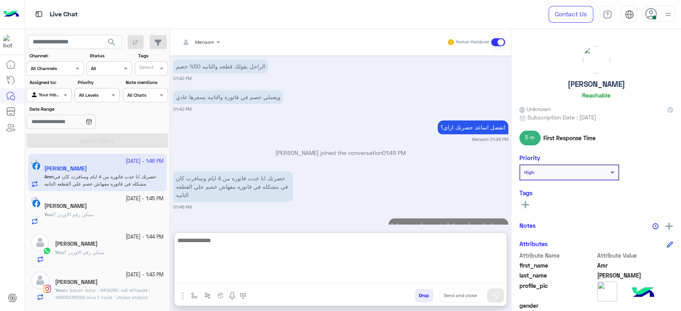
scroll to position [724, 0]
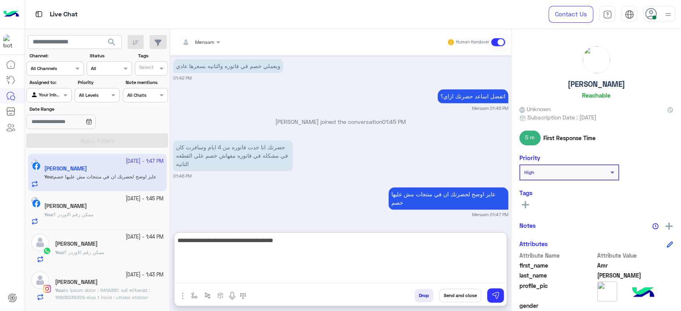
type textarea "**********"
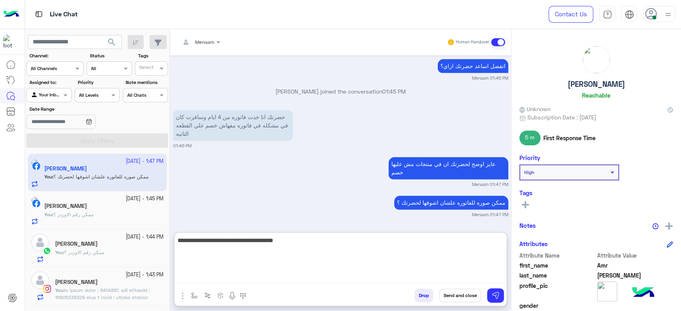
type textarea "**********"
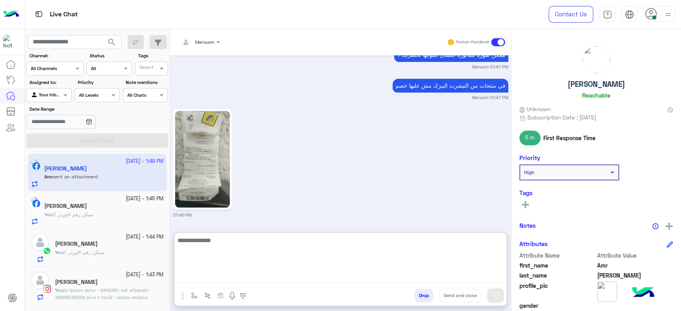
scroll to position [903, 0]
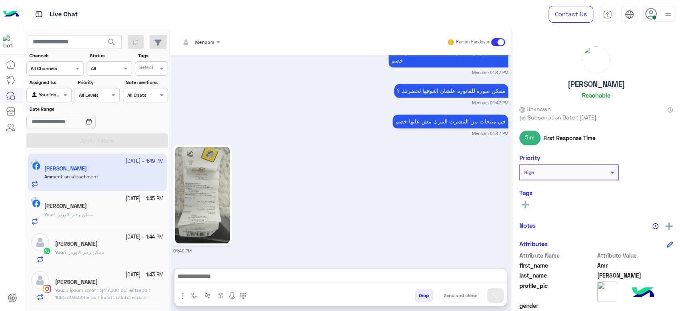
click at [193, 152] on img at bounding box center [202, 195] width 55 height 97
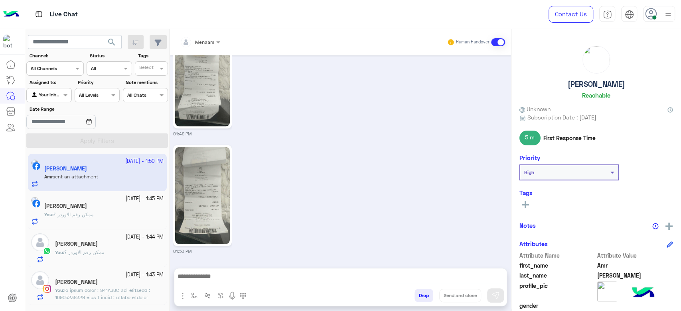
scroll to position [984, 0]
click at [214, 178] on img at bounding box center [202, 195] width 55 height 97
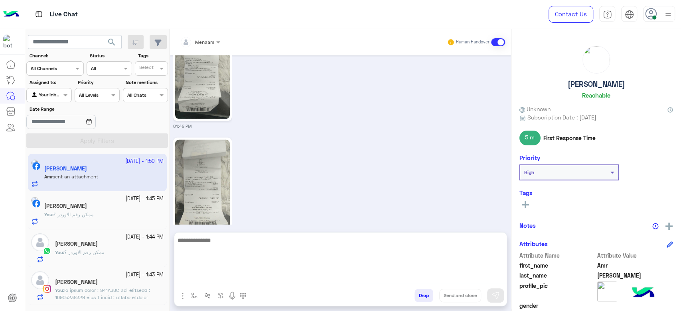
click at [221, 282] on textarea at bounding box center [340, 260] width 332 height 48
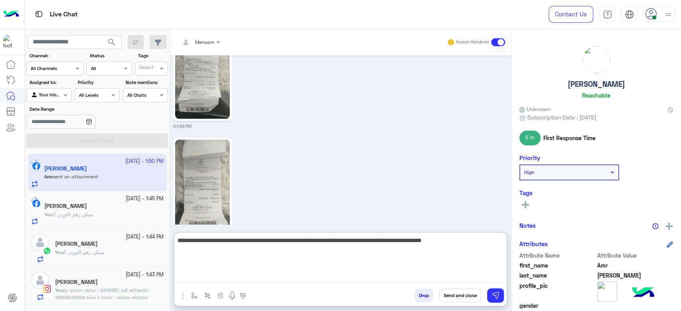
type textarea "**********"
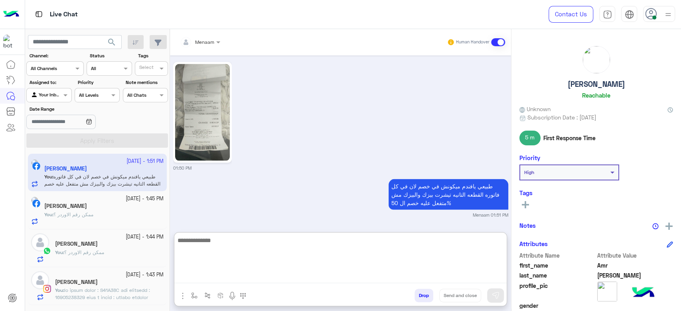
scroll to position [1106, 0]
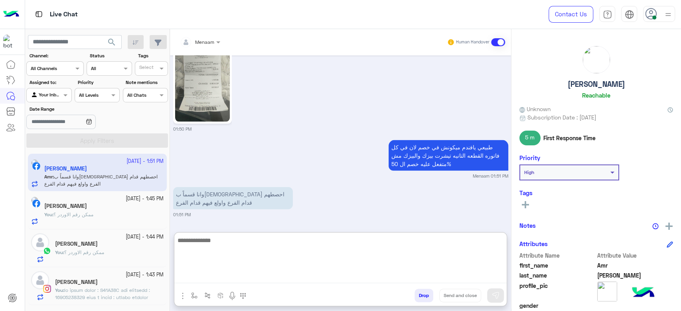
click at [239, 239] on textarea at bounding box center [340, 260] width 332 height 48
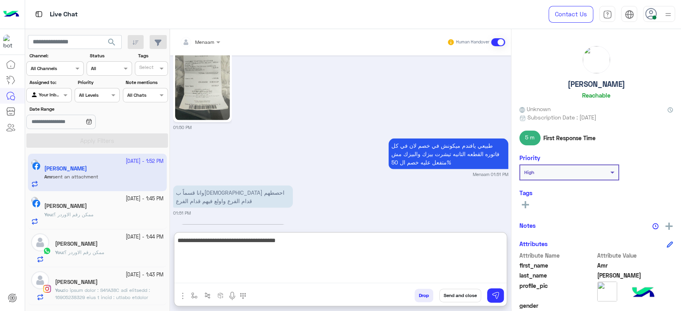
scroll to position [1145, 0]
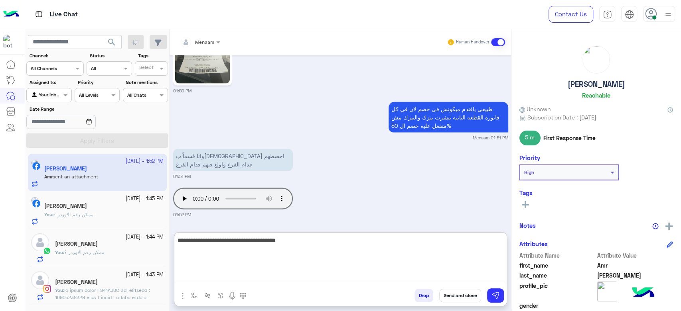
type textarea "**********"
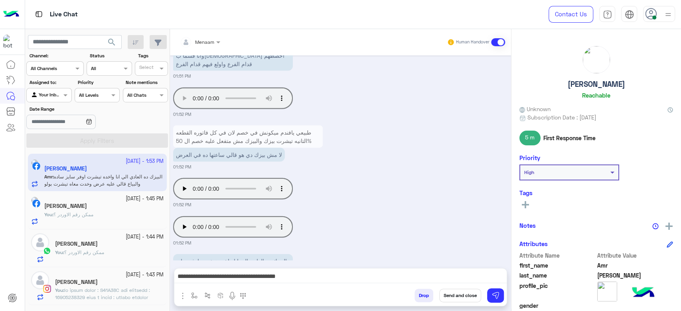
scroll to position [1285, 0]
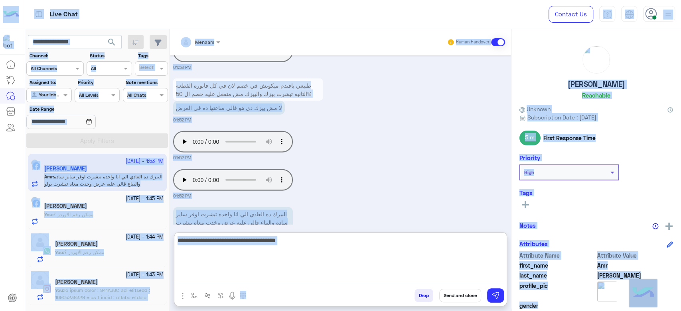
click at [339, 276] on textarea "**********" at bounding box center [340, 260] width 332 height 48
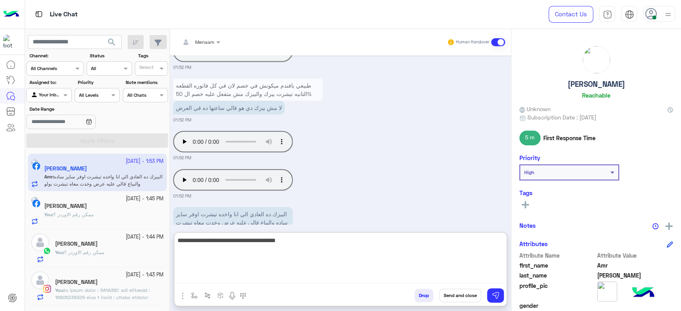
click at [339, 276] on textarea "**********" at bounding box center [340, 260] width 332 height 48
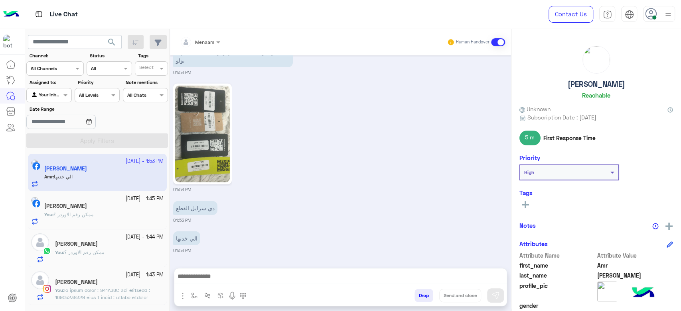
scroll to position [1463, 0]
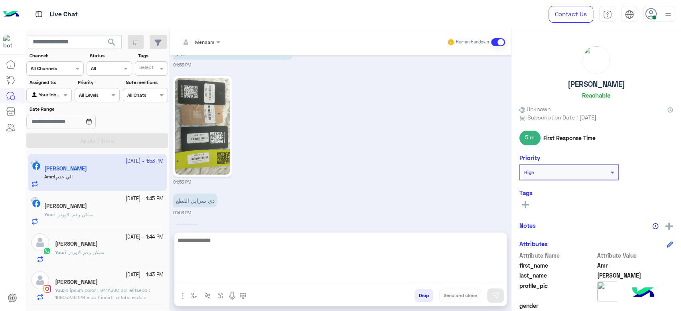
click at [221, 272] on textarea at bounding box center [340, 260] width 332 height 48
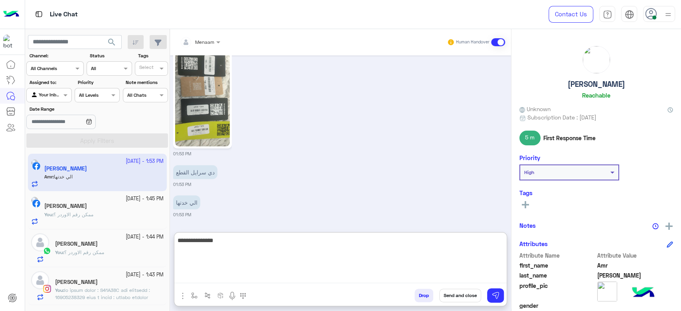
type textarea "**********"
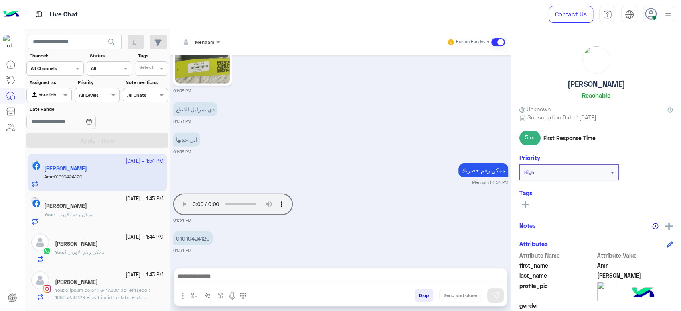
scroll to position [1562, 0]
click at [93, 212] on span "ممكن رقم الاوردر ؟" at bounding box center [73, 215] width 40 height 6
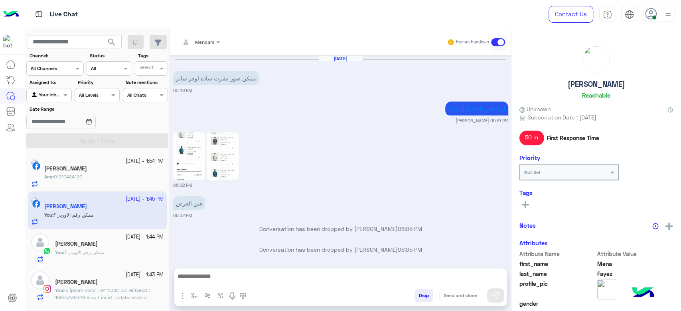
scroll to position [541, 0]
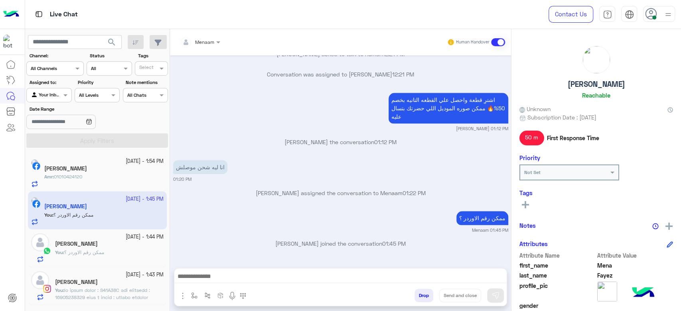
click at [100, 169] on div "[PERSON_NAME]" at bounding box center [103, 170] width 119 height 8
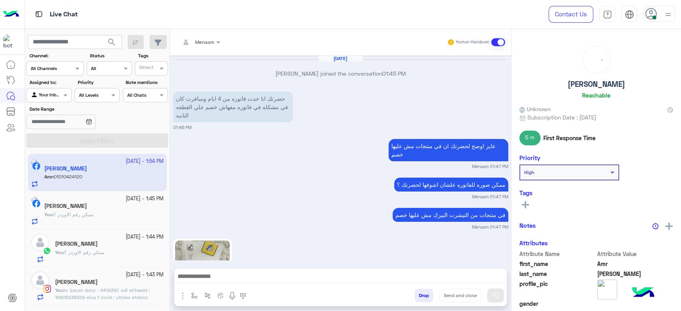
scroll to position [788, 0]
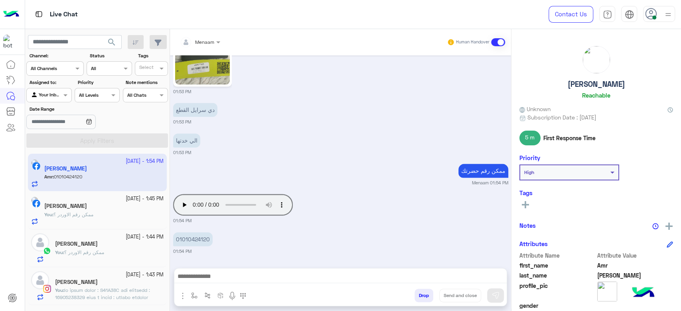
click at [93, 215] on span "ممكن رقم الاوردر ؟" at bounding box center [73, 215] width 40 height 6
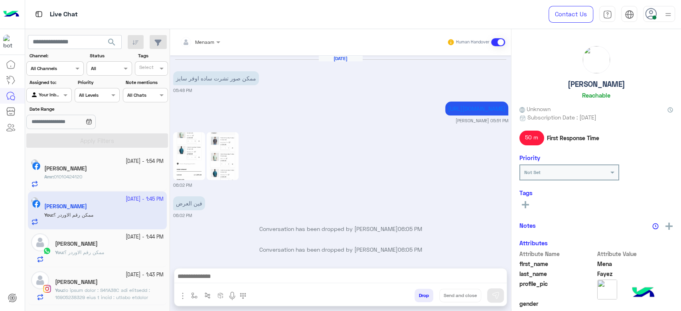
scroll to position [541, 0]
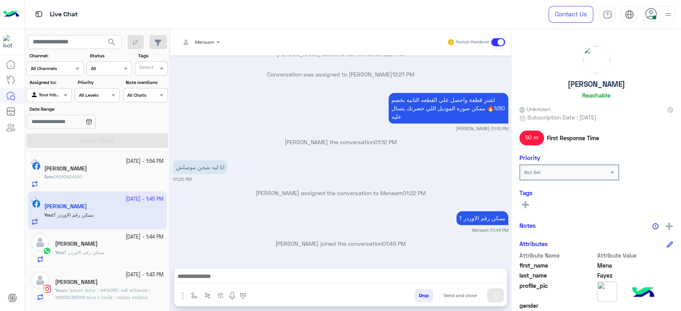
click at [99, 177] on div "Amr : 01010424120" at bounding box center [103, 180] width 119 height 14
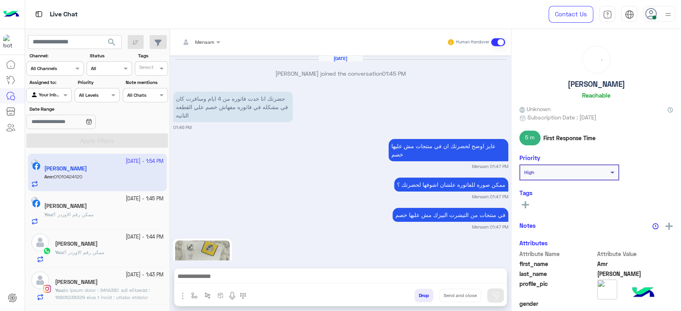
scroll to position [788, 0]
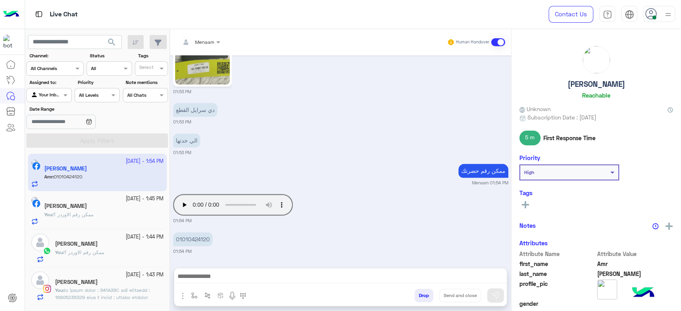
click at [93, 218] on p "You : ممكن رقم الاوردر ؟" at bounding box center [68, 214] width 49 height 7
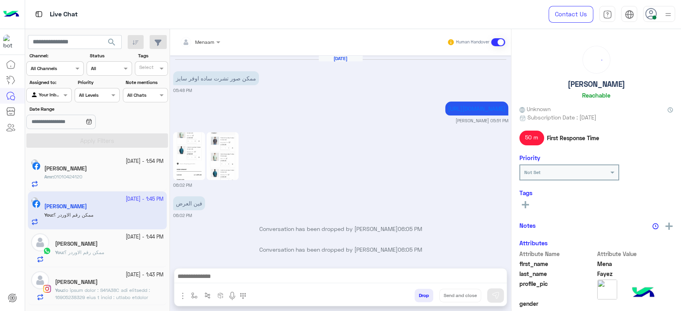
scroll to position [541, 0]
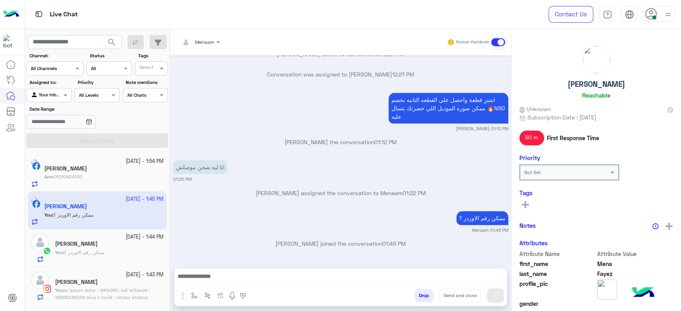
click at [107, 254] on div "You : ممكن رقم الاوردر ؟" at bounding box center [109, 256] width 108 height 14
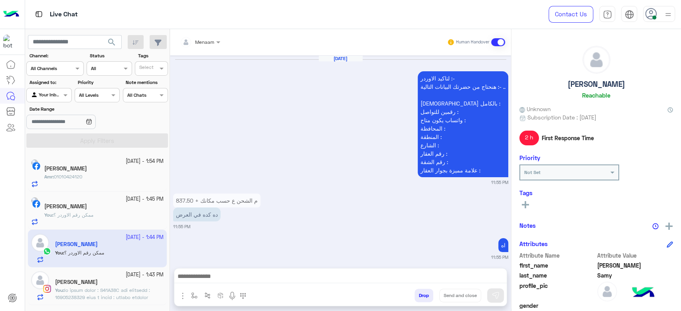
scroll to position [842, 0]
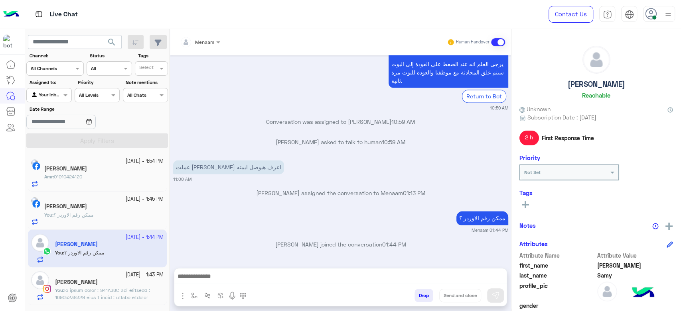
click at [126, 277] on small "[DATE] - 1:43 PM" at bounding box center [145, 276] width 38 height 8
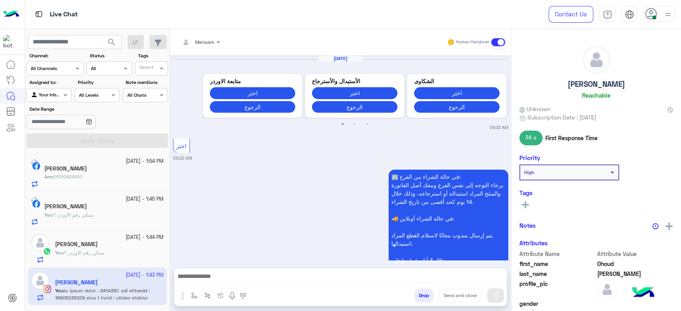
scroll to position [1090, 0]
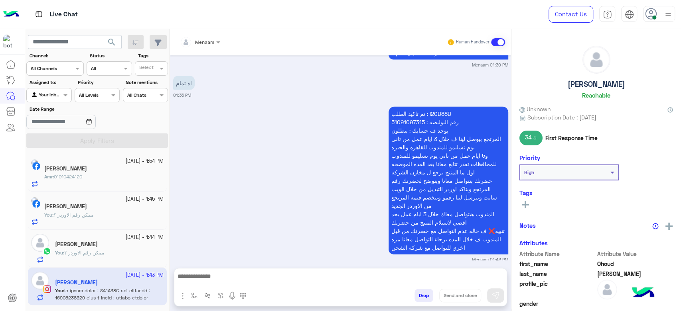
click at [101, 170] on div "[PERSON_NAME]" at bounding box center [103, 170] width 119 height 8
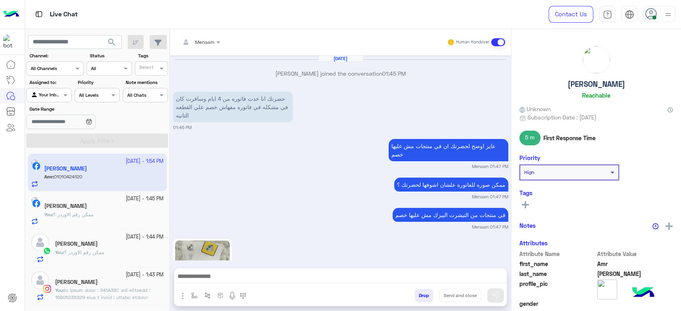
scroll to position [788, 0]
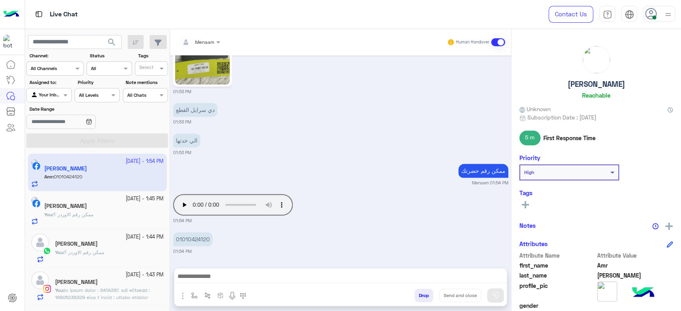
click at [74, 211] on p "You : ممكن رقم الاوردر ؟" at bounding box center [68, 214] width 49 height 7
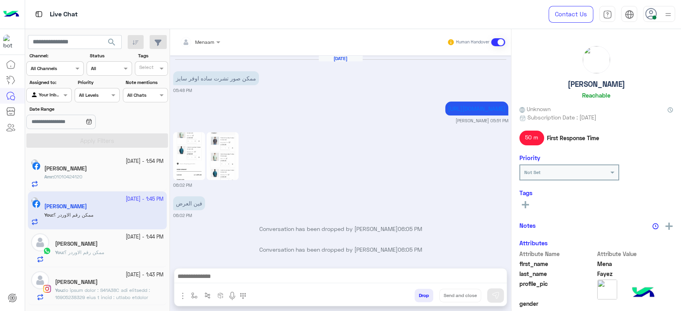
scroll to position [541, 0]
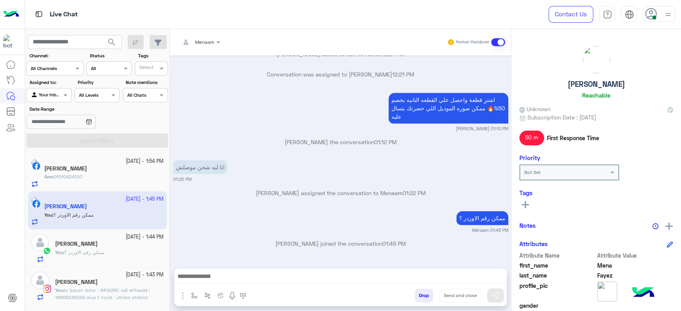
click at [82, 173] on p "Amr : 01010424120" at bounding box center [63, 176] width 38 height 7
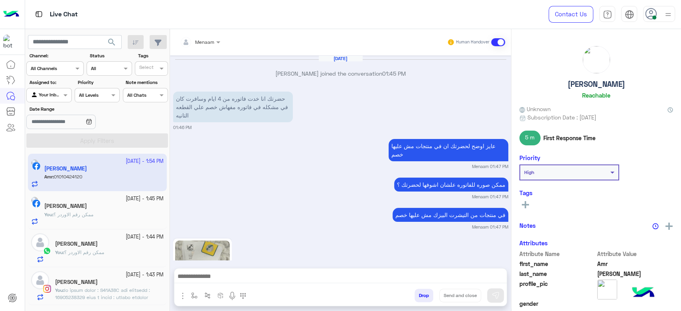
scroll to position [788, 0]
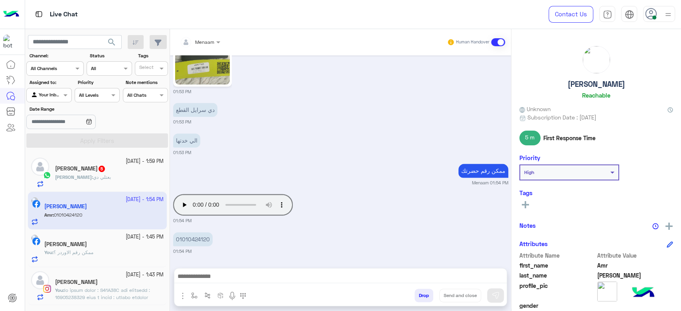
click at [96, 207] on app-inbox-user "[DATE] - 1:54 PM Amr Shiko Amr : 01010424120" at bounding box center [97, 210] width 139 height 37
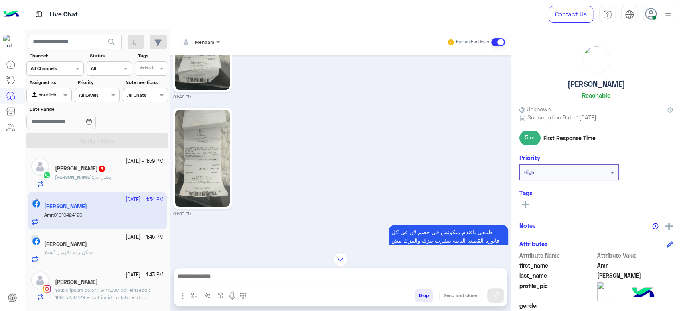
scroll to position [256, 0]
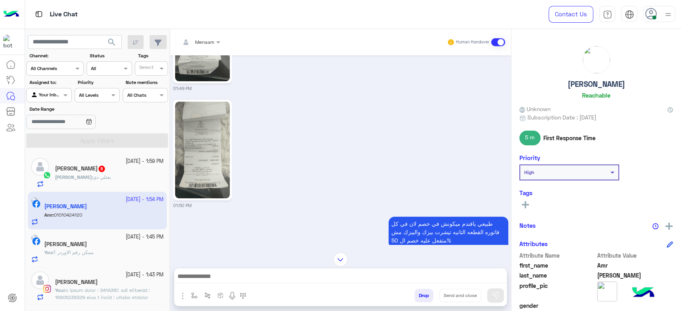
click at [210, 150] on img at bounding box center [202, 150] width 55 height 97
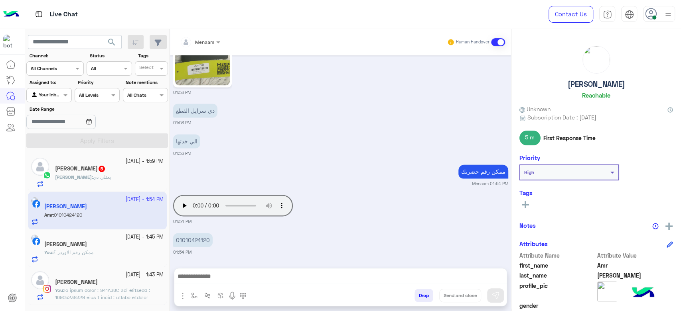
scroll to position [788, 0]
click at [190, 242] on p "01010424120" at bounding box center [192, 240] width 39 height 14
click at [211, 161] on div "[DATE] [PERSON_NAME] joined the conversation 01:45 PM حضرتك انا خدت فاتوره من 4…" at bounding box center [340, 157] width 341 height 205
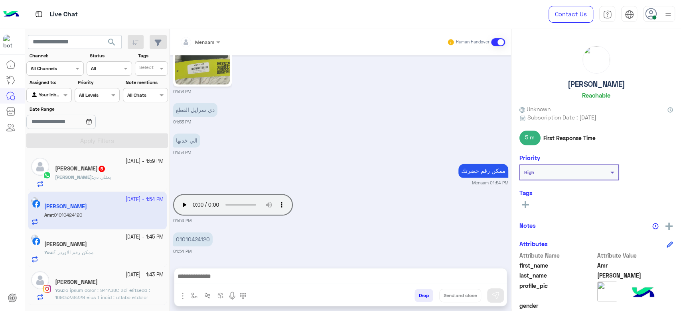
click at [198, 243] on p "01010424120" at bounding box center [192, 240] width 39 height 14
click at [233, 124] on small "01:53 PM" at bounding box center [340, 122] width 335 height 6
click at [259, 158] on div "[DATE] [PERSON_NAME] joined the conversation 01:45 PM حضرتك انا خدت فاتوره من 4…" at bounding box center [340, 157] width 341 height 205
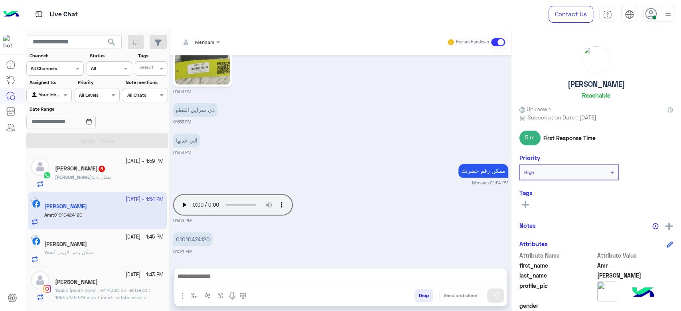
click at [93, 254] on span "ممكن رقم الاوردر ؟" at bounding box center [73, 253] width 40 height 6
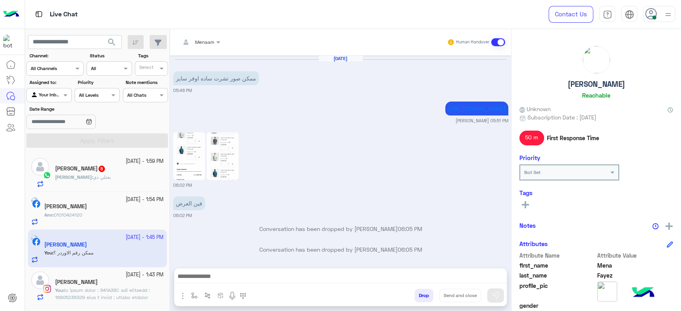
scroll to position [541, 0]
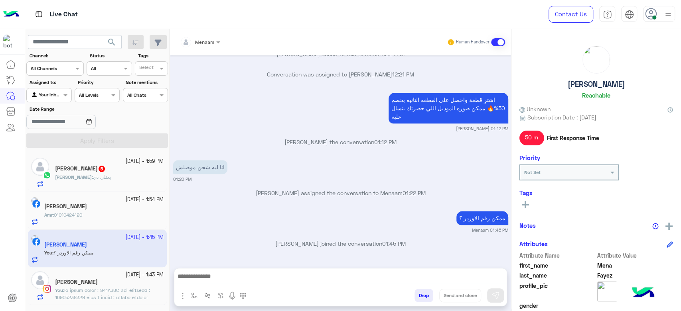
click at [104, 286] on div "[PERSON_NAME]" at bounding box center [109, 283] width 108 height 8
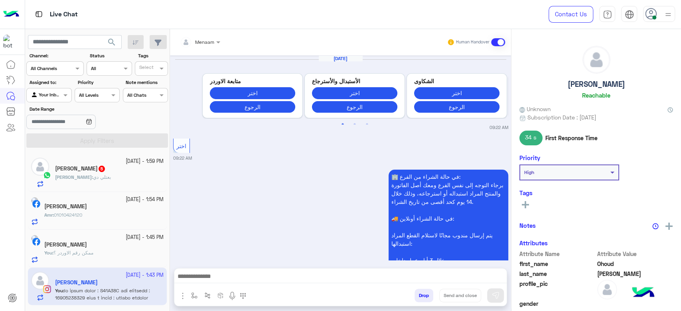
scroll to position [1090, 0]
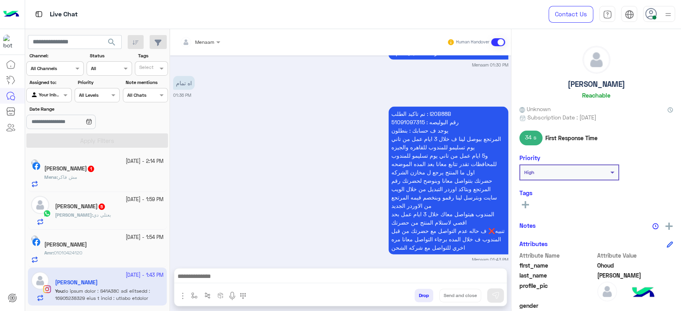
click at [428, 295] on button "Drop" at bounding box center [423, 296] width 19 height 14
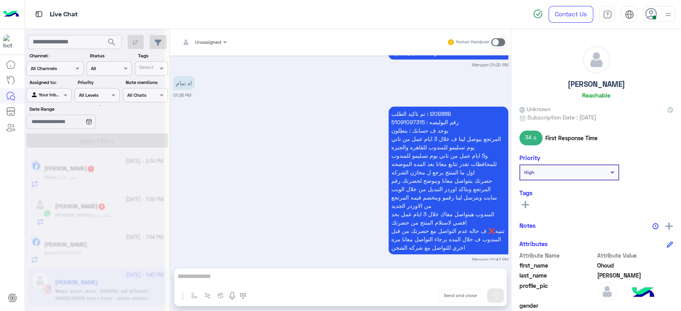
scroll to position [1110, 0]
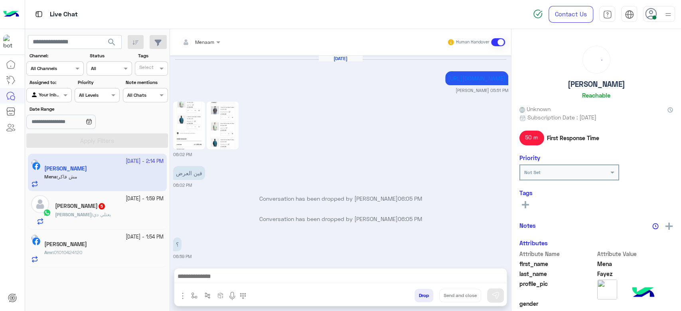
scroll to position [541, 0]
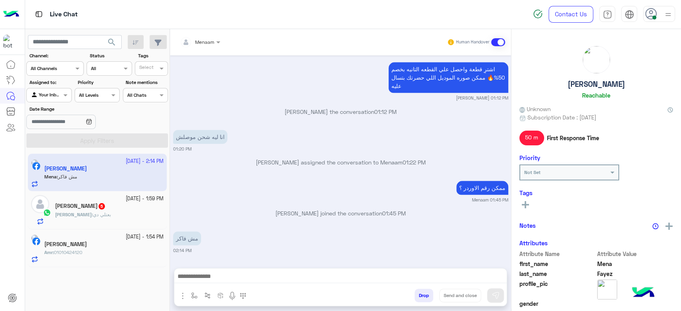
click at [80, 245] on h5 "[PERSON_NAME]" at bounding box center [65, 244] width 43 height 7
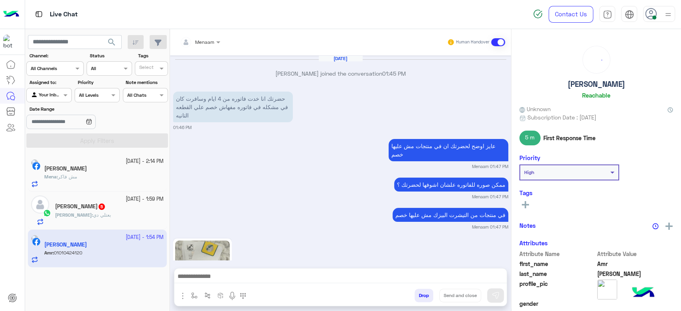
scroll to position [788, 0]
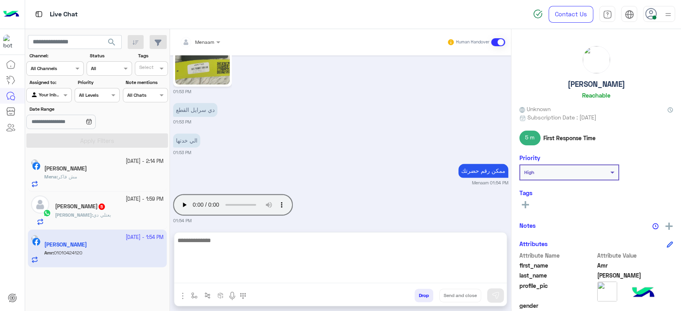
click at [224, 277] on textarea at bounding box center [340, 260] width 332 height 48
type textarea "**********"
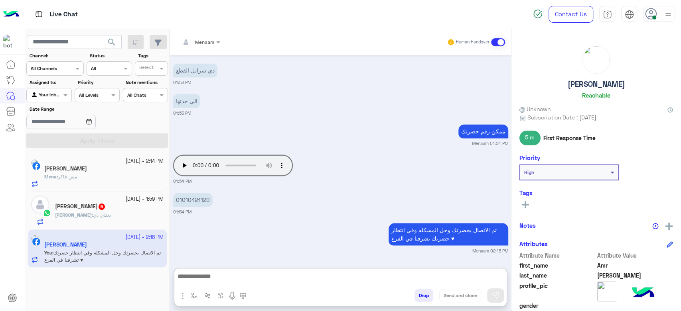
click at [586, 88] on h5 "[PERSON_NAME]" at bounding box center [596, 84] width 57 height 9
copy h5 "[PERSON_NAME]"
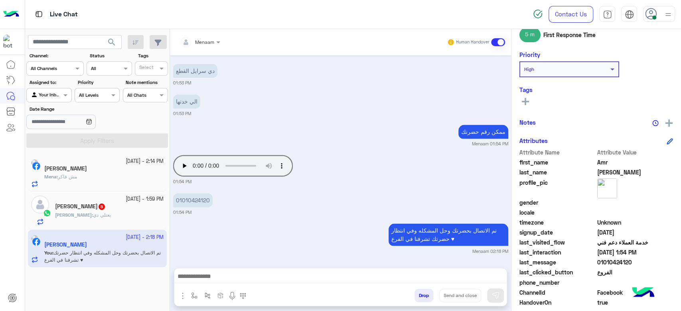
scroll to position [151, 0]
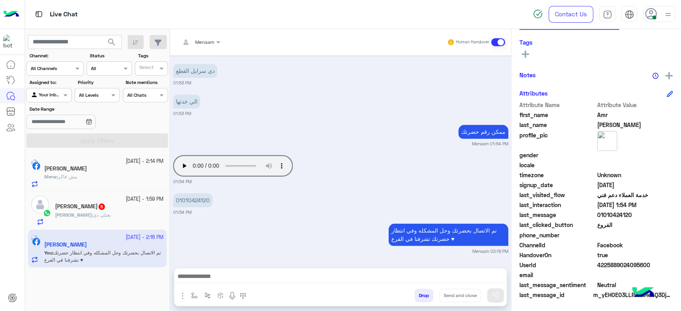
click at [621, 259] on div "HandoverOn true" at bounding box center [596, 256] width 154 height 10
click at [611, 267] on span "4225889024095600" at bounding box center [635, 265] width 76 height 8
copy span "4225889024095600"
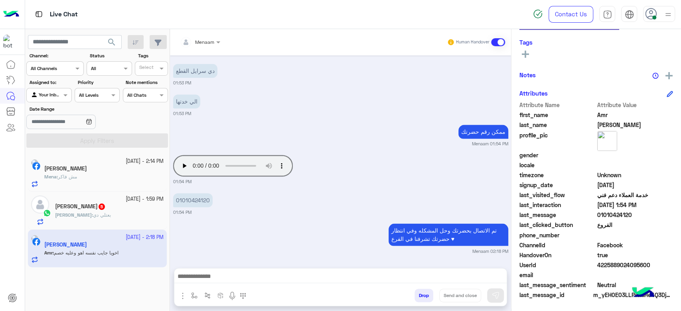
scroll to position [975, 0]
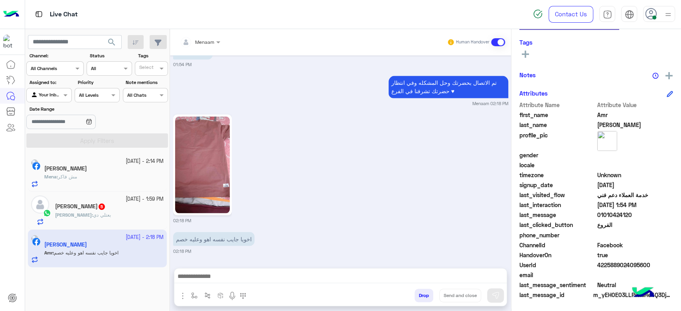
click at [208, 151] on img at bounding box center [202, 164] width 55 height 97
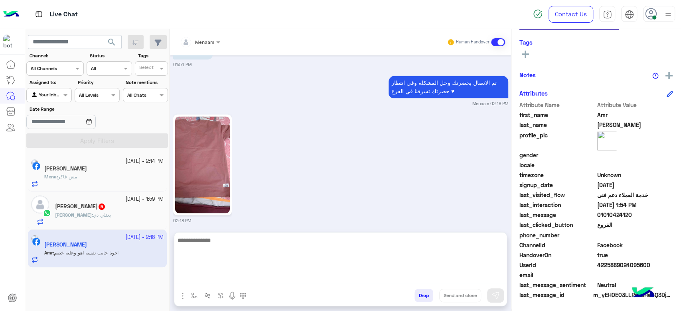
click at [204, 275] on textarea at bounding box center [340, 260] width 332 height 48
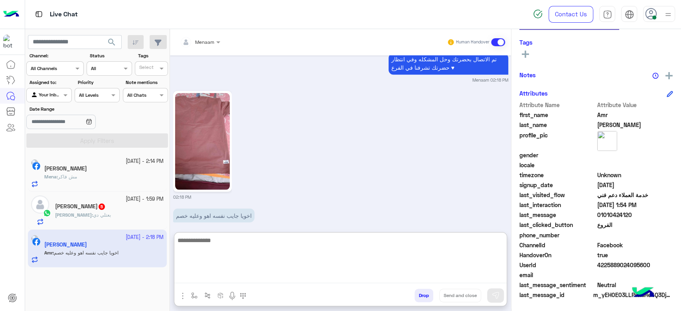
scroll to position [1011, 0]
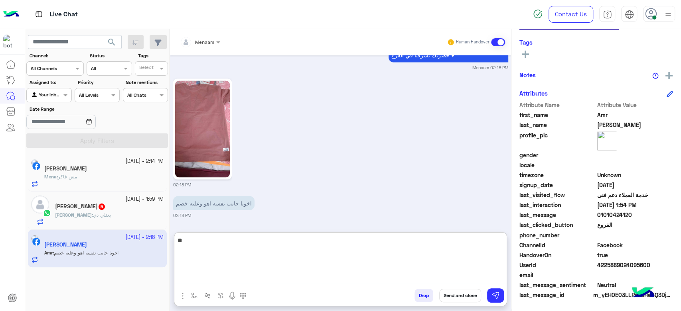
type textarea "*"
type textarea "**********"
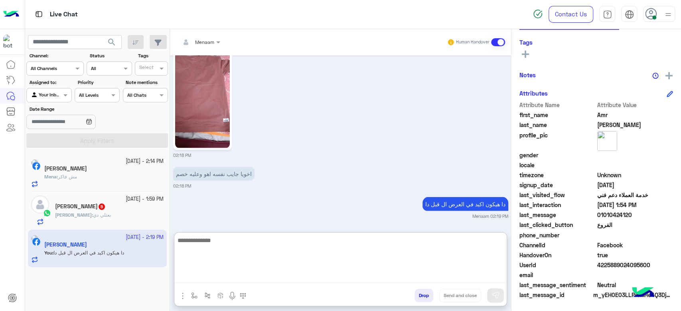
scroll to position [1041, 0]
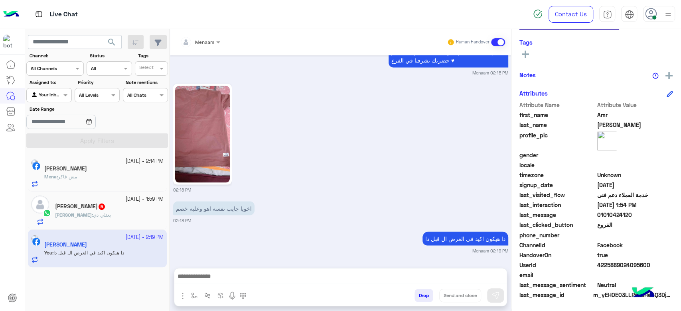
click at [99, 179] on div "Mena : مش فاكر" at bounding box center [103, 180] width 119 height 14
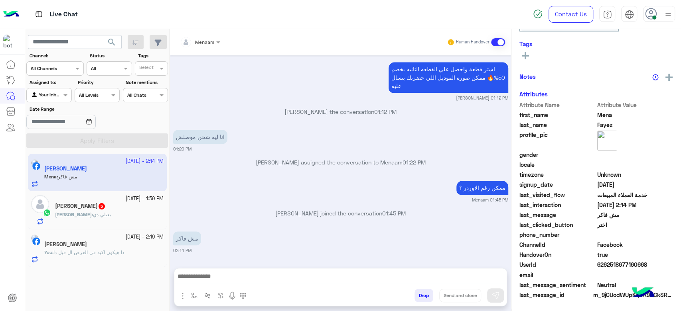
scroll to position [151, 0]
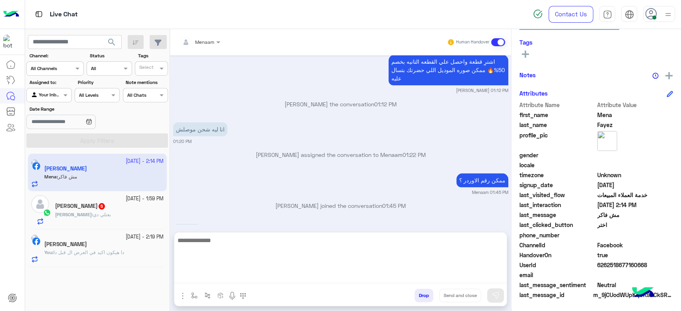
click at [219, 278] on textarea at bounding box center [340, 260] width 332 height 48
type textarea "**********"
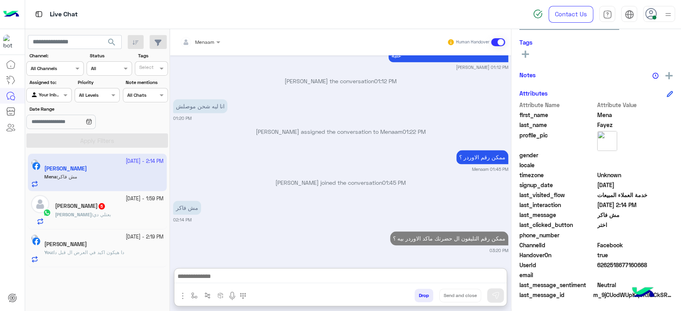
click at [99, 208] on div "[PERSON_NAME] 5" at bounding box center [109, 207] width 108 height 8
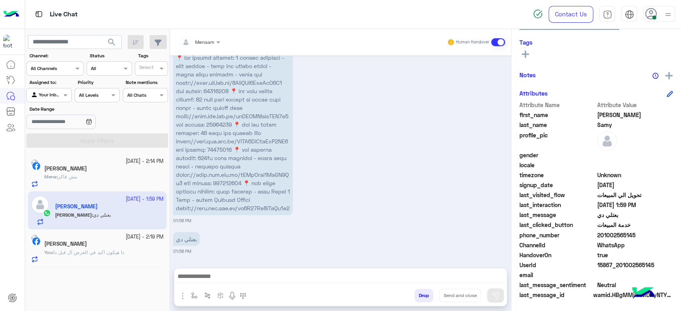
scroll to position [871, 0]
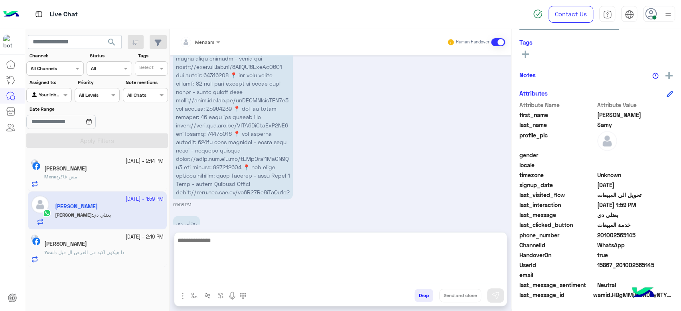
click at [225, 280] on textarea at bounding box center [340, 260] width 332 height 48
type textarea "**********"
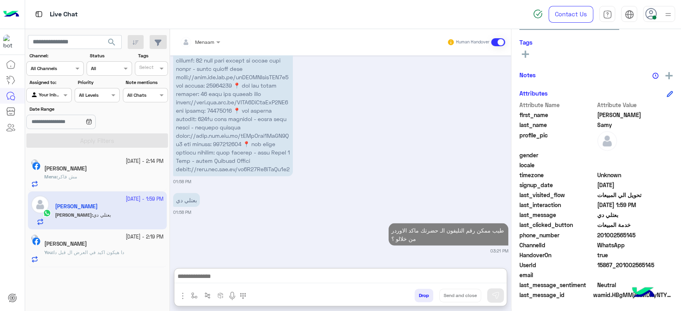
click at [105, 249] on p "You : دا هيكون اكيد في العرض ال قبل [PERSON_NAME]" at bounding box center [84, 252] width 80 height 7
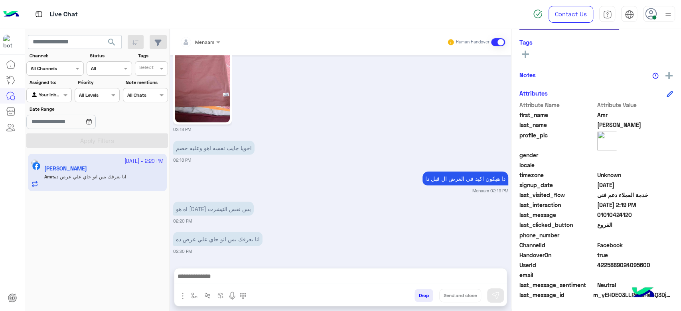
scroll to position [151, 0]
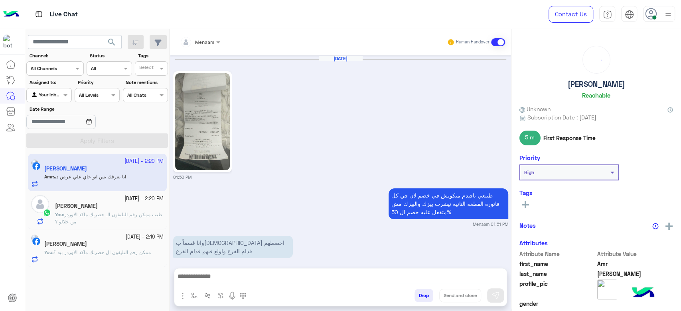
scroll to position [782, 0]
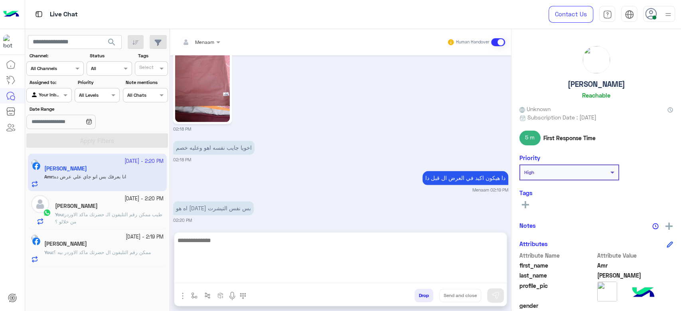
click at [212, 278] on textarea at bounding box center [340, 260] width 332 height 48
type textarea "****"
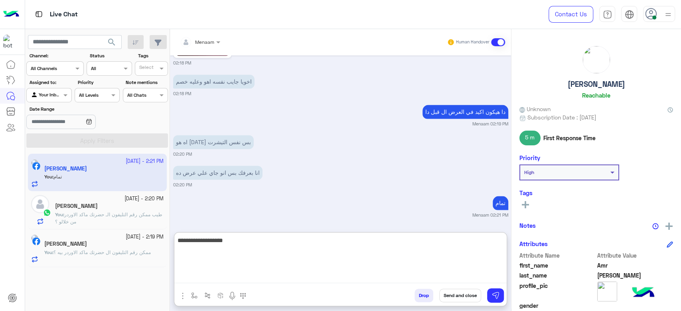
type textarea "**********"
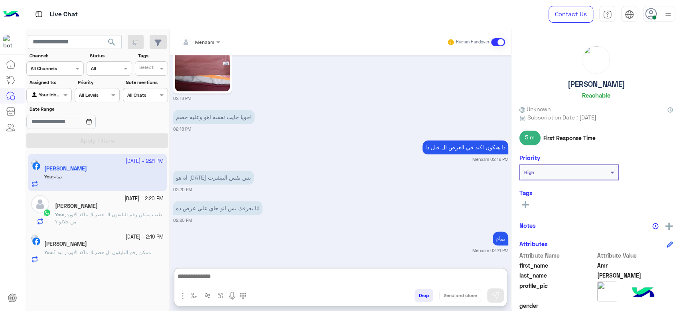
click at [112, 215] on span "طيب ممكن رقم التليفون الـ حضرتك ماكد الاوردر من خلالو ؟" at bounding box center [108, 218] width 107 height 13
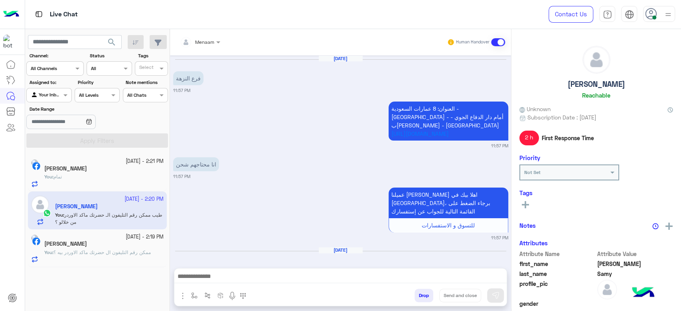
scroll to position [697, 0]
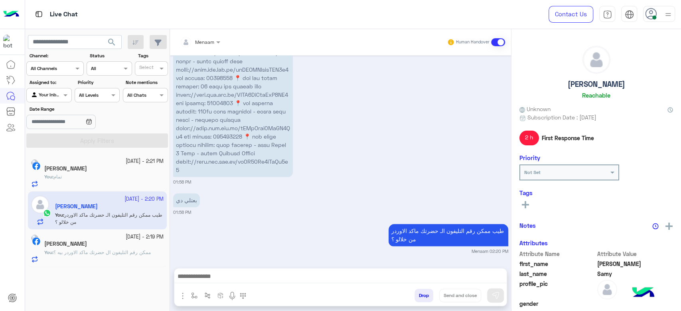
click at [86, 259] on div "You : ممكن رقم التليفون ال حضرتك ماكد الاوردر بيه ؟" at bounding box center [103, 256] width 119 height 14
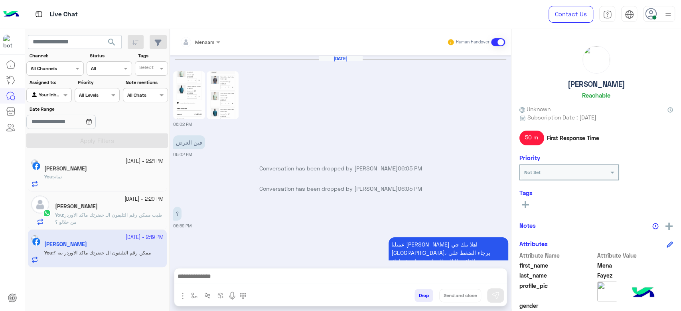
scroll to position [524, 0]
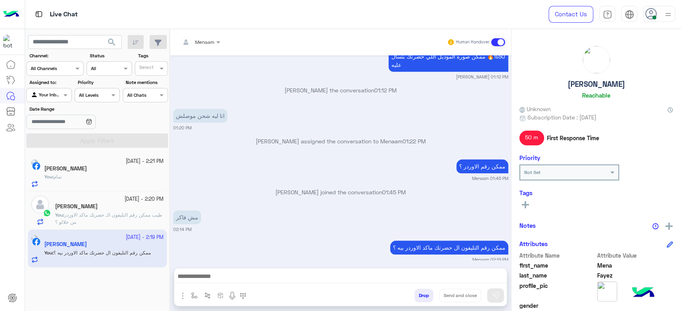
click at [99, 218] on span "طيب ممكن رقم التليفون الـ حضرتك ماكد الاوردر من خلالو ؟" at bounding box center [108, 218] width 107 height 13
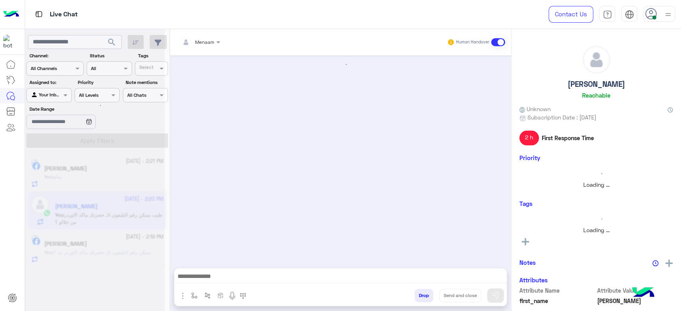
scroll to position [697, 0]
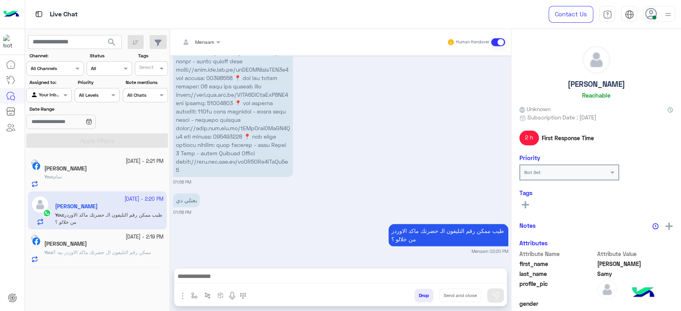
click at [110, 172] on div "Amr Shiko" at bounding box center [103, 170] width 119 height 8
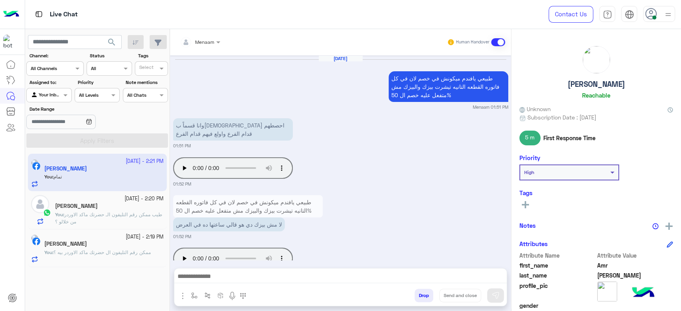
scroll to position [695, 0]
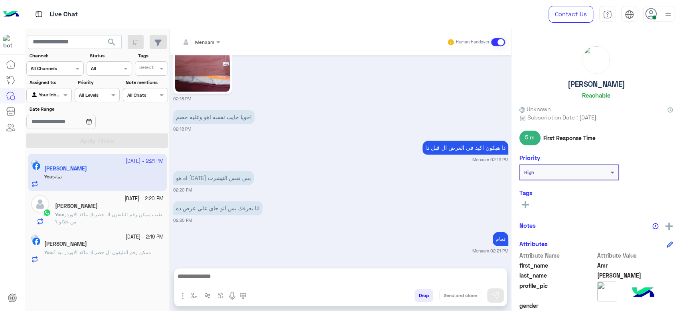
click at [133, 202] on small "20 September - 2:20 PM" at bounding box center [143, 199] width 39 height 8
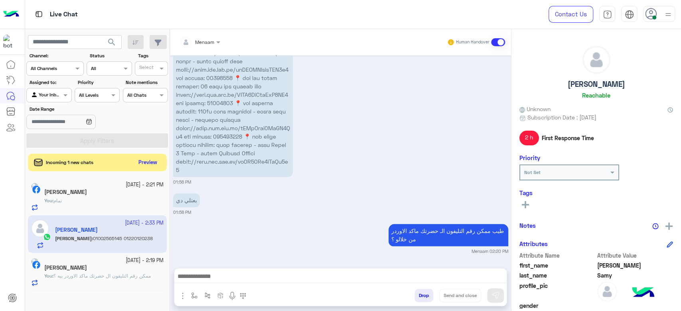
scroll to position [735, 0]
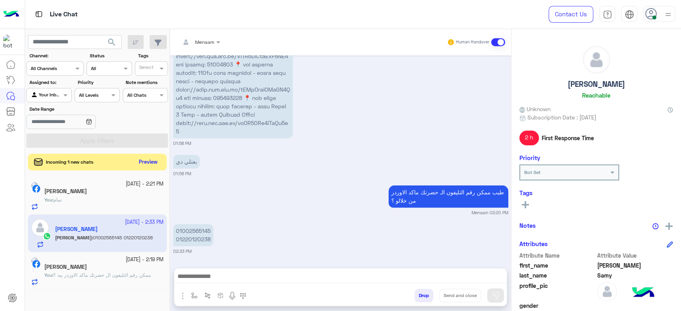
click at [154, 161] on button "Preview" at bounding box center [148, 162] width 25 height 11
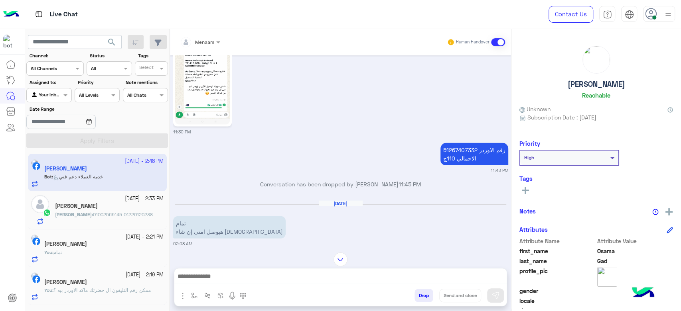
scroll to position [1152, 0]
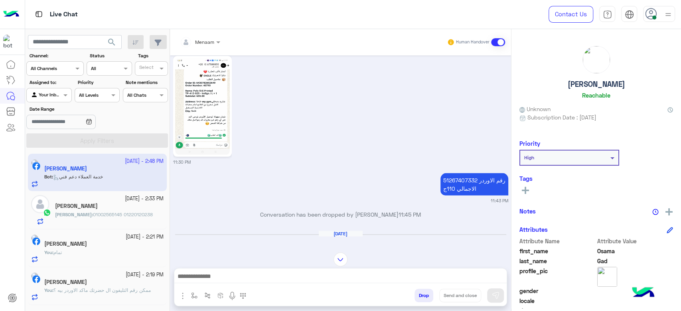
click at [460, 173] on p "رقم الاوردر 51267407332 الاجمالي 110ج" at bounding box center [474, 184] width 68 height 22
copy p "51267407332"
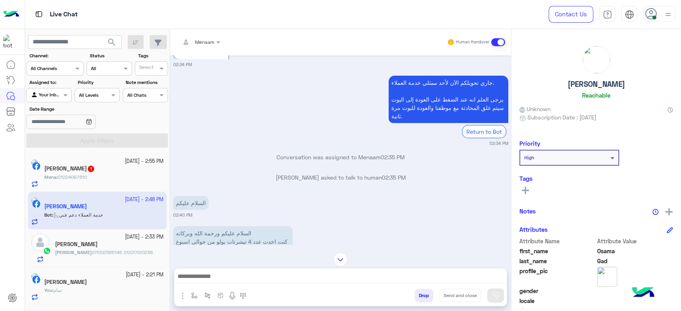
scroll to position [2083, 0]
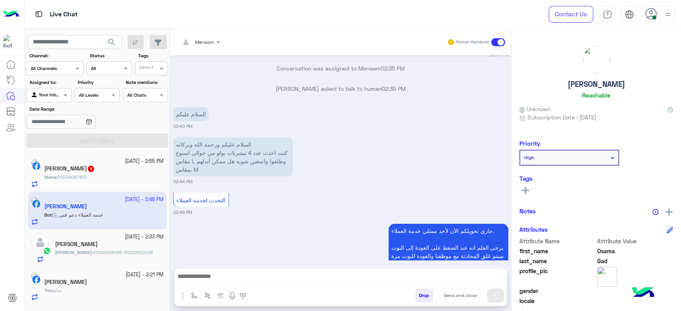
click at [419, 296] on button "Drop" at bounding box center [423, 296] width 19 height 14
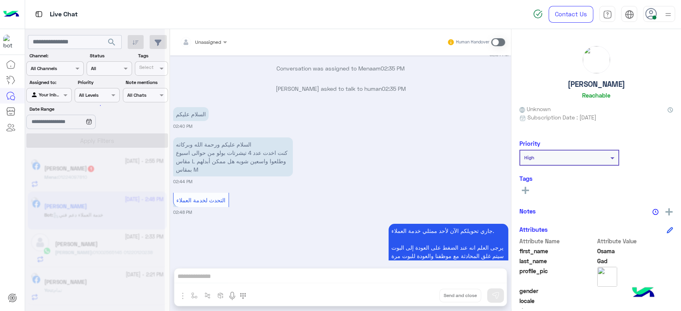
scroll to position [2103, 0]
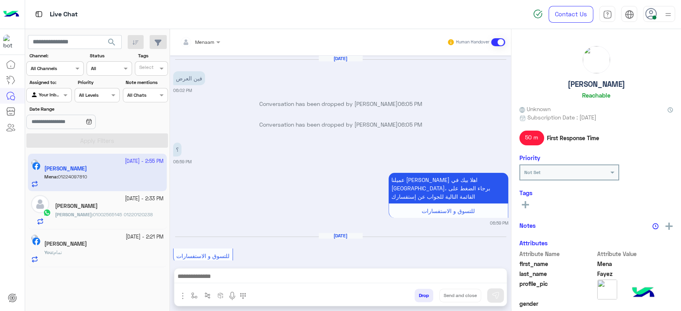
scroll to position [491, 0]
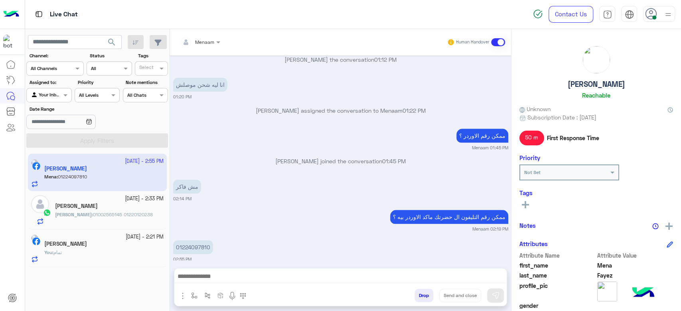
click at [199, 240] on p "01224097810" at bounding box center [193, 247] width 40 height 14
click at [200, 240] on p "01224097810" at bounding box center [193, 247] width 40 height 14
copy p "01224097810"
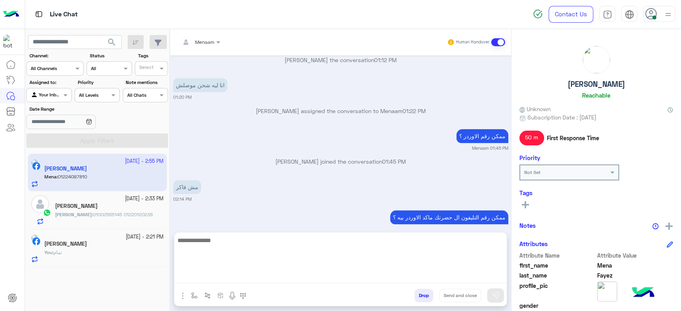
click at [215, 280] on textarea at bounding box center [340, 260] width 332 height 48
paste textarea "**********"
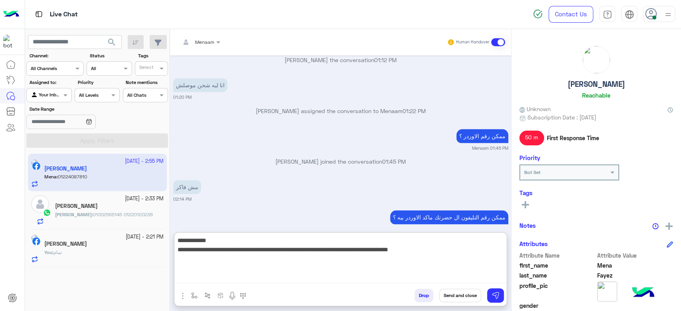
type textarea "**********"
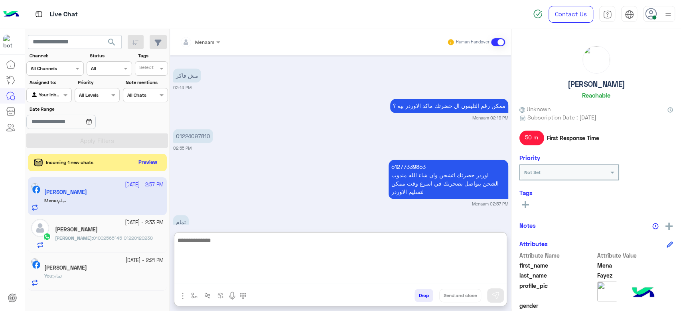
scroll to position [612, 0]
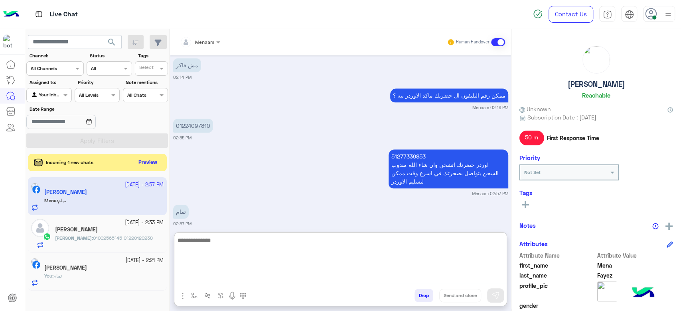
click at [218, 248] on textarea at bounding box center [340, 260] width 332 height 48
type textarea "**********"
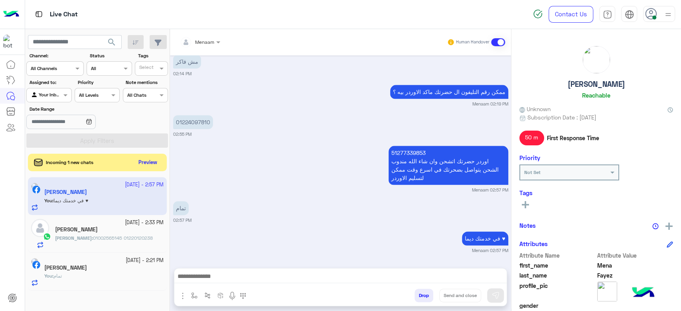
click at [425, 296] on button "Drop" at bounding box center [423, 296] width 19 height 14
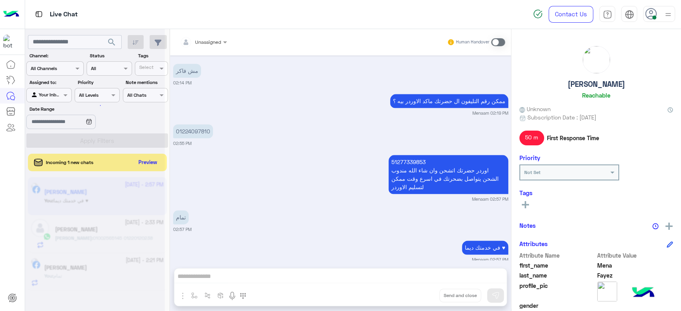
scroll to position [627, 0]
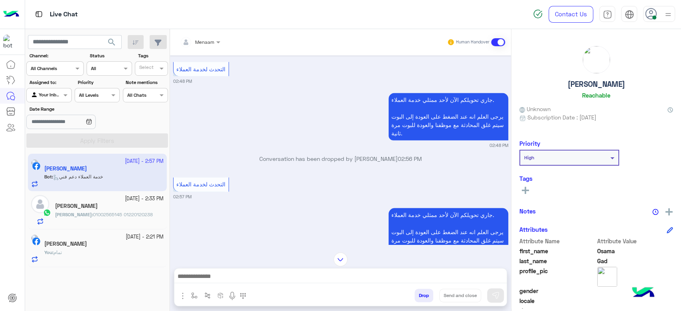
scroll to position [905, 0]
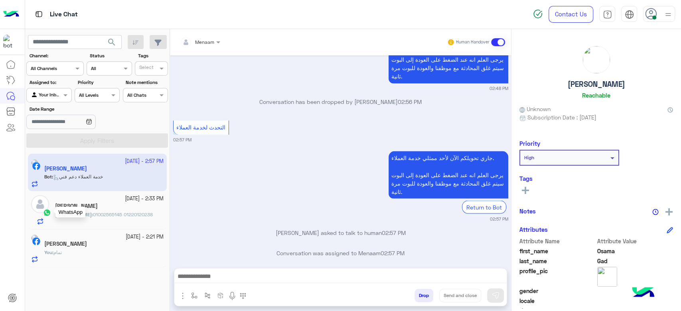
click at [112, 212] on span "01002565145 01220120238" at bounding box center [123, 215] width 60 height 6
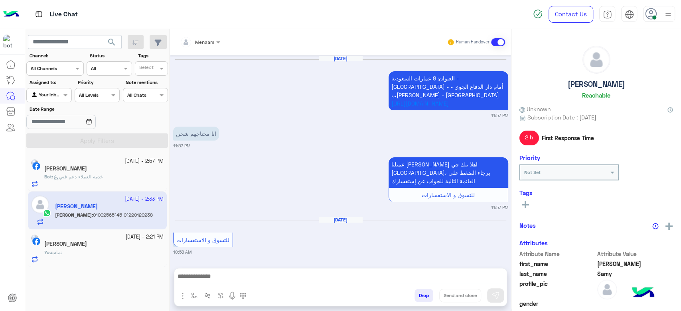
scroll to position [705, 0]
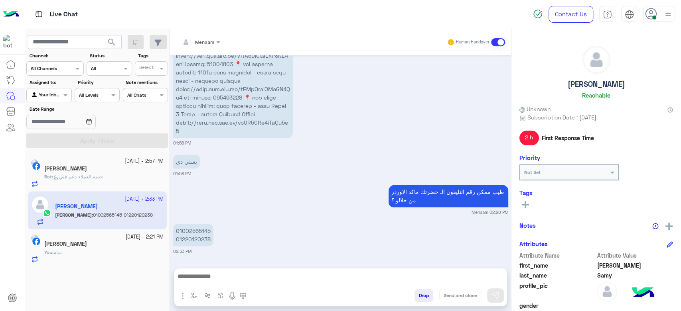
click at [125, 158] on small "20 September - 2:57 PM" at bounding box center [144, 162] width 39 height 8
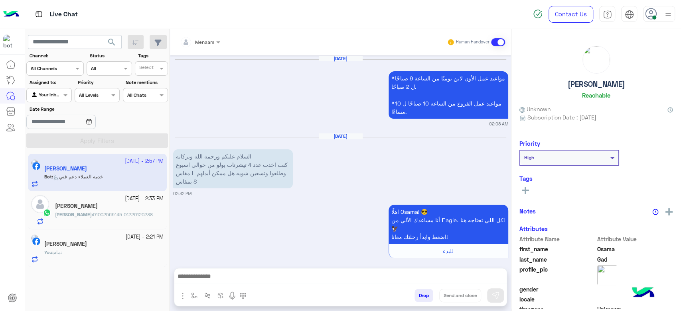
scroll to position [905, 0]
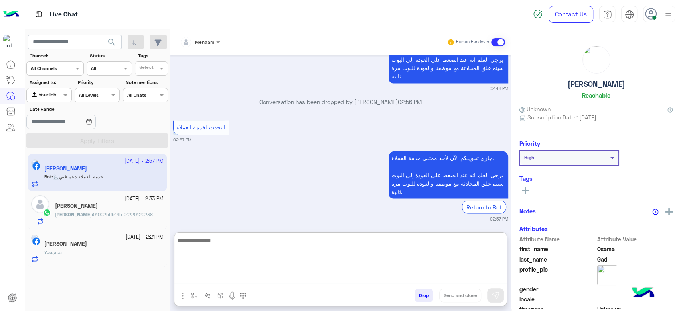
click at [231, 273] on textarea at bounding box center [340, 260] width 332 height 48
type textarea "*"
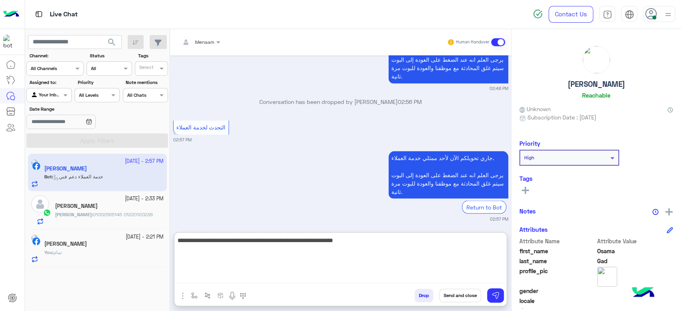
type textarea "**********"
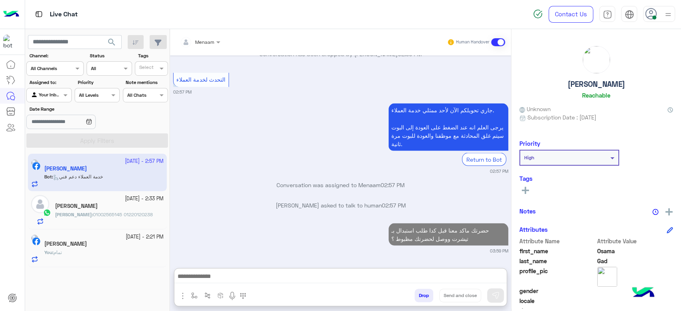
click at [93, 213] on span "01002565145 01220120238" at bounding box center [123, 215] width 60 height 6
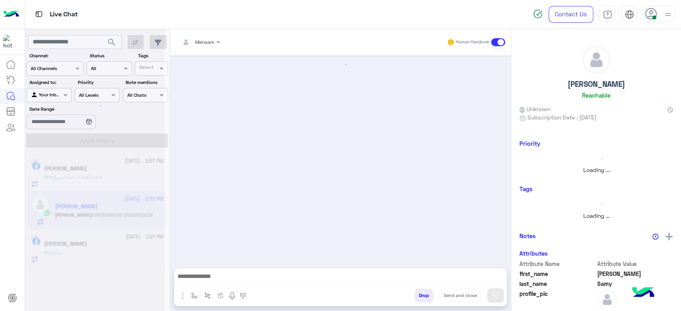
scroll to position [705, 0]
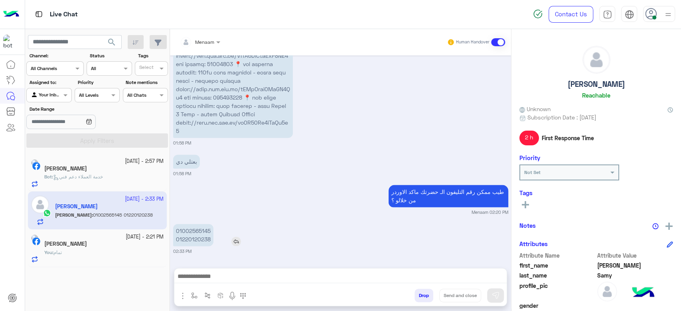
click at [185, 234] on p "01002565145 01220120238" at bounding box center [193, 235] width 40 height 22
copy p "01002565145"
click at [194, 235] on p "01002565145 01220120238" at bounding box center [193, 235] width 40 height 22
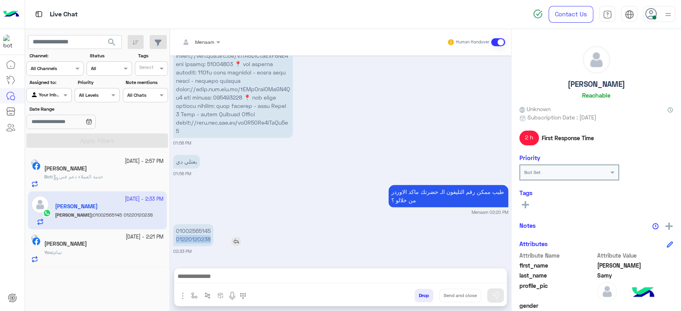
copy p "01220120238"
click at [103, 181] on p "Bot : خدمة العملاء دعم فني" at bounding box center [73, 176] width 59 height 7
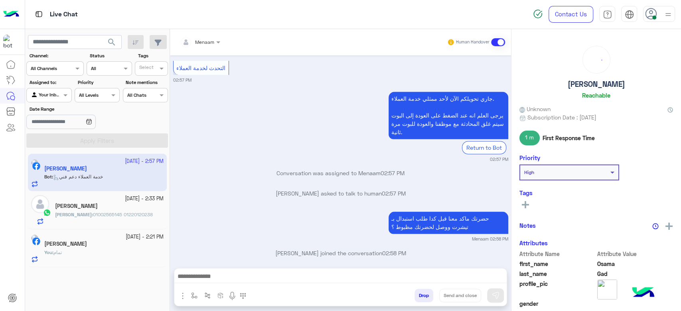
scroll to position [830, 0]
drag, startPoint x: 238, startPoint y: 109, endPoint x: 233, endPoint y: 108, distance: 4.4
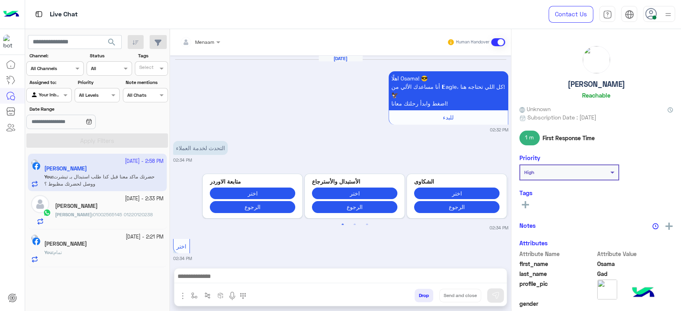
scroll to position [830, 0]
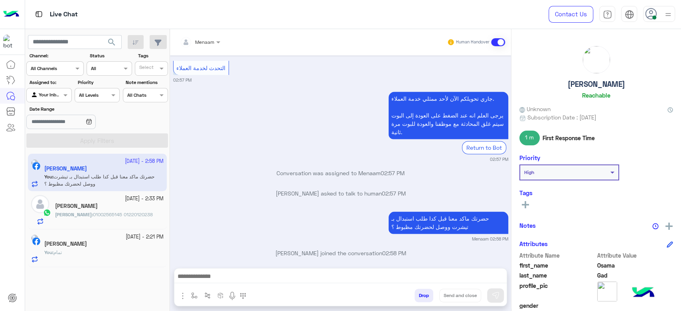
click at [131, 210] on div "[PERSON_NAME]" at bounding box center [109, 207] width 108 height 8
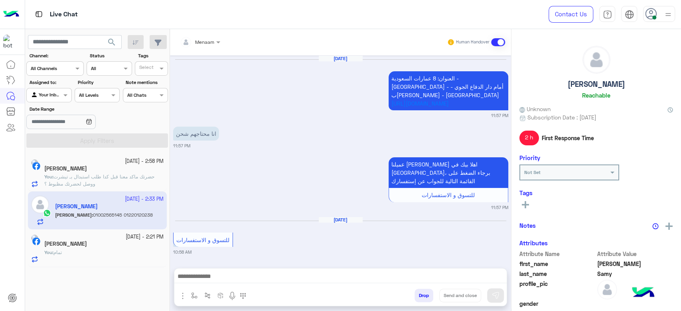
scroll to position [705, 0]
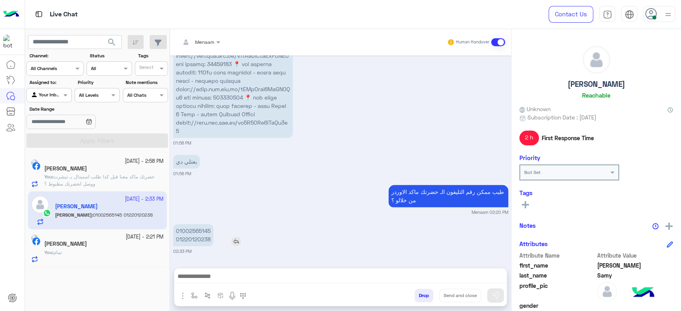
click at [198, 229] on p "01002565145 01220120238" at bounding box center [193, 235] width 40 height 22
copy p "01002565145"
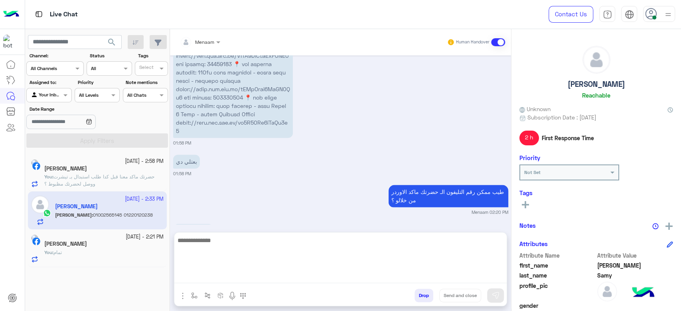
click at [238, 278] on textarea at bounding box center [340, 260] width 332 height 48
type textarea "**********"
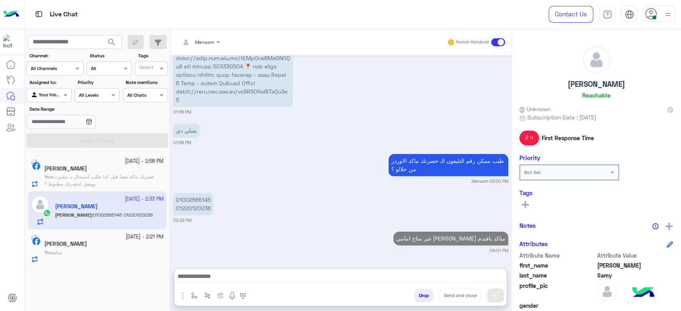
click at [96, 258] on div "You : تمام" at bounding box center [103, 256] width 119 height 14
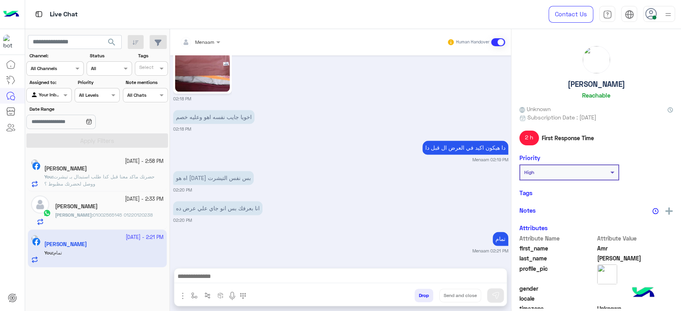
click at [423, 294] on button "Drop" at bounding box center [423, 296] width 19 height 14
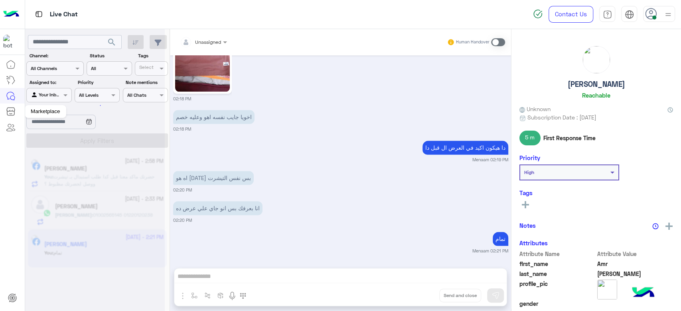
scroll to position [715, 0]
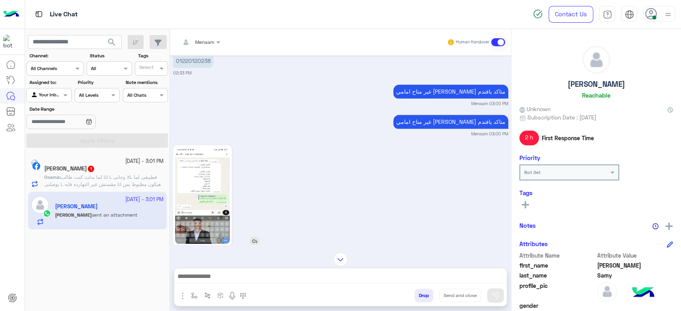
scroll to position [863, 0]
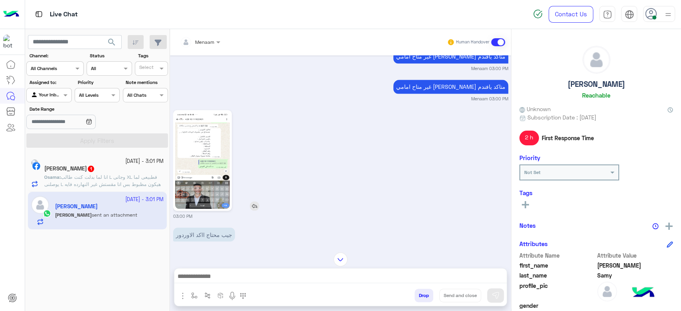
click at [199, 144] on img at bounding box center [202, 160] width 55 height 97
click at [197, 174] on img at bounding box center [202, 160] width 55 height 97
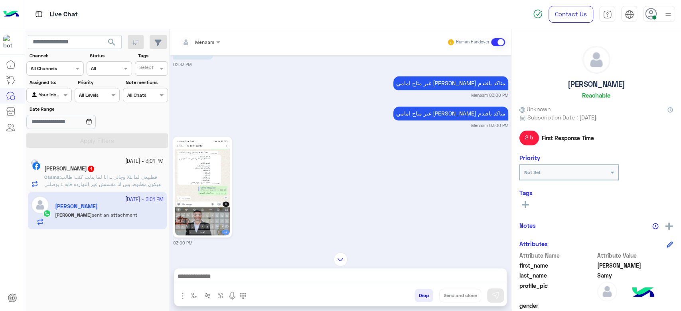
scroll to position [819, 0]
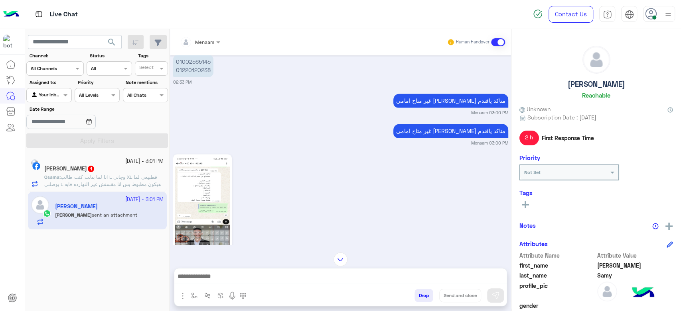
click at [190, 185] on img at bounding box center [202, 204] width 55 height 97
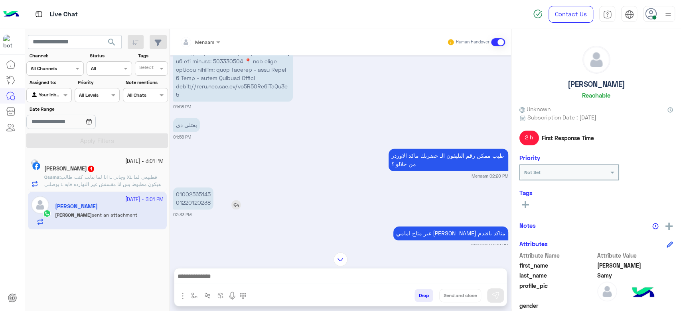
click at [202, 187] on p "01002565145 01220120238" at bounding box center [193, 198] width 40 height 22
copy p "01002565145"
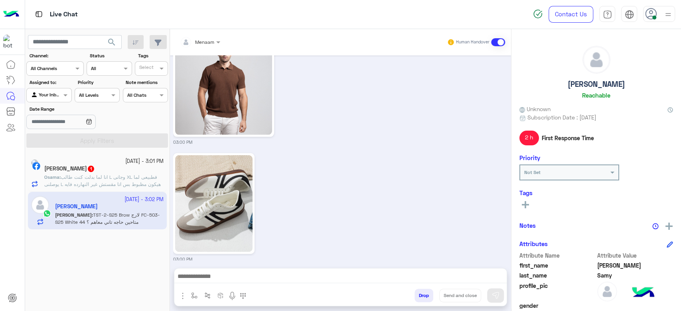
scroll to position [1132, 0]
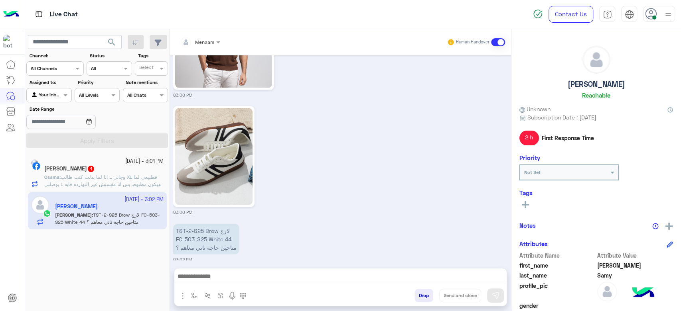
click at [601, 82] on h5 "Ahmed Samy" at bounding box center [596, 84] width 57 height 9
copy h5 "Ahmed Samy"
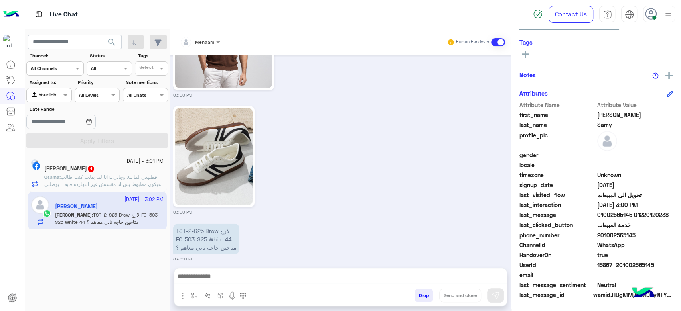
click at [612, 261] on span "15867_201002565145" at bounding box center [635, 265] width 76 height 8
click at [611, 261] on span "15867_201002565145" at bounding box center [635, 265] width 76 height 8
copy span "15867_201002565145"
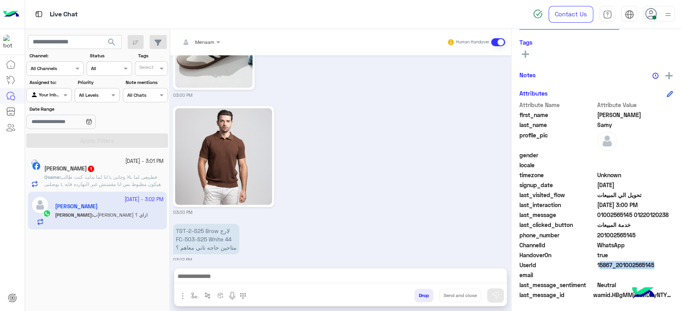
scroll to position [1162, 0]
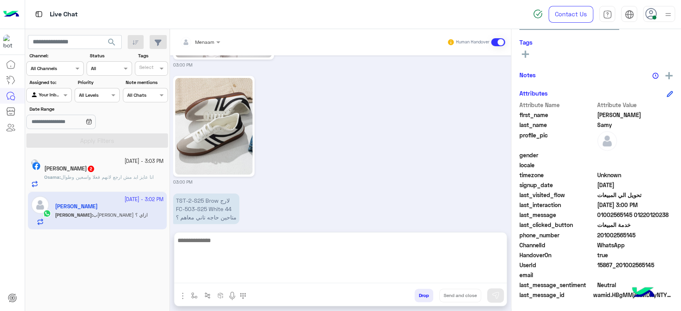
click at [216, 277] on textarea at bounding box center [340, 260] width 332 height 48
type textarea "*"
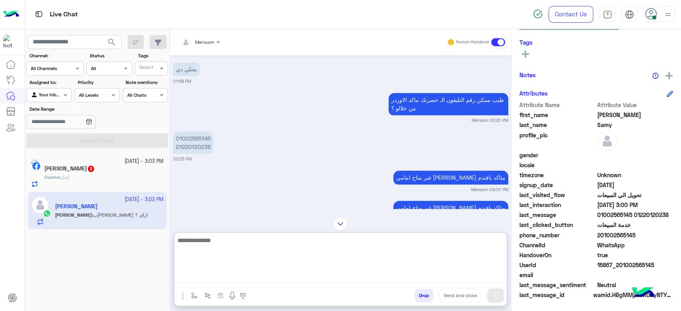
scroll to position [719, 0]
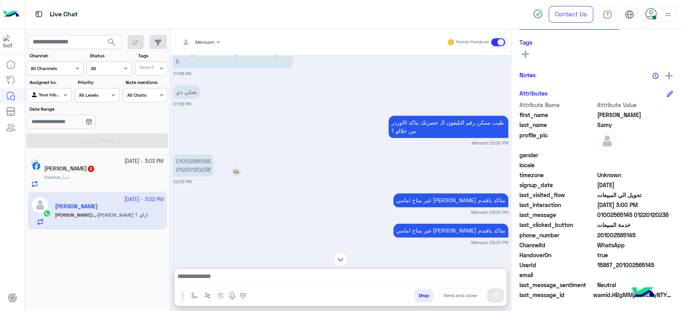
click at [203, 166] on p "01002565145 01220120238" at bounding box center [193, 165] width 40 height 22
click at [199, 159] on p "01002565145 01220120238" at bounding box center [193, 165] width 40 height 22
copy app-msgs-text "01002565145"
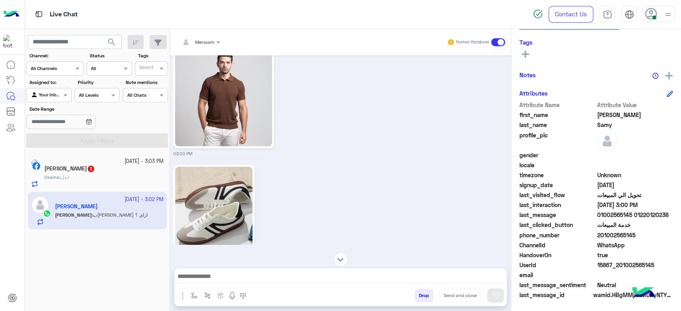
scroll to position [1162, 0]
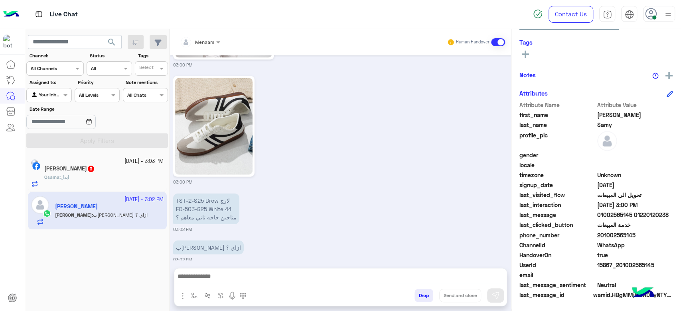
click at [208, 284] on div at bounding box center [340, 279] width 332 height 20
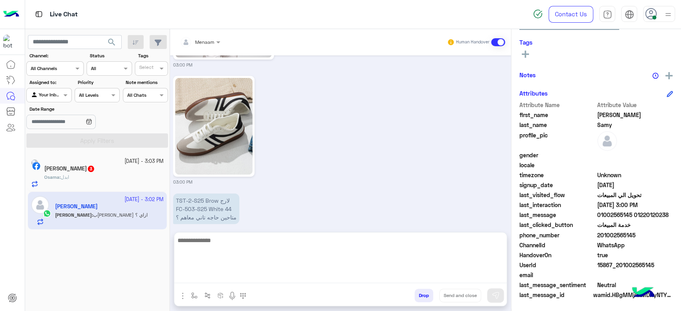
click at [213, 278] on textarea at bounding box center [340, 260] width 332 height 48
type textarea "*"
type textarea "**********"
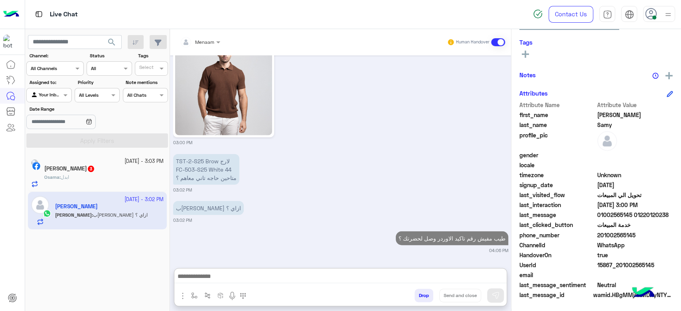
click at [85, 175] on div "Osama : ابدل" at bounding box center [103, 181] width 119 height 14
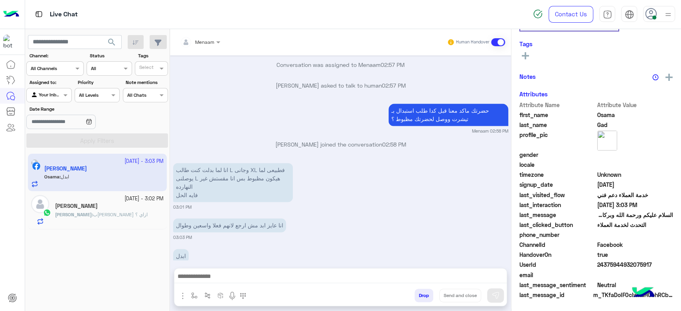
scroll to position [151, 0]
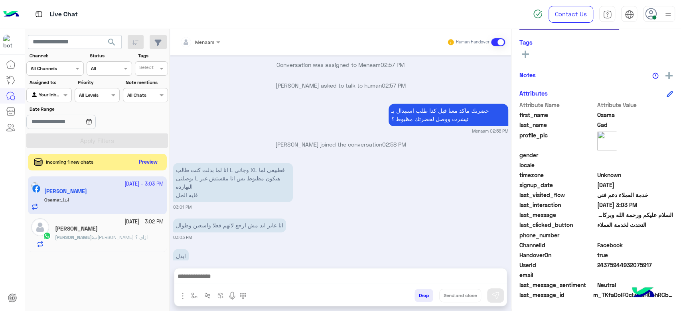
click at [144, 167] on button "Preview" at bounding box center [148, 162] width 25 height 11
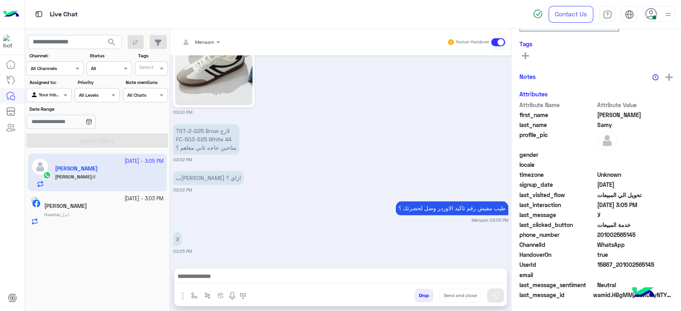
scroll to position [151, 0]
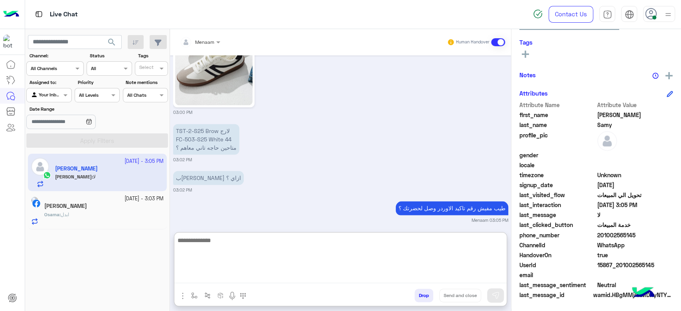
click at [198, 276] on textarea at bounding box center [340, 260] width 332 height 48
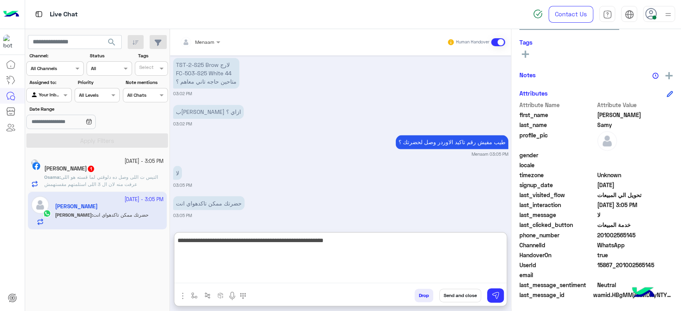
type textarea "**********"
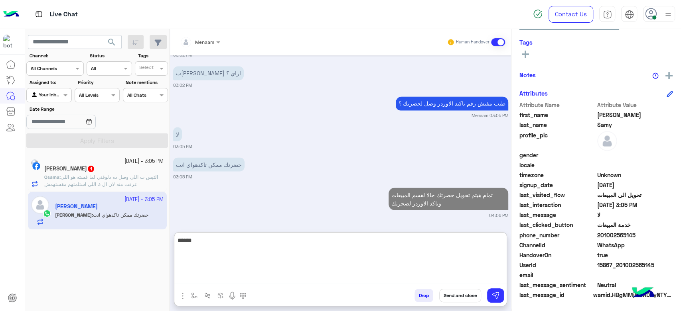
type textarea "******"
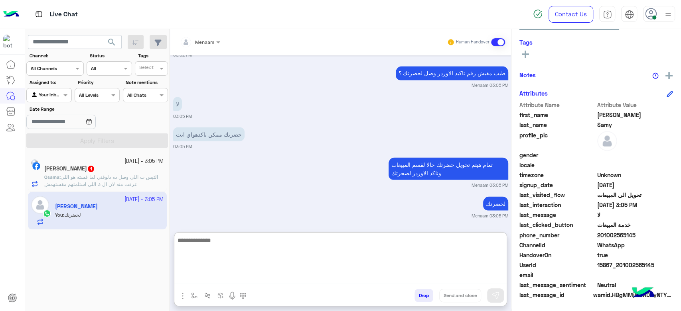
scroll to position [0, 0]
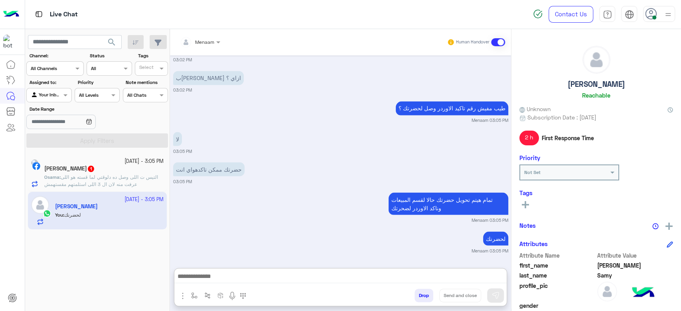
click at [583, 85] on h5 "Ahmed Samy" at bounding box center [596, 84] width 57 height 9
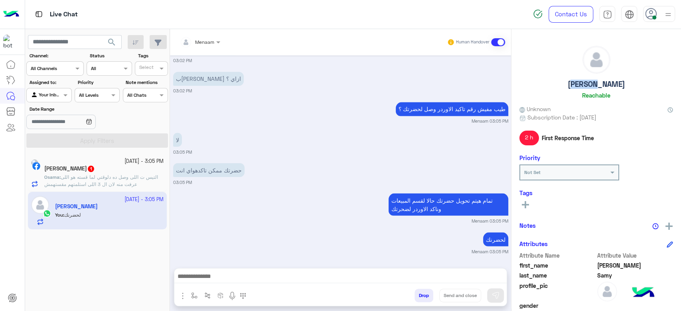
click at [583, 85] on h5 "Ahmed Samy" at bounding box center [596, 84] width 57 height 9
copy h5 "Ahmed Samy"
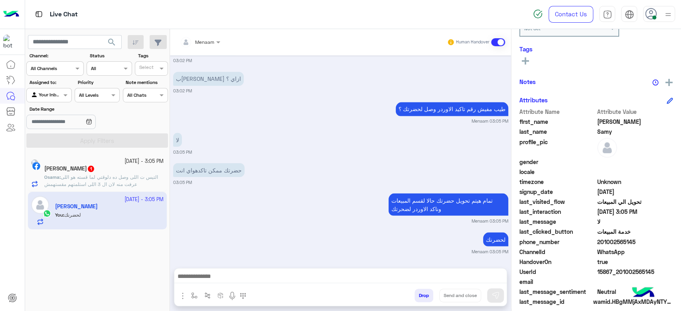
scroll to position [151, 0]
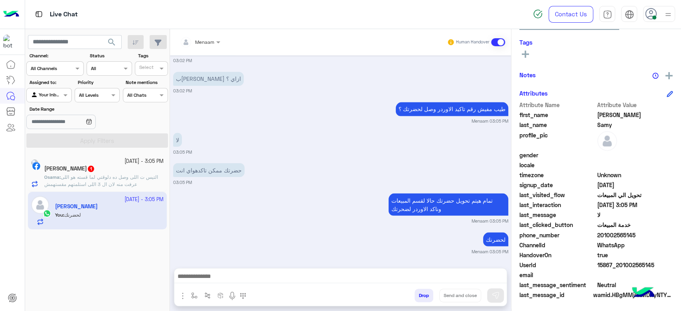
click at [605, 267] on span "15867_201002565145" at bounding box center [635, 265] width 76 height 8
click at [606, 267] on span "15867_201002565145" at bounding box center [635, 265] width 76 height 8
copy span "15867_201002565145"
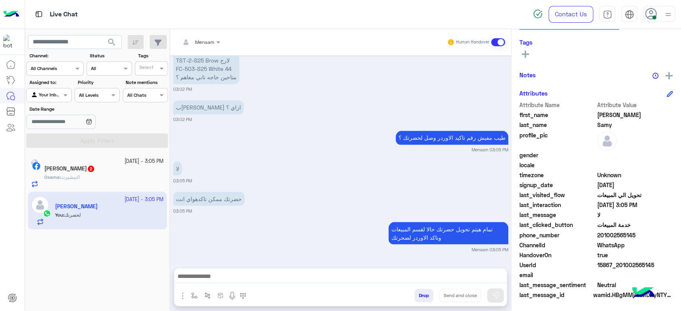
scroll to position [906, 0]
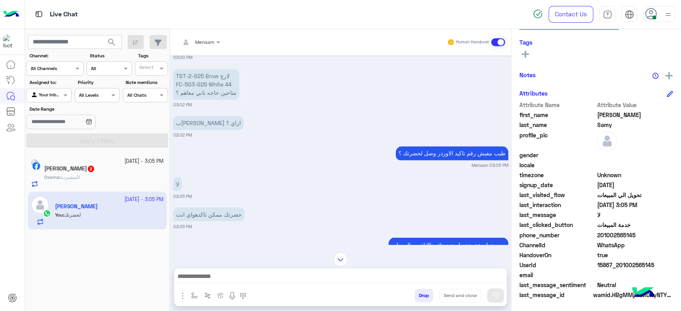
click at [213, 44] on span "Menaam" at bounding box center [204, 42] width 19 height 6
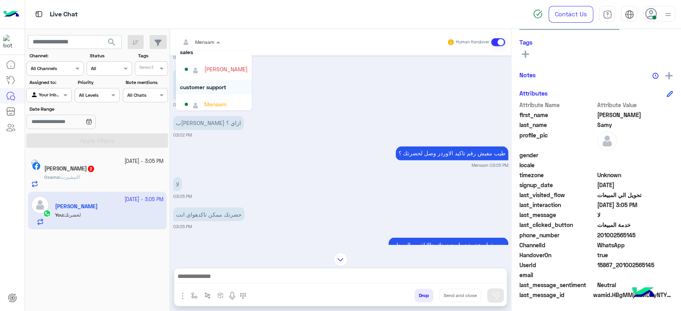
scroll to position [30, 0]
click at [212, 70] on div "mohamed ahmed" at bounding box center [216, 66] width 63 height 14
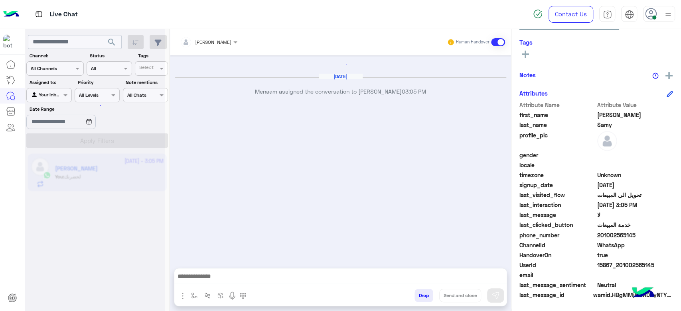
scroll to position [920, 0]
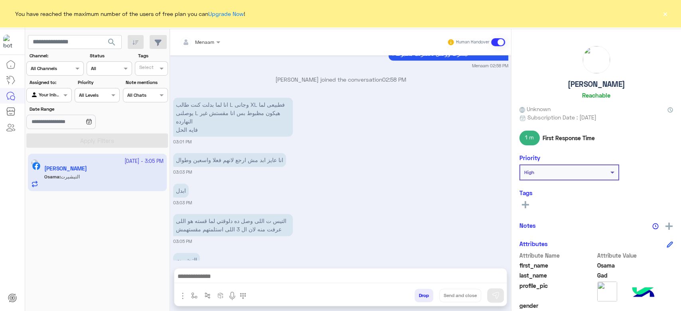
scroll to position [557, 0]
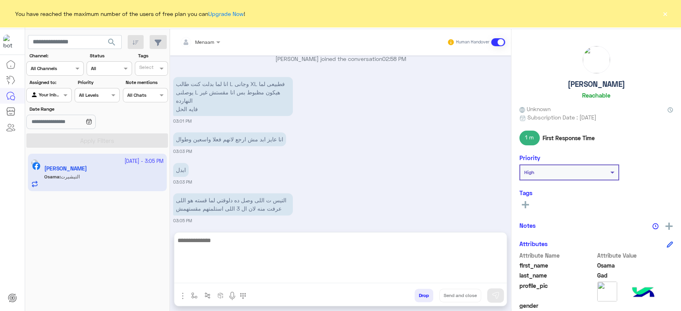
click at [227, 281] on textarea at bounding box center [340, 260] width 332 height 48
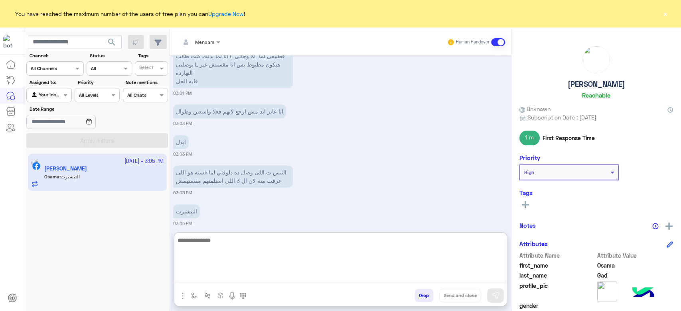
scroll to position [593, 0]
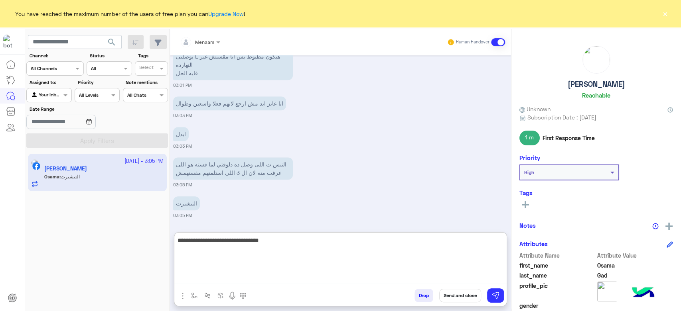
type textarea "**********"
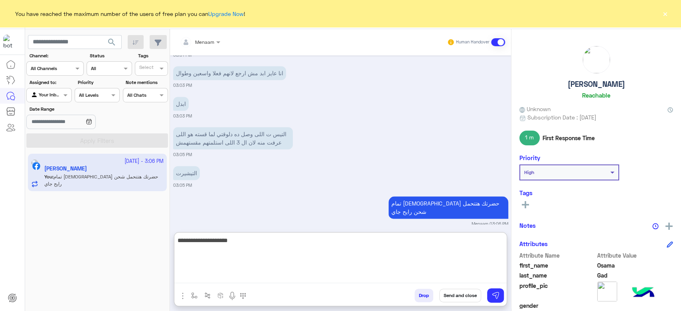
type textarea "**********"
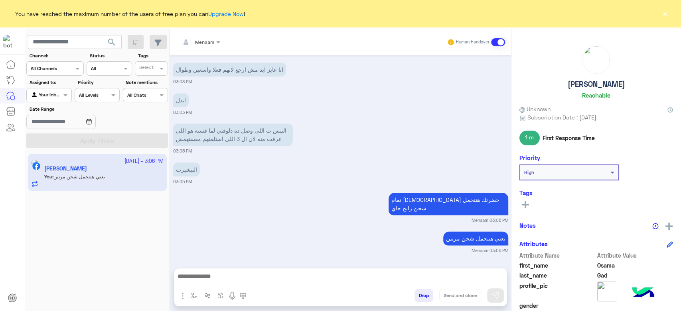
click at [668, 10] on button "×" at bounding box center [665, 14] width 8 height 8
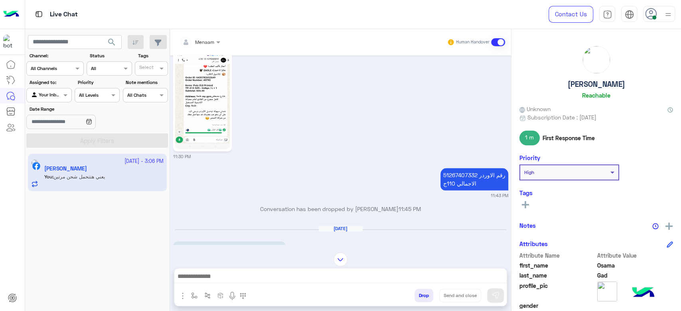
scroll to position [402, 0]
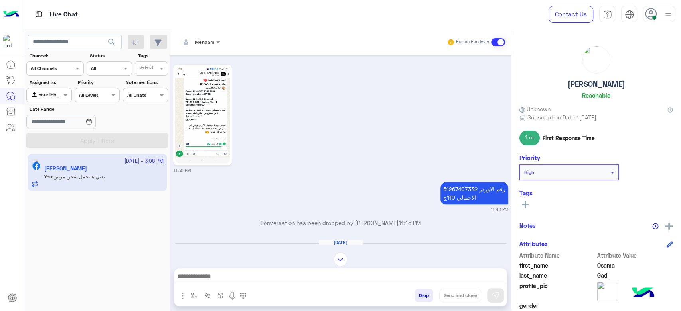
click at [453, 191] on p "رقم الاوردر 51267407332 الاجمالي 110ج" at bounding box center [474, 193] width 68 height 22
copy p "51267407332"
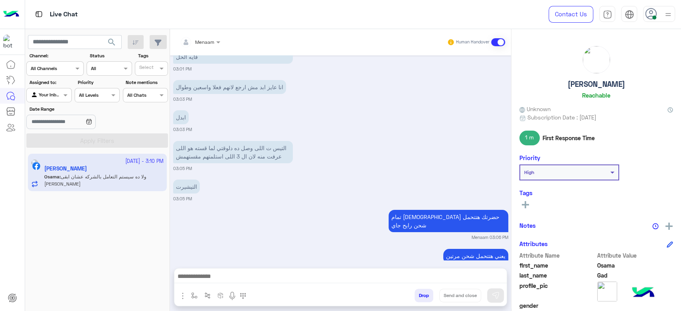
scroll to position [1930, 0]
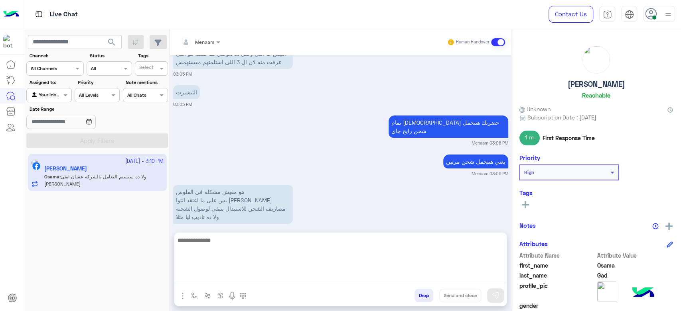
click at [200, 277] on textarea at bounding box center [340, 260] width 332 height 48
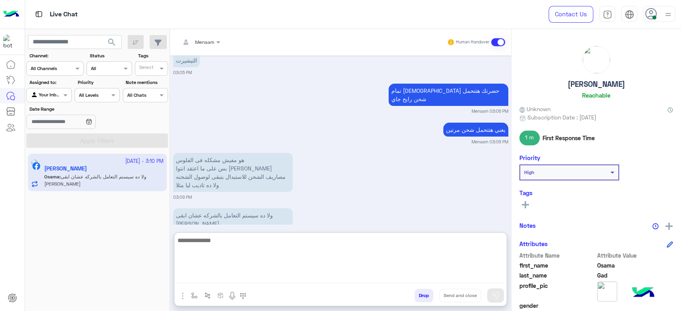
scroll to position [1966, 0]
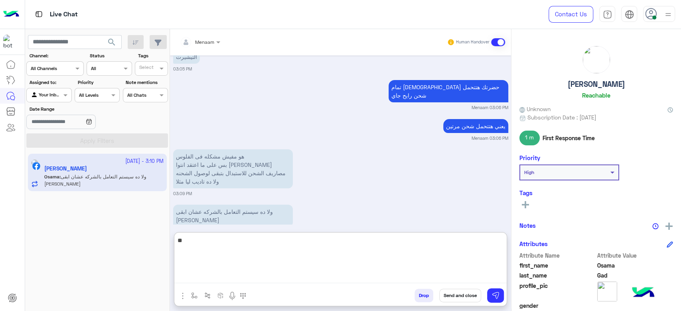
type textarea "*"
type textarea "**********"
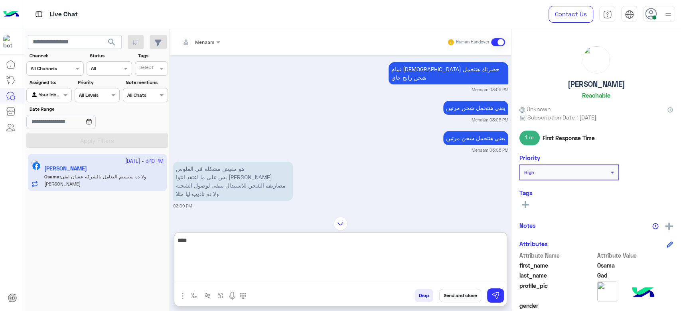
scroll to position [2065, 0]
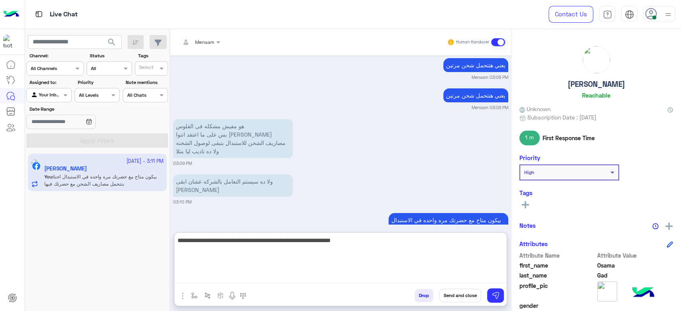
type textarea "**********"
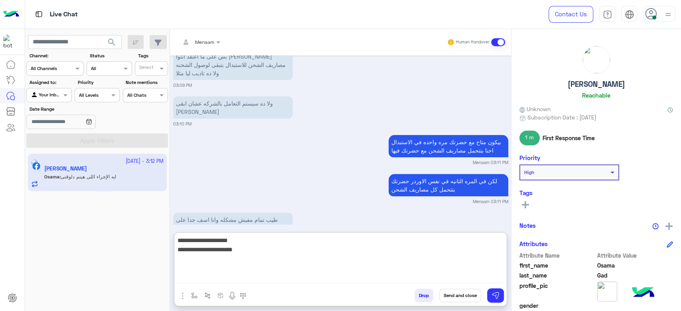
scroll to position [2174, 0]
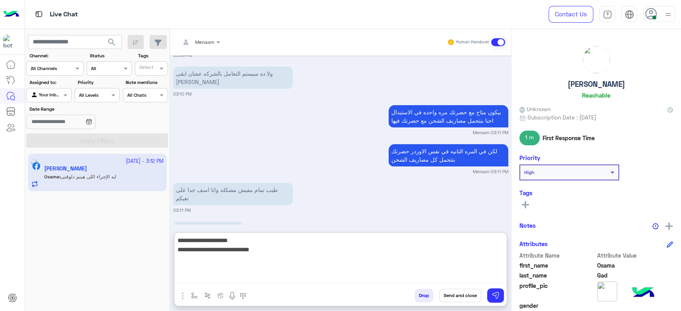
type textarea "**********"
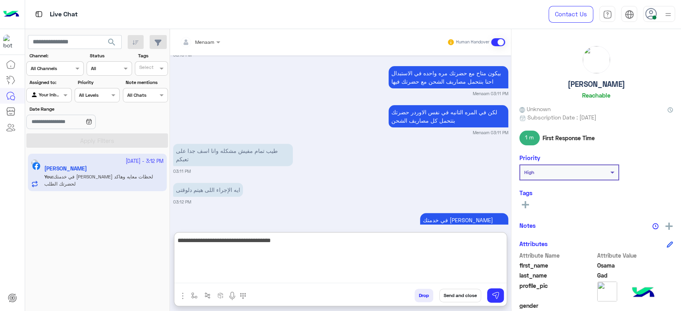
type textarea "**********"
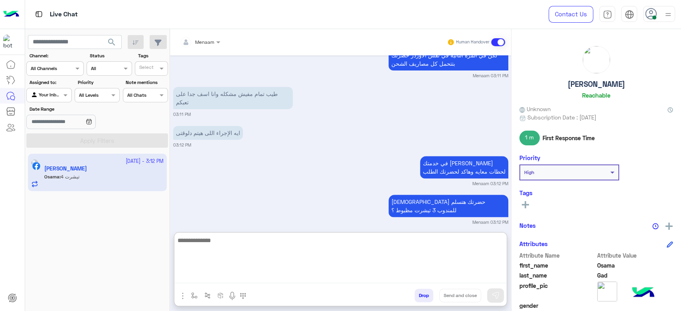
scroll to position [2274, 0]
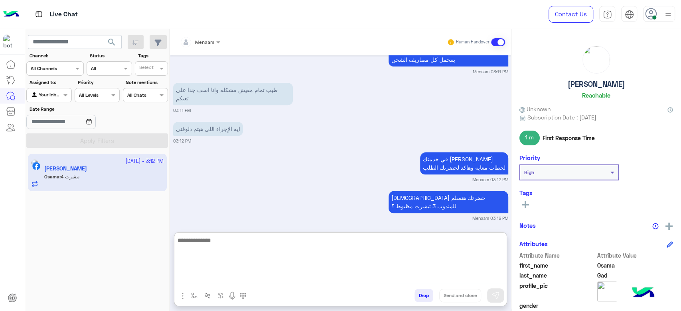
click at [210, 239] on textarea at bounding box center [340, 260] width 332 height 48
type textarea "**********"
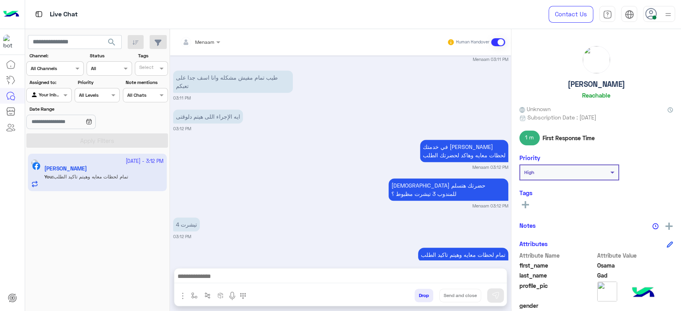
scroll to position [2268, 0]
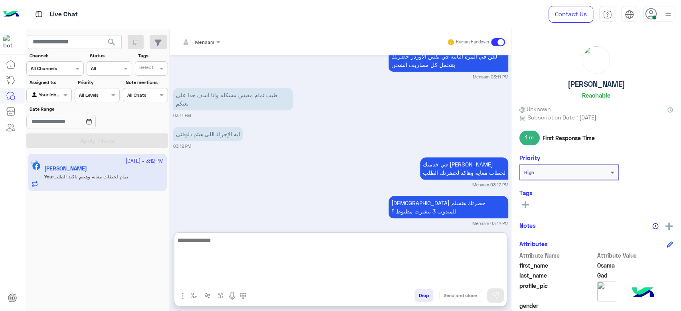
click at [228, 279] on textarea at bounding box center [340, 260] width 332 height 48
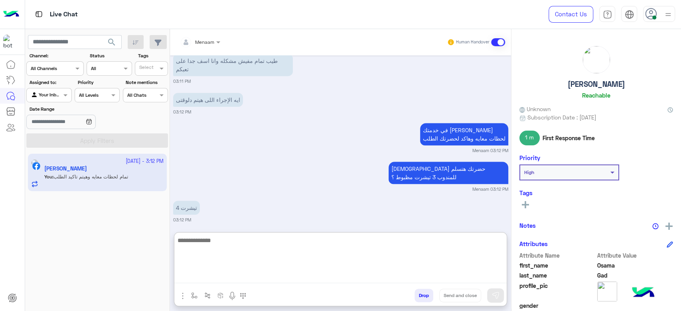
scroll to position [2304, 0]
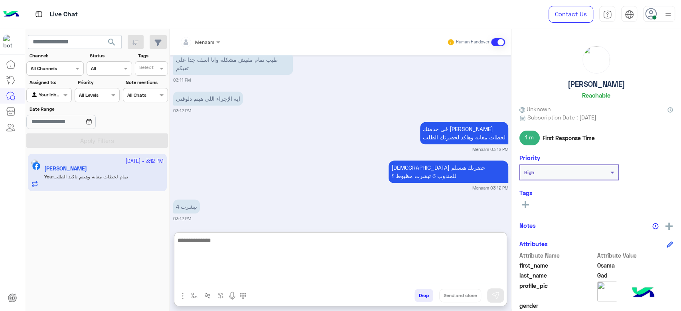
paste textarea "**********"
type textarea "**********"
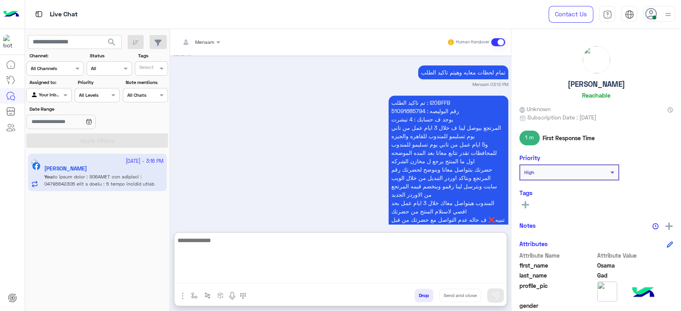
click at [440, 96] on p "تم تاكيد الطلب : I20BFFB رقم البوليصه : 51091685794 يوجد ف حسابك : 4 تيشرت المر…" at bounding box center [448, 170] width 120 height 148
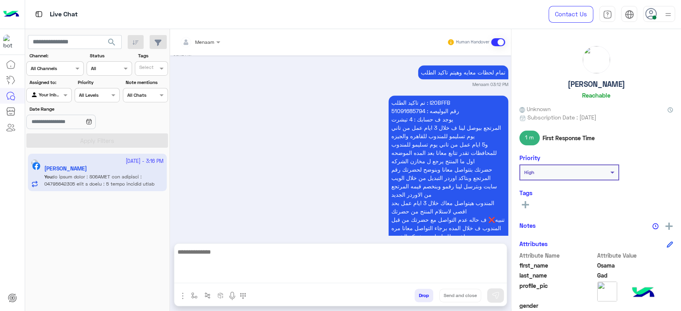
scroll to position [2433, 0]
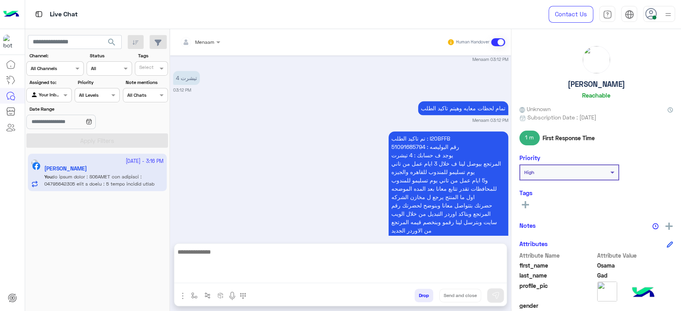
click at [434, 101] on p "تمام لحظات معايه وهيتم تاكيد الطلب" at bounding box center [463, 108] width 90 height 14
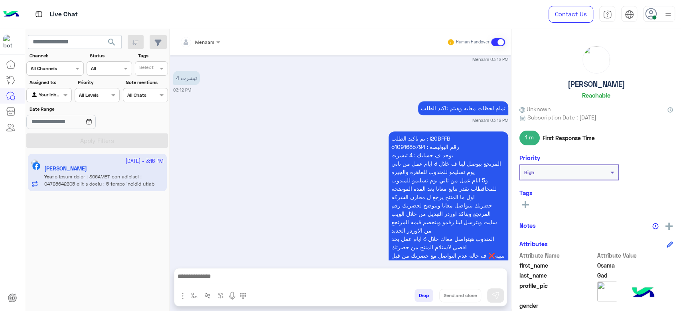
click at [415, 132] on p "تم تاكيد الطلب : I20BFFB رقم البوليصه : 51091685794 يوجد ف حسابك : 4 تيشرت المر…" at bounding box center [448, 206] width 120 height 148
copy p "51091685794"
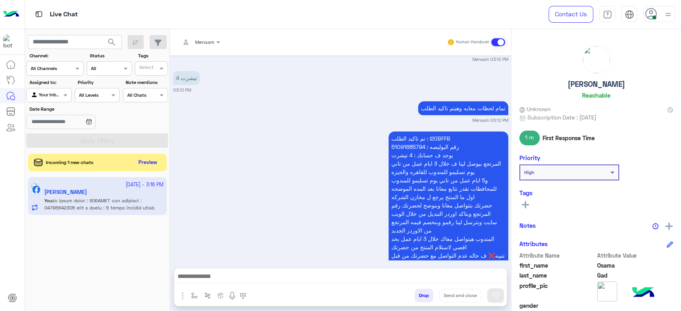
click at [234, 196] on div "تم تاكيد الطلب : I20BFFB رقم البوليصه : 51091685794 يوجد ف حسابك : 4 تيشرت المر…" at bounding box center [340, 209] width 335 height 158
click at [144, 167] on button "Preview" at bounding box center [148, 162] width 25 height 11
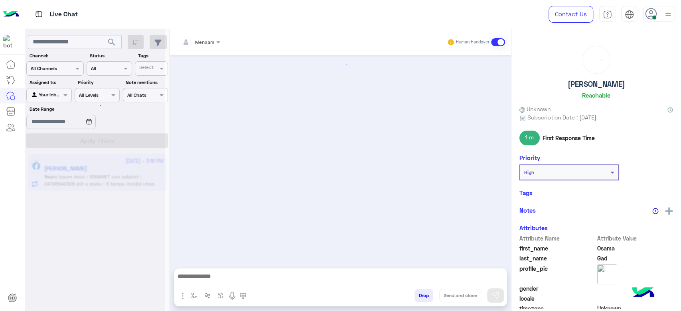
scroll to position [651, 0]
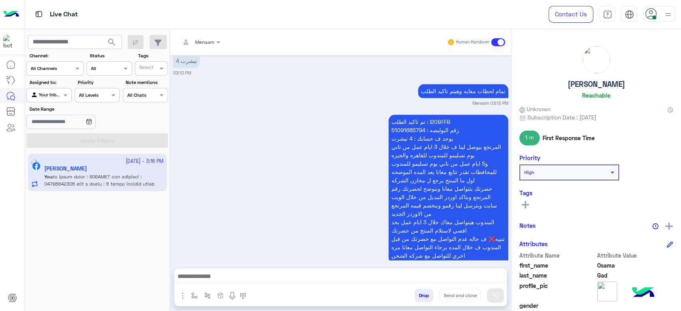
click at [218, 275] on textarea at bounding box center [340, 278] width 332 height 12
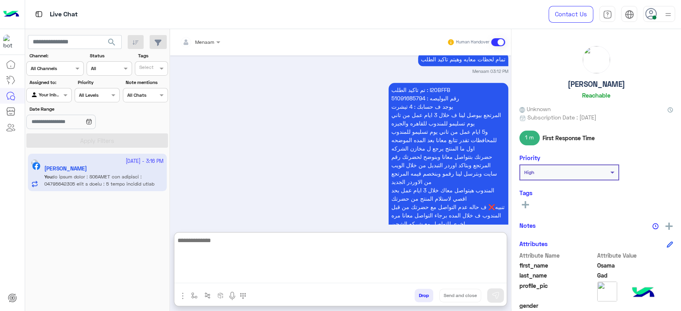
scroll to position [686, 0]
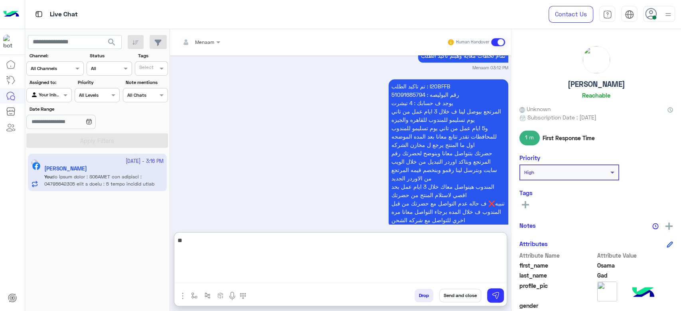
type textarea "*"
type textarea "**********"
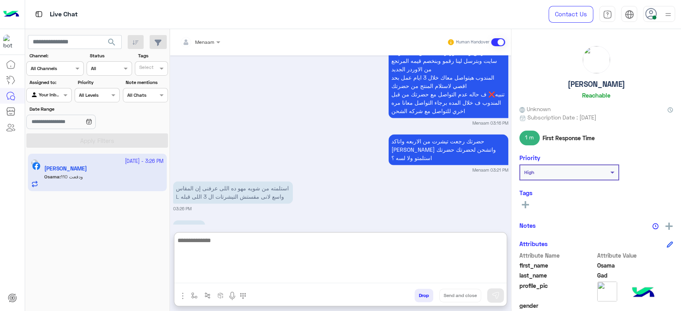
scroll to position [803, 0]
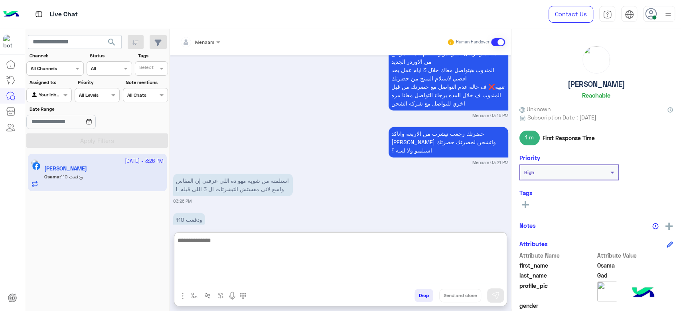
click at [213, 248] on textarea at bounding box center [340, 260] width 332 height 48
type textarea "****"
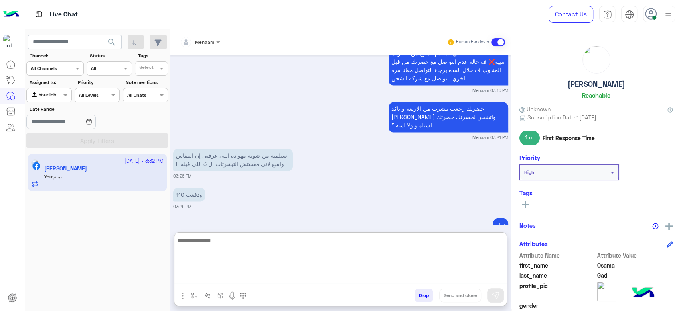
scroll to position [834, 0]
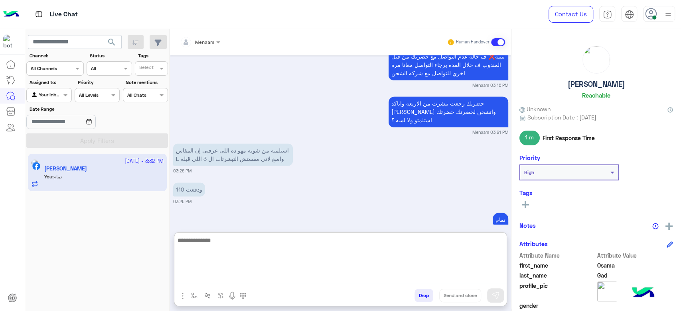
click at [234, 251] on textarea at bounding box center [340, 260] width 332 height 48
type textarea "**********"
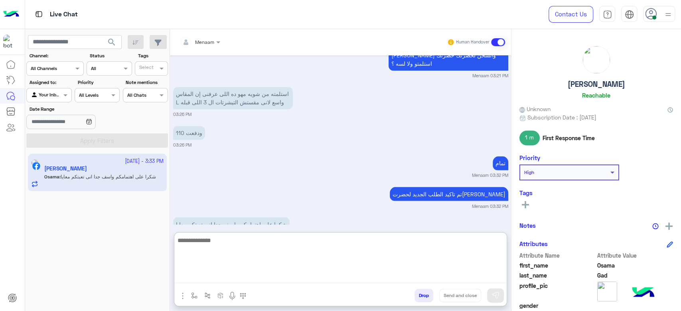
scroll to position [903, 0]
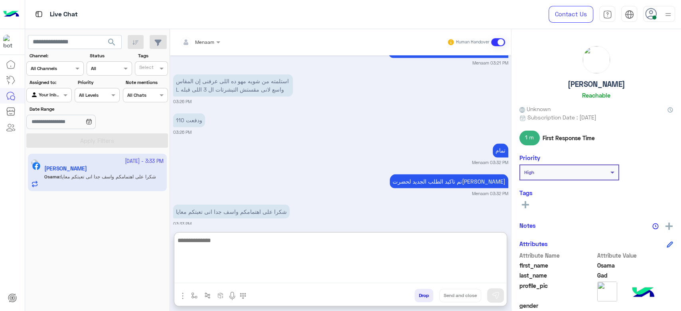
click at [225, 248] on textarea at bounding box center [340, 260] width 332 height 48
click at [217, 245] on textarea at bounding box center [340, 260] width 332 height 48
type textarea "**********"
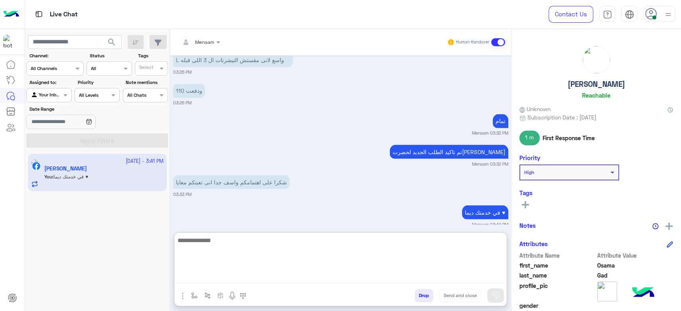
scroll to position [933, 0]
click at [430, 295] on button "Drop" at bounding box center [423, 296] width 19 height 14
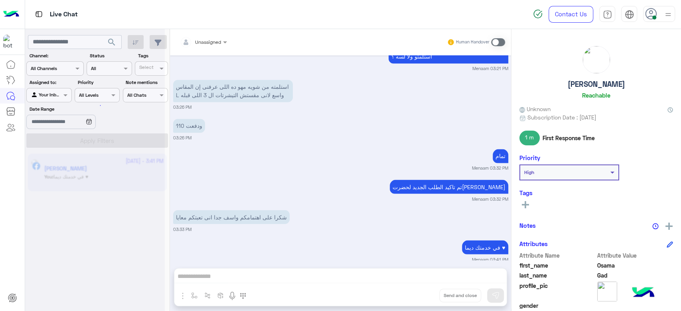
scroll to position [918, 0]
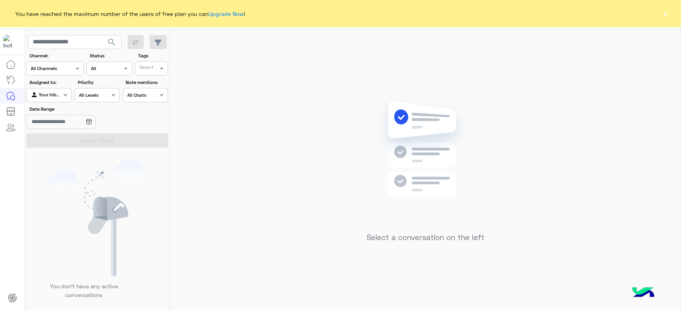
click at [668, 10] on button "×" at bounding box center [665, 14] width 8 height 8
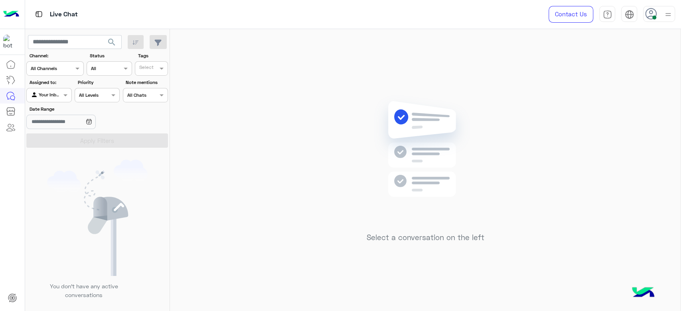
drag, startPoint x: 479, startPoint y: 274, endPoint x: 565, endPoint y: 301, distance: 90.8
click at [479, 274] on div "Select a conversation on the left" at bounding box center [425, 172] width 510 height 286
drag, startPoint x: 542, startPoint y: 159, endPoint x: 477, endPoint y: 197, distance: 75.2
click at [542, 159] on div "Select a conversation on the left" at bounding box center [425, 172] width 510 height 286
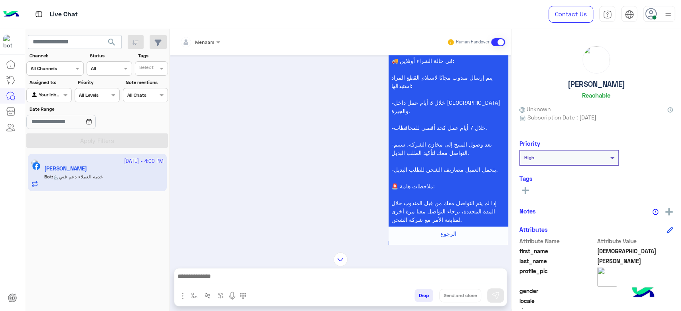
scroll to position [402, 0]
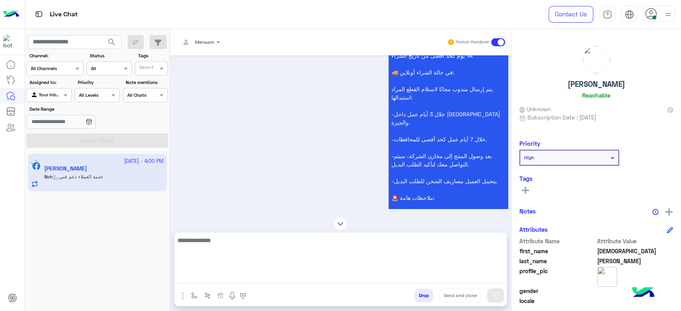
click at [227, 275] on textarea at bounding box center [340, 260] width 332 height 48
type textarea "**********"
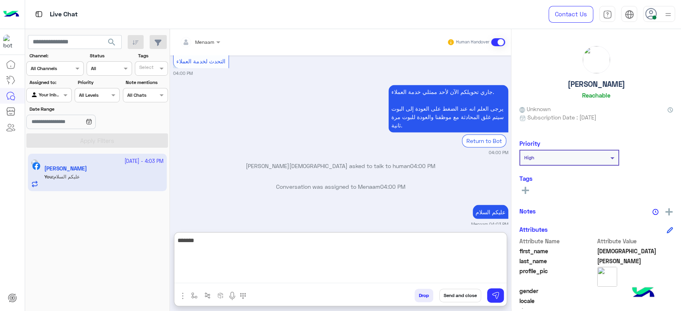
scroll to position [888, 0]
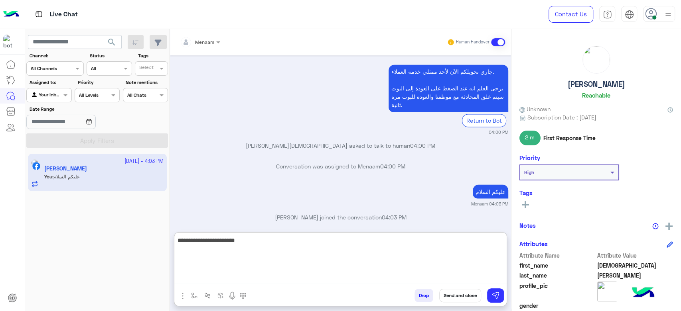
type textarea "**********"
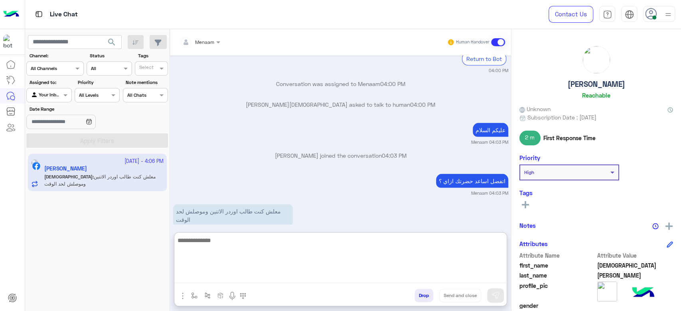
scroll to position [957, 0]
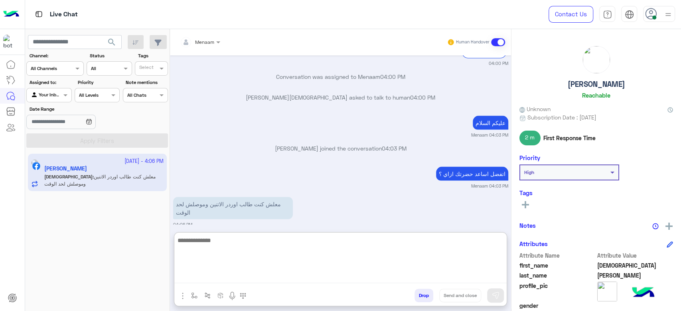
click at [236, 241] on textarea at bounding box center [340, 260] width 332 height 48
type textarea "**********"
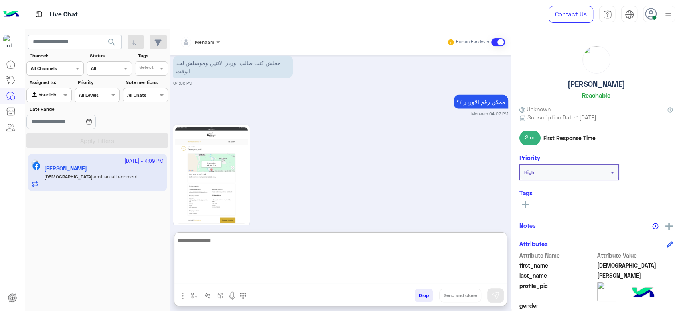
scroll to position [1106, 0]
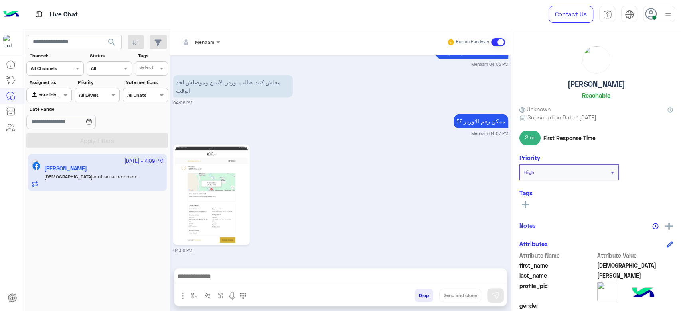
click at [221, 168] on img at bounding box center [211, 195] width 73 height 97
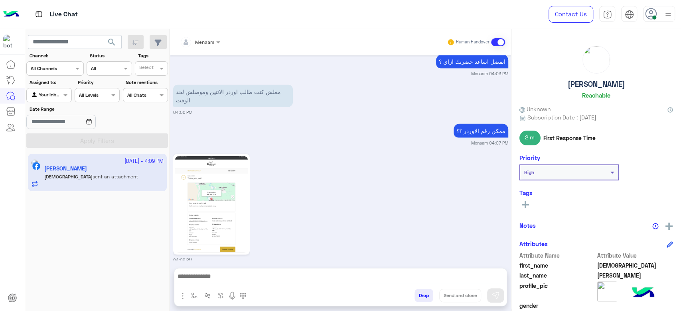
scroll to position [1069, 0]
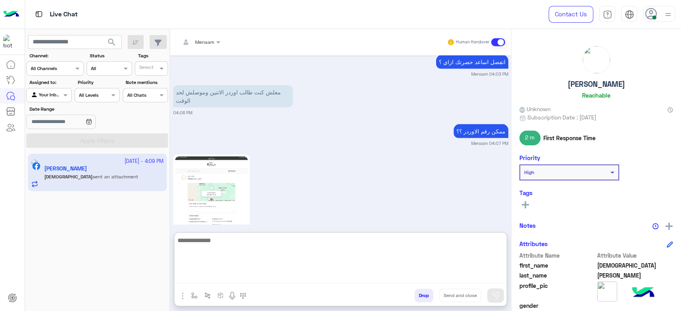
click at [269, 277] on textarea at bounding box center [340, 260] width 332 height 48
type textarea "**********"
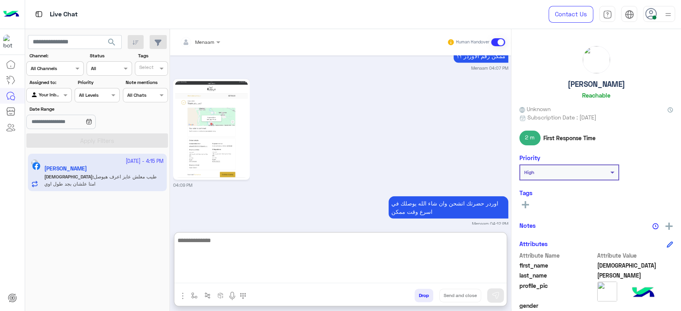
scroll to position [1183, 0]
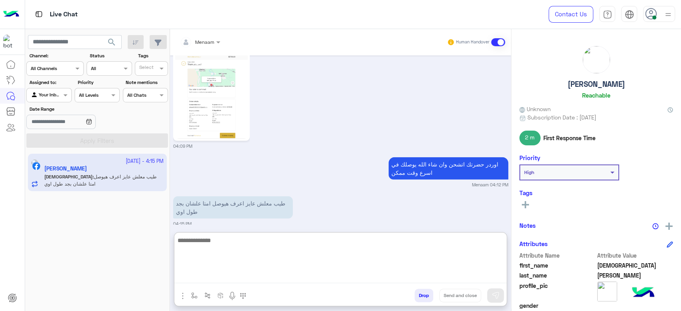
click at [215, 244] on textarea at bounding box center [340, 260] width 332 height 48
type textarea "**********"
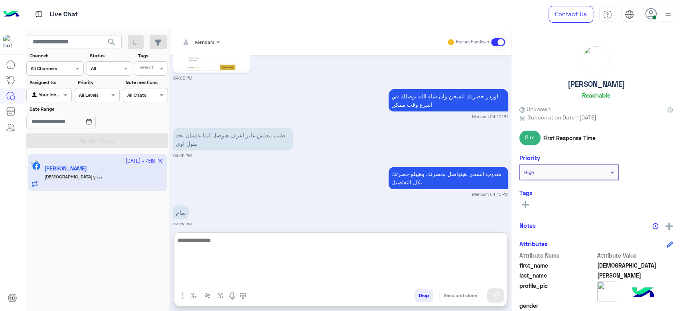
scroll to position [1252, 0]
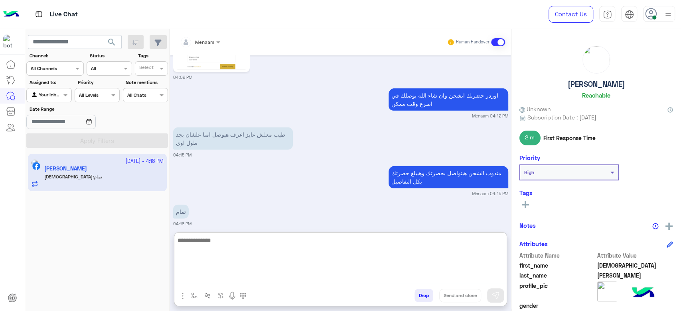
click at [223, 238] on textarea at bounding box center [340, 260] width 332 height 48
type textarea "*"
type textarea "**********"
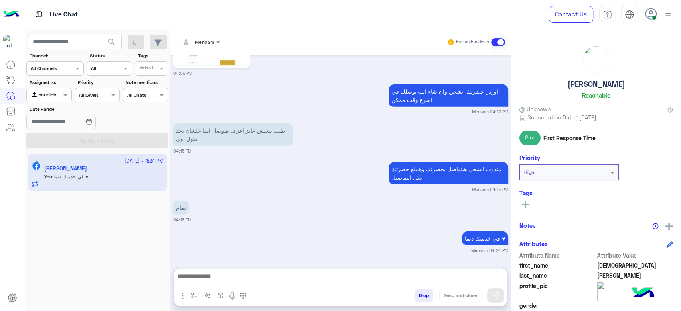
click at [426, 294] on button "Drop" at bounding box center [423, 296] width 19 height 14
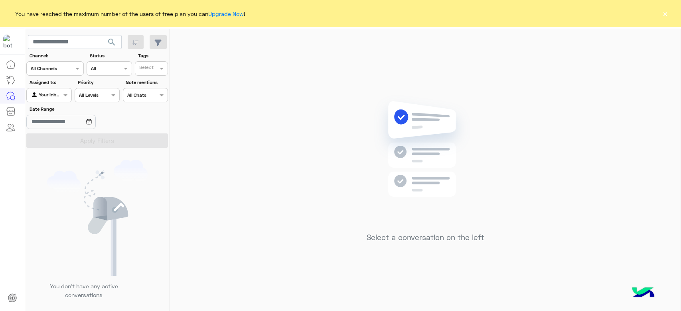
click at [658, 15] on div "You have reached the maximum number of the users of free plan you can Upgrade N…" at bounding box center [340, 13] width 681 height 27
click at [661, 16] on button "×" at bounding box center [665, 14] width 8 height 8
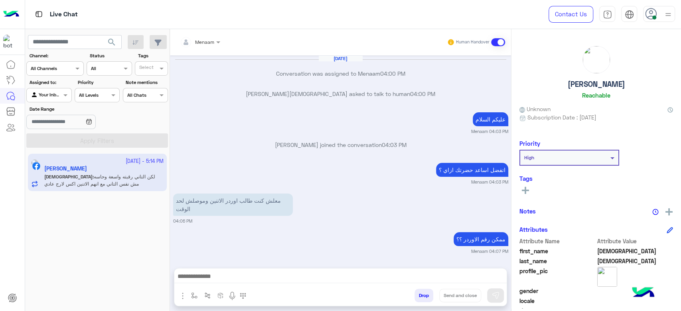
scroll to position [704, 0]
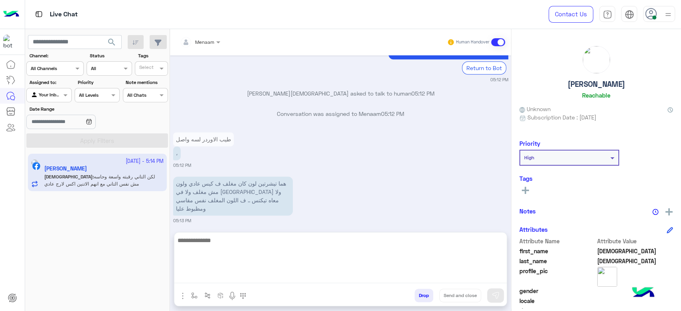
click at [207, 280] on textarea at bounding box center [340, 260] width 332 height 48
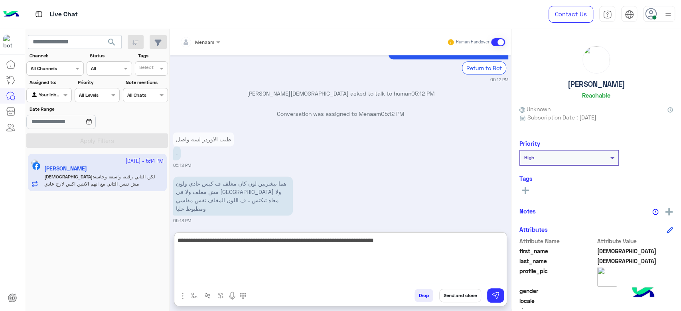
type textarea "**********"
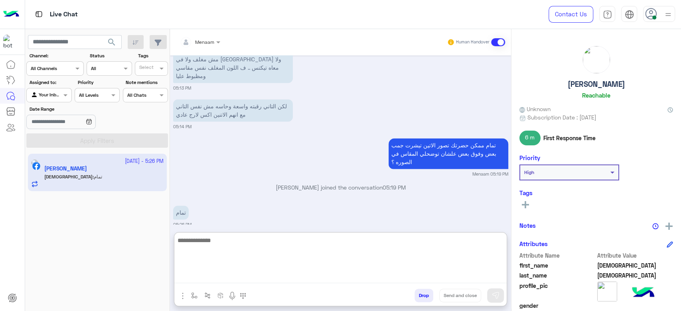
scroll to position [838, 0]
click at [202, 245] on textarea at bounding box center [340, 260] width 332 height 48
click at [206, 248] on textarea at bounding box center [340, 260] width 332 height 48
type textarea "**********"
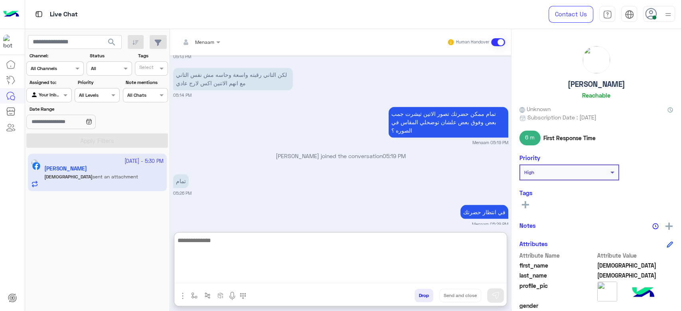
scroll to position [932, 0]
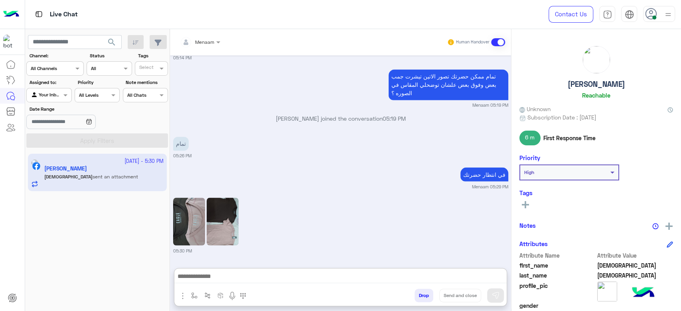
click at [239, 196] on div "05:30 PM" at bounding box center [340, 225] width 335 height 58
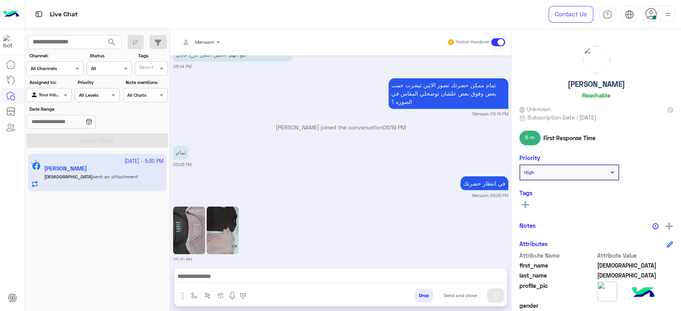
click at [227, 207] on img at bounding box center [223, 231] width 32 height 48
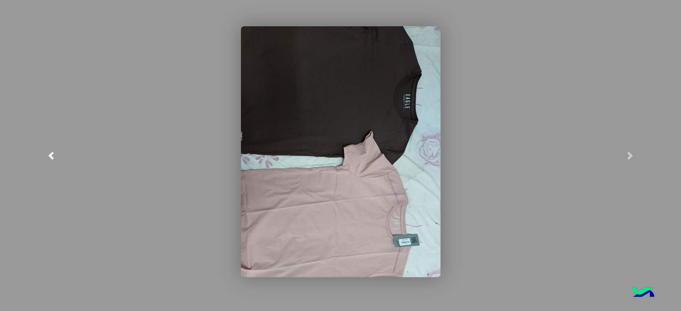
click at [47, 151] on link at bounding box center [51, 155] width 102 height 311
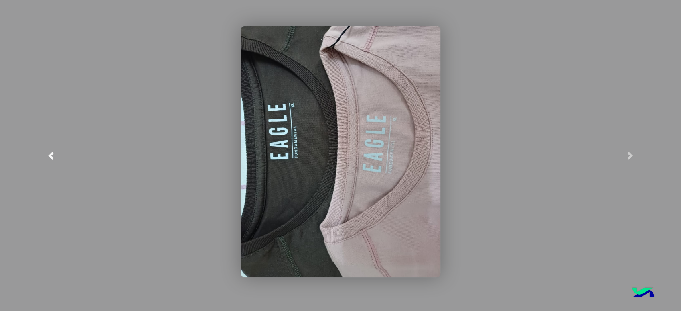
click at [48, 153] on span at bounding box center [51, 156] width 8 height 8
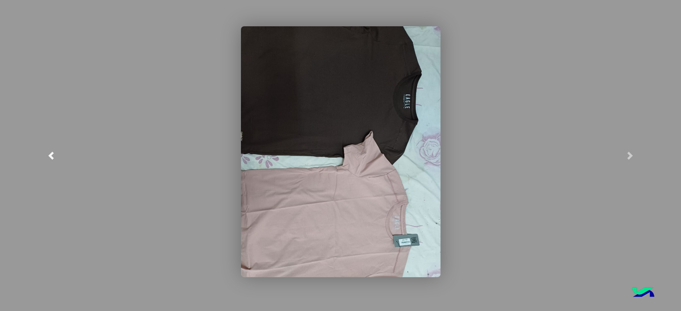
click at [47, 154] on span at bounding box center [51, 156] width 8 height 8
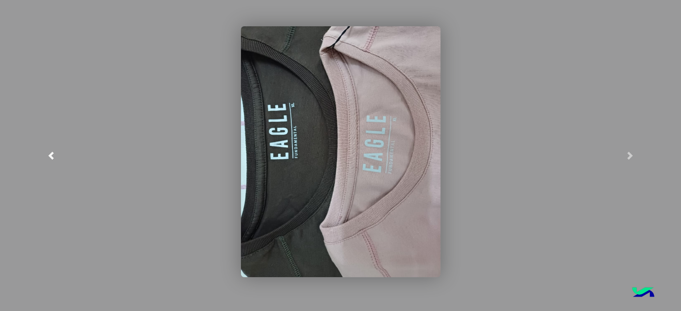
click at [47, 154] on span at bounding box center [51, 156] width 8 height 8
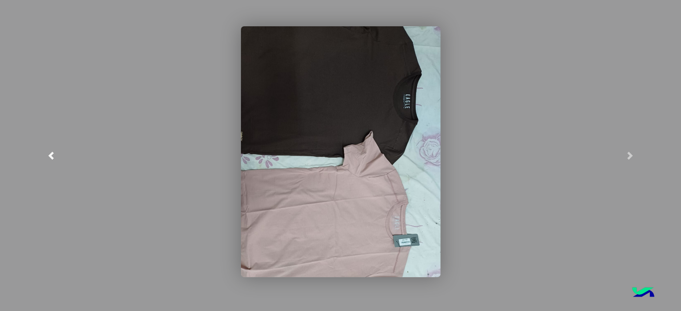
click at [50, 149] on link at bounding box center [51, 155] width 102 height 311
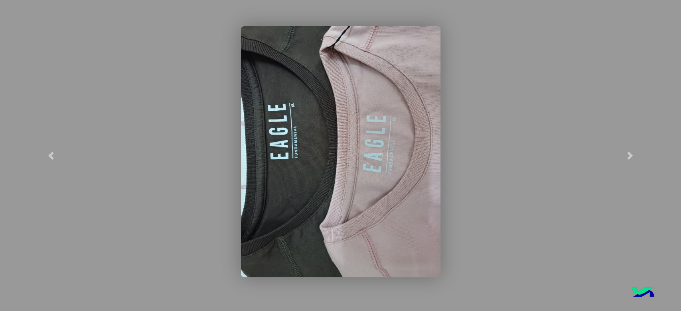
click at [156, 120] on modal-container at bounding box center [340, 155] width 681 height 311
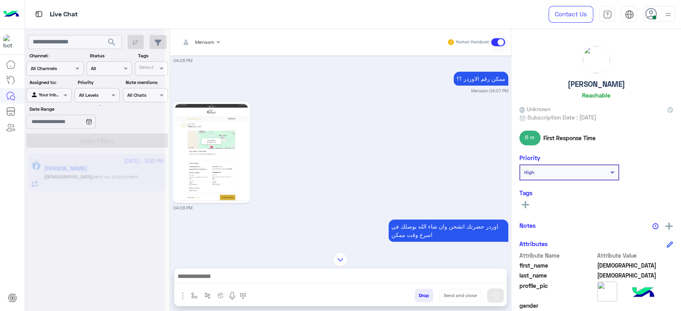
scroll to position [221, 0]
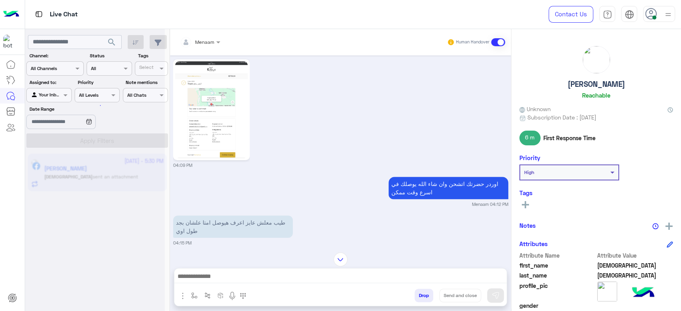
click at [209, 129] on img at bounding box center [211, 109] width 73 height 97
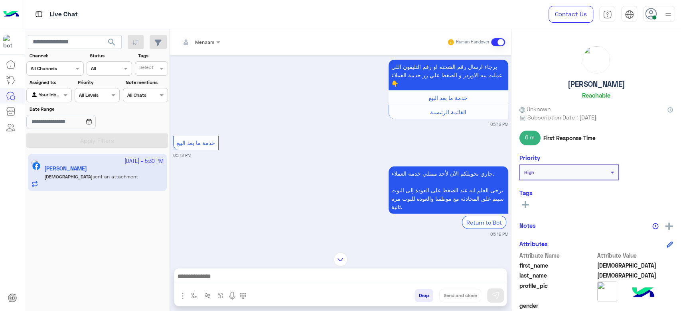
scroll to position [1341, 0]
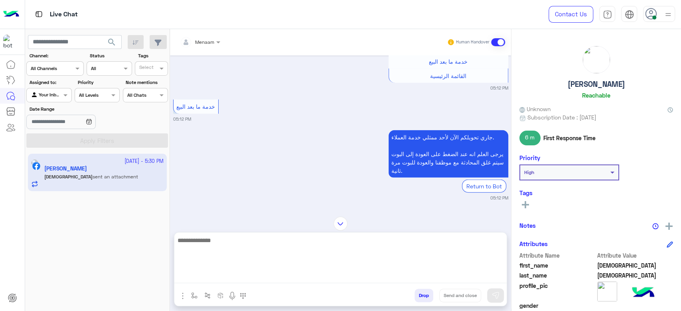
click at [248, 278] on textarea at bounding box center [340, 260] width 332 height 48
type textarea "**********"
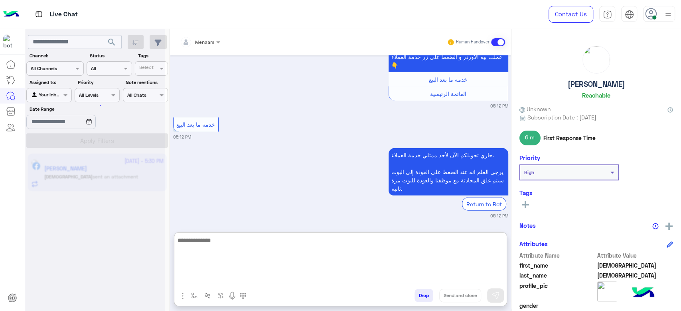
scroll to position [1728, 0]
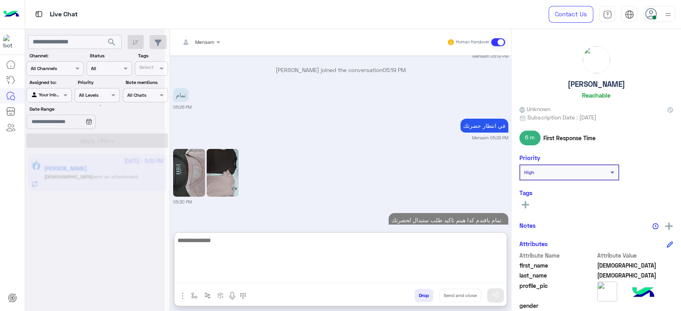
type textarea "*"
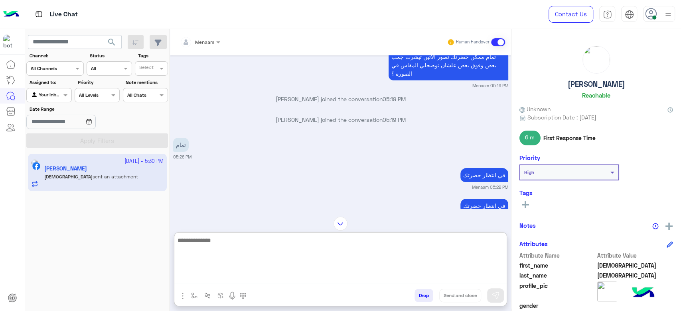
scroll to position [1809, 0]
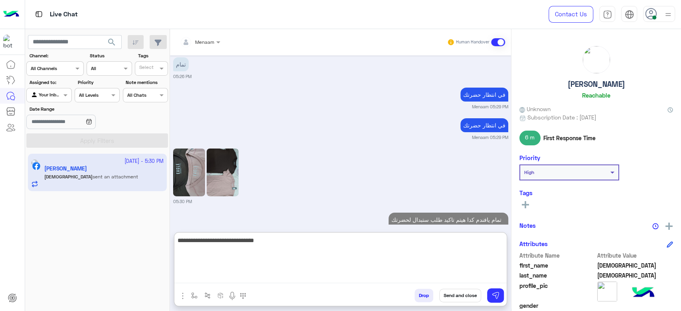
type textarea "**********"
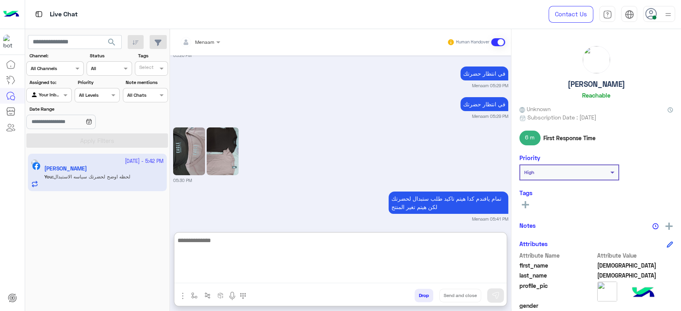
scroll to position [1839, 0]
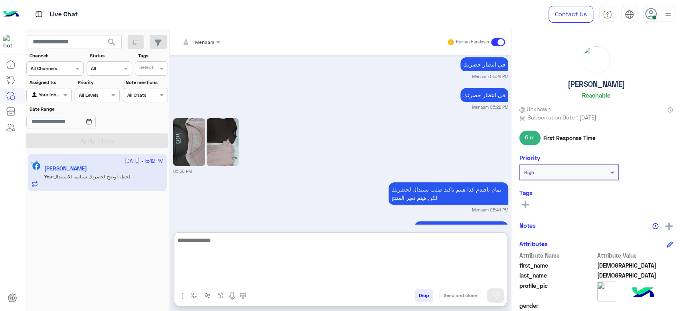
click at [233, 247] on textarea at bounding box center [340, 260] width 332 height 48
paste textarea "**********"
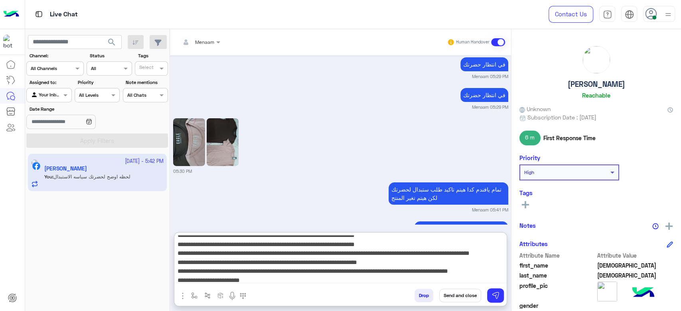
scroll to position [35, 0]
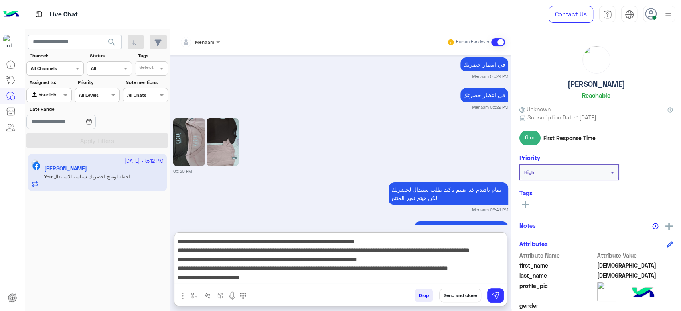
drag, startPoint x: 229, startPoint y: 240, endPoint x: 237, endPoint y: 244, distance: 9.8
click at [230, 240] on textarea "**********" at bounding box center [340, 260] width 332 height 48
click at [237, 244] on textarea "**********" at bounding box center [340, 260] width 332 height 48
click at [236, 244] on textarea "**********" at bounding box center [340, 260] width 332 height 48
click at [233, 245] on textarea "**********" at bounding box center [340, 260] width 332 height 48
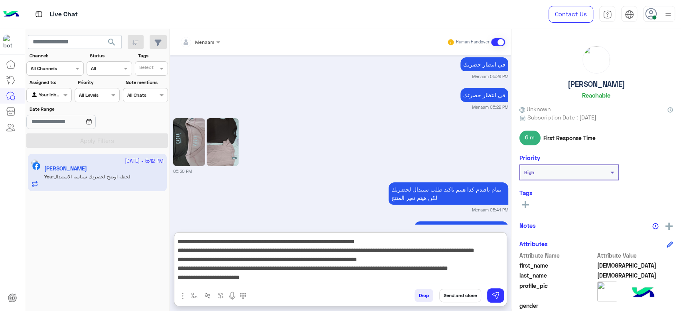
click at [219, 248] on textarea "**********" at bounding box center [340, 260] width 332 height 48
click at [222, 238] on textarea "**********" at bounding box center [340, 260] width 332 height 48
type textarea "**********"
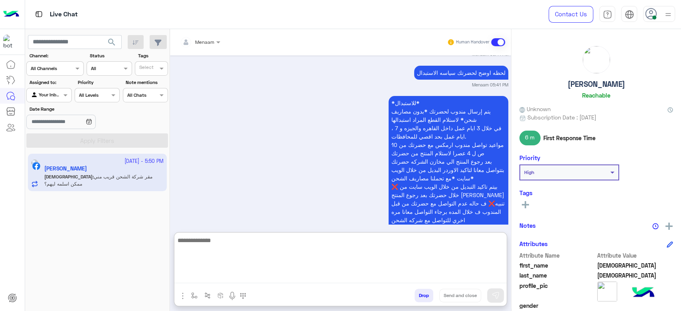
scroll to position [2026, 0]
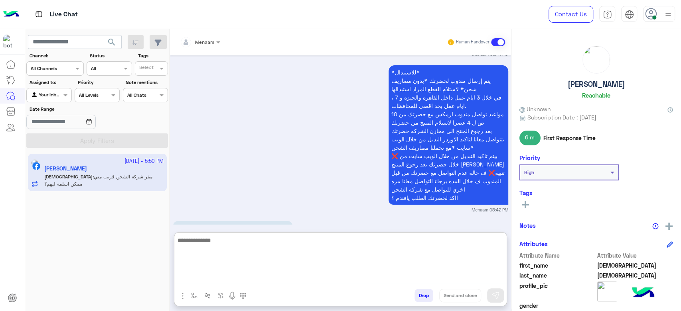
click at [242, 245] on textarea at bounding box center [340, 260] width 332 height 48
type textarea "**********"
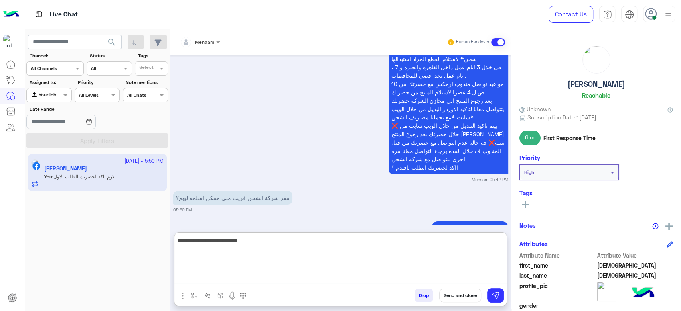
type textarea "**********"
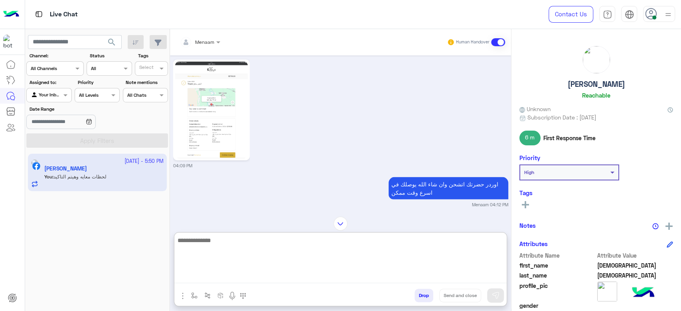
scroll to position [934, 0]
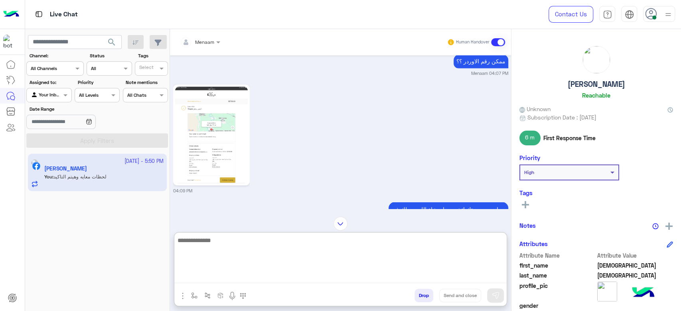
click at [219, 109] on img at bounding box center [211, 135] width 73 height 97
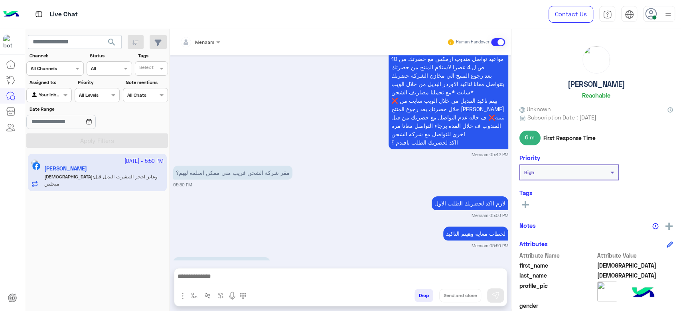
scroll to position [2081, 0]
click at [218, 278] on textarea at bounding box center [340, 278] width 332 height 12
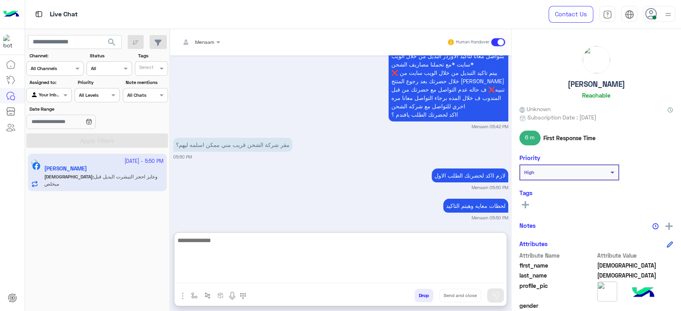
scroll to position [2117, 0]
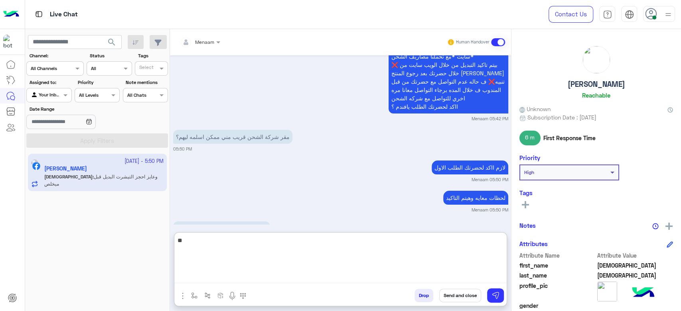
type textarea "*"
type textarea "**********"
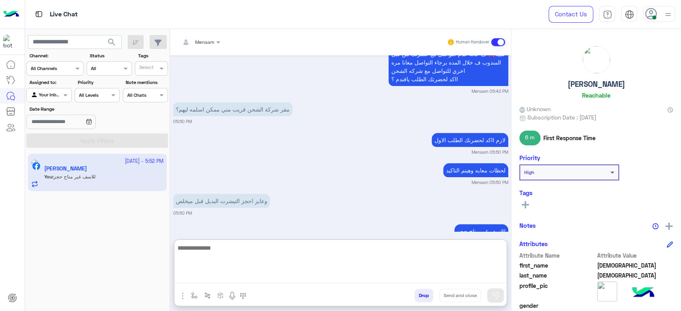
scroll to position [2147, 0]
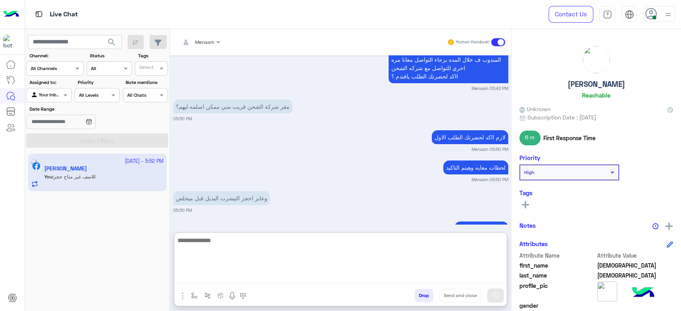
click at [221, 244] on textarea at bounding box center [340, 260] width 332 height 48
paste textarea "**********"
type textarea "**********"
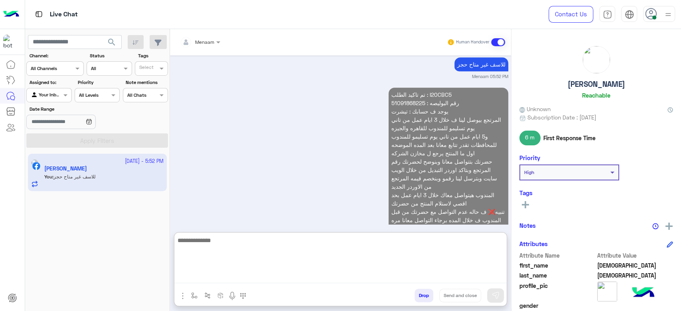
click at [396, 88] on p "تم تاكيد الطلب : I20CBC5 رقم البوليصه : 51091868225 يوجد ف حسابك : تيشرت المرتج…" at bounding box center [448, 162] width 120 height 148
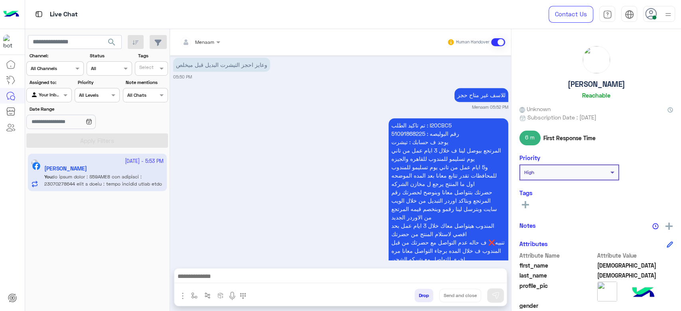
scroll to position [2276, 0]
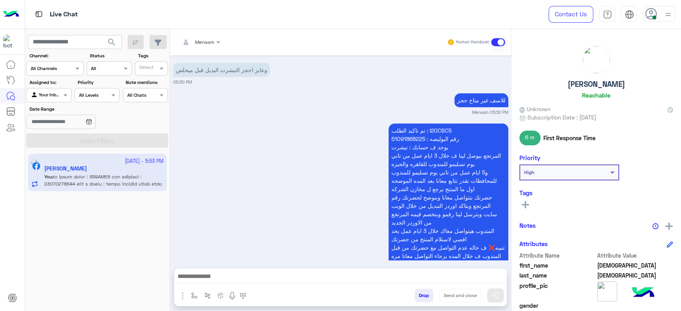
click at [401, 124] on p "تم تاكيد الطلب : I20CBC5 رقم البوليصه : 51091868225 يوجد ف حسابك : تيشرت المرتج…" at bounding box center [448, 198] width 120 height 148
copy p "51091868225"
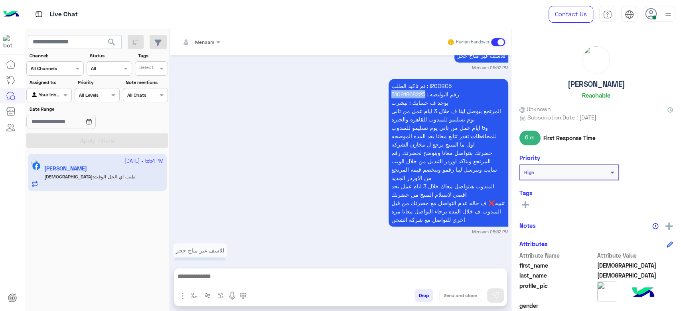
scroll to position [2320, 0]
click at [211, 279] on textarea at bounding box center [340, 278] width 332 height 12
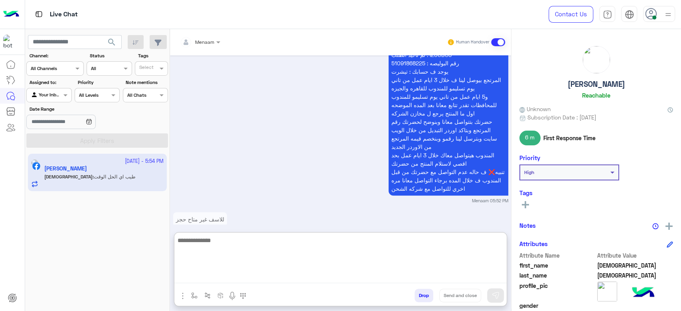
scroll to position [2356, 0]
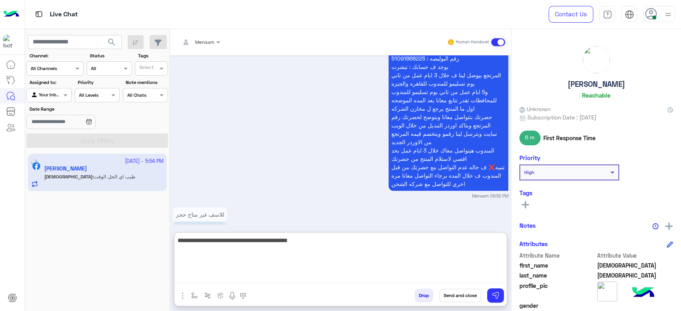
type textarea "**********"
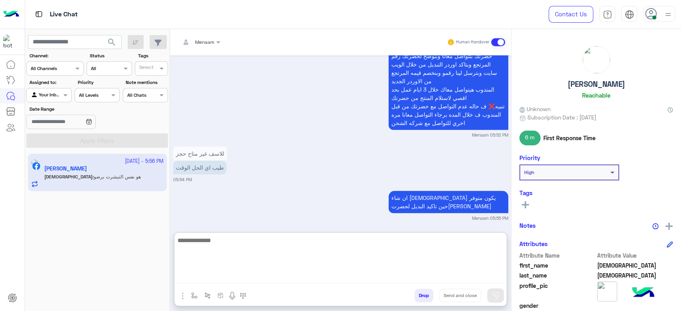
scroll to position [2447, 0]
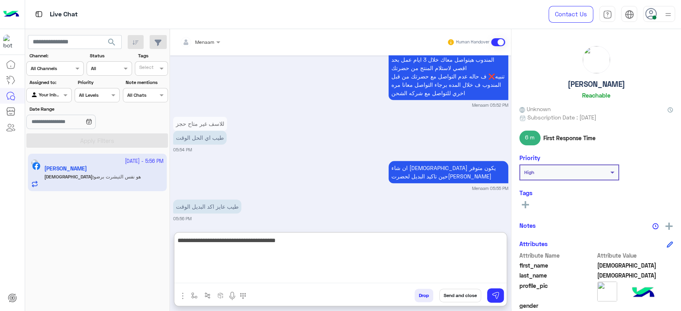
type textarea "**********"
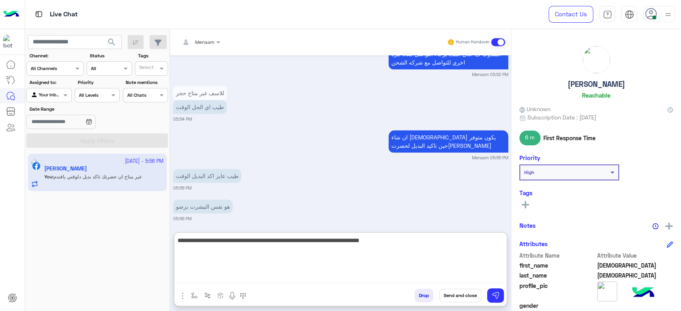
type textarea "**********"
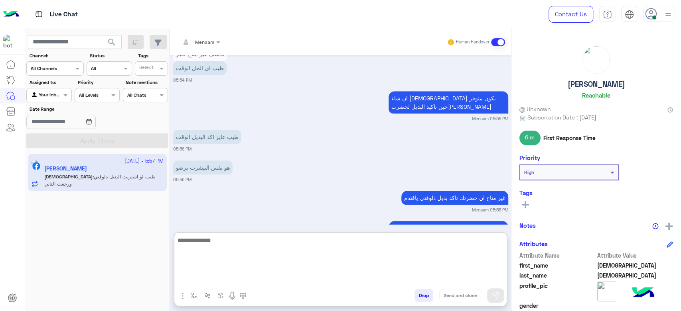
scroll to position [2547, 0]
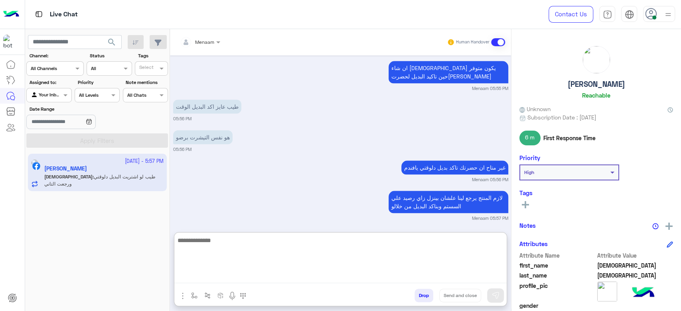
click at [217, 242] on textarea at bounding box center [340, 260] width 332 height 48
click at [247, 229] on div "Menaam Human Handover [DATE] معلش كنت طالب اوردر وموصلش لحد الوقت بقاله ٤ أيام …" at bounding box center [340, 172] width 341 height 286
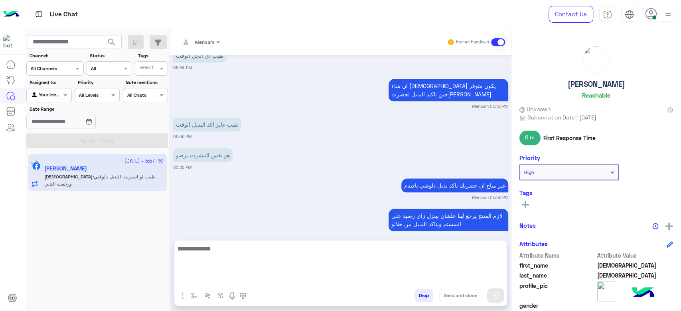
scroll to position [2511, 0]
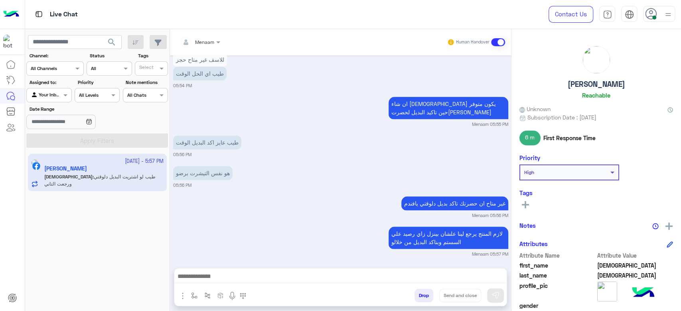
click at [198, 280] on textarea at bounding box center [340, 278] width 332 height 12
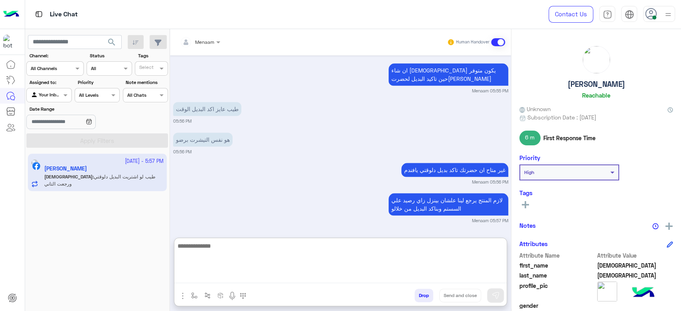
scroll to position [2547, 0]
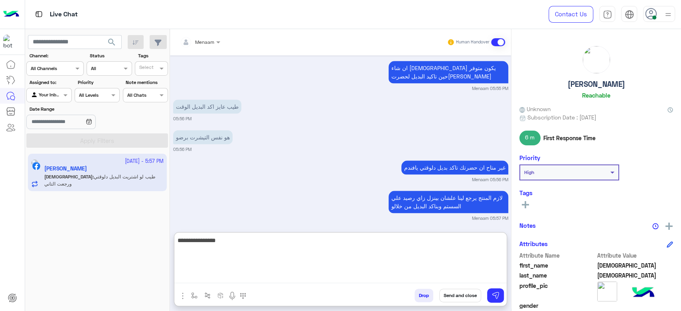
type textarea "**********"
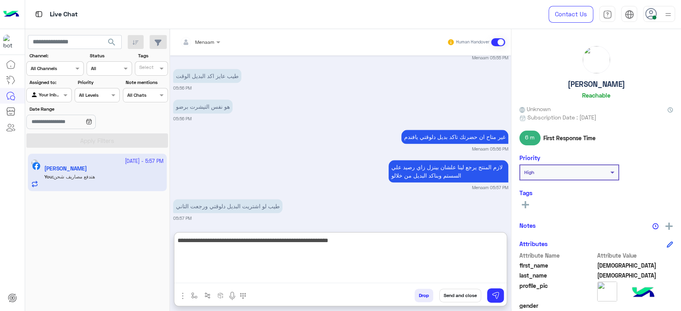
type textarea "**********"
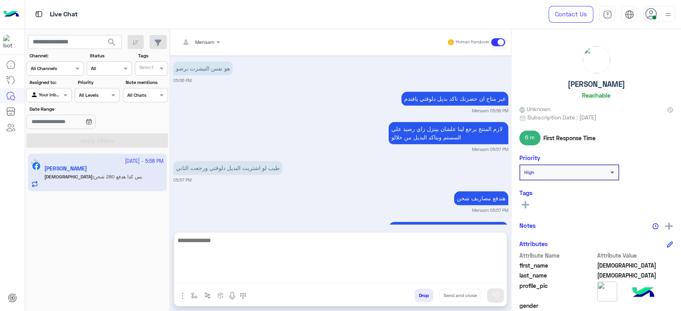
scroll to position [2647, 0]
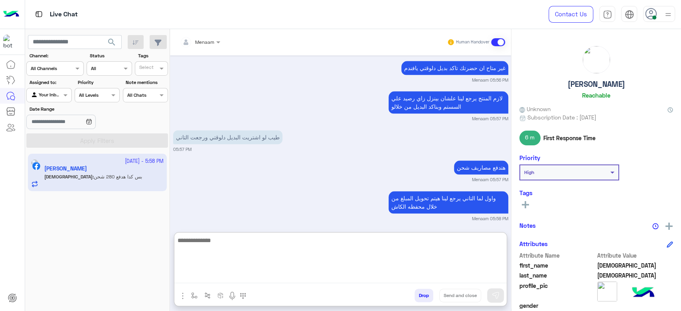
click at [231, 240] on textarea at bounding box center [340, 260] width 332 height 48
click at [427, 296] on button "Drop" at bounding box center [423, 296] width 19 height 14
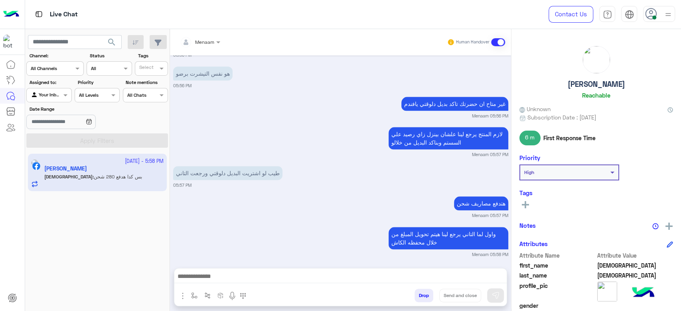
scroll to position [2632, 0]
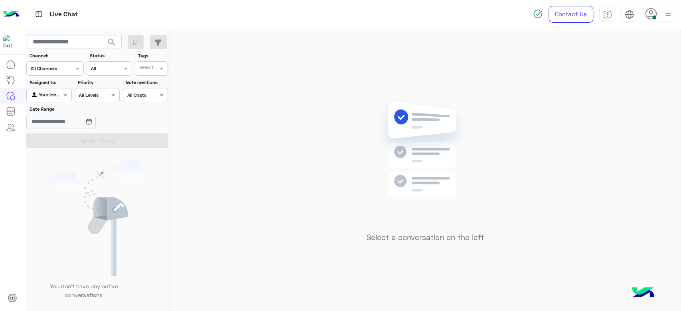
click at [662, 21] on div at bounding box center [659, 14] width 32 height 16
click at [619, 113] on label "Offline" at bounding box center [624, 113] width 87 height 14
click at [287, 107] on div "Select a conversation on the left" at bounding box center [425, 172] width 510 height 286
